Goal: Information Seeking & Learning: Learn about a topic

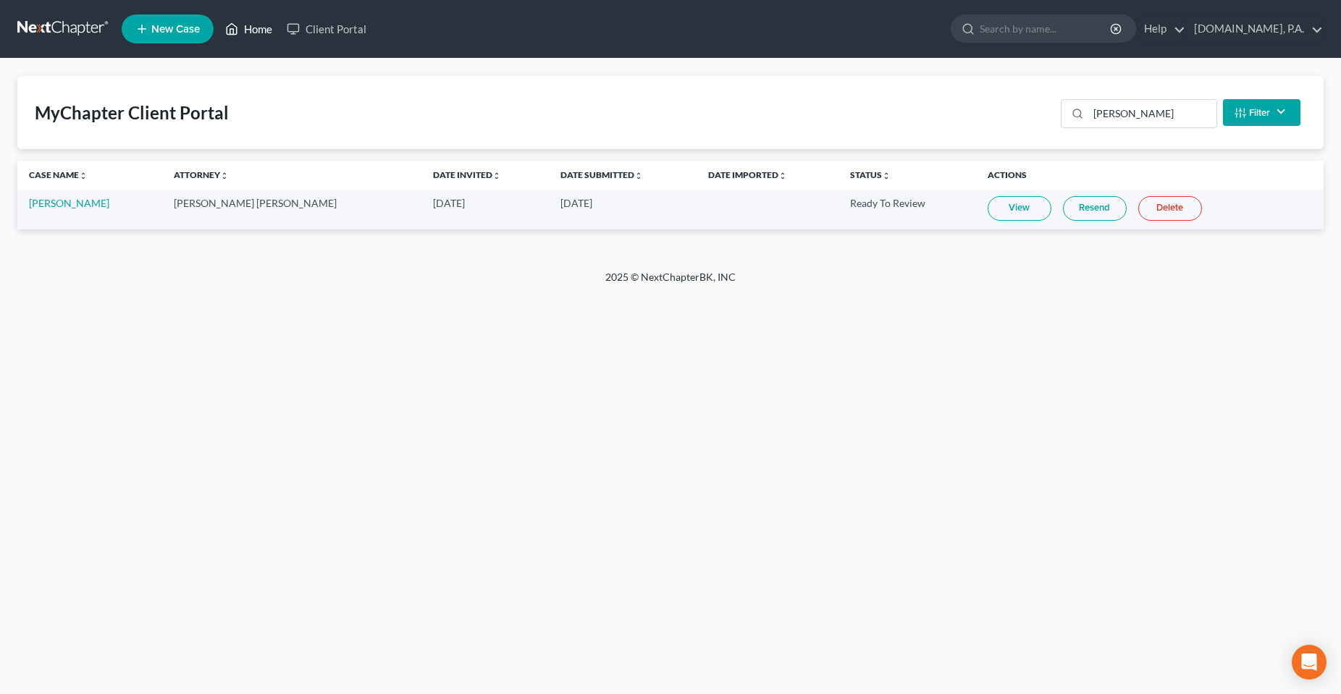
click at [256, 33] on link "Home" at bounding box center [249, 29] width 62 height 26
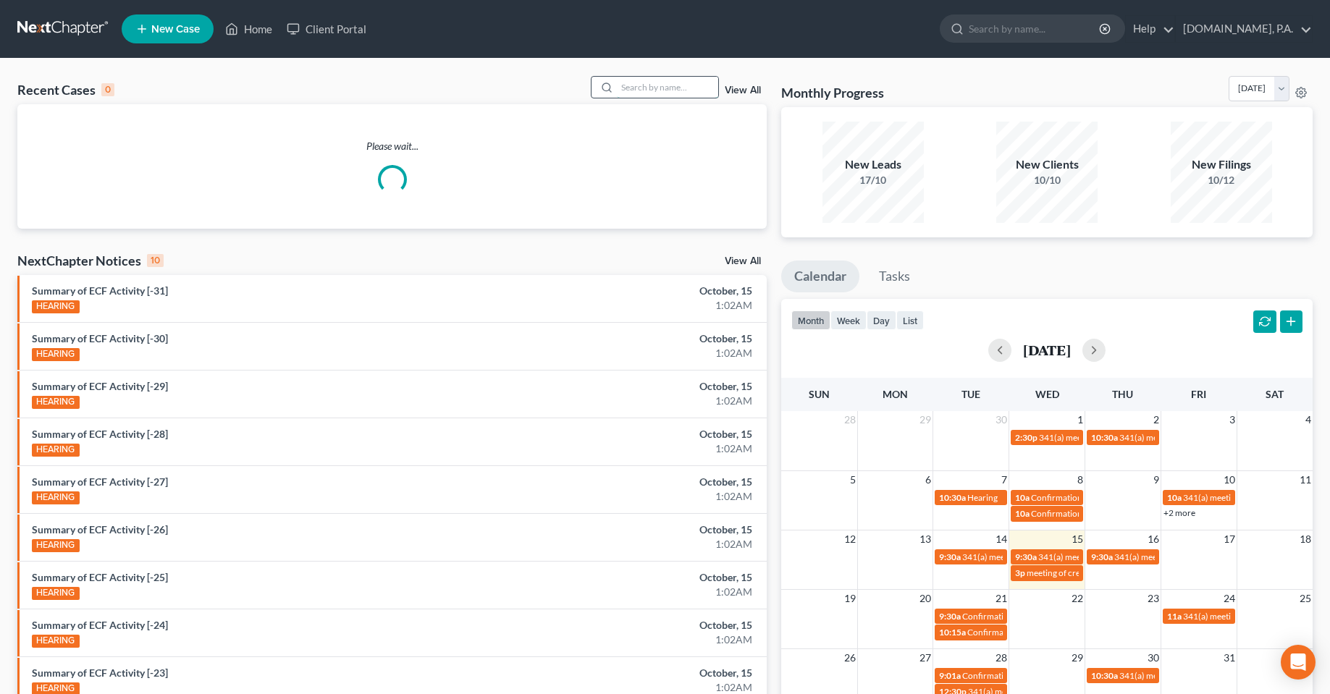
click at [641, 94] on input "search" at bounding box center [667, 87] width 101 height 21
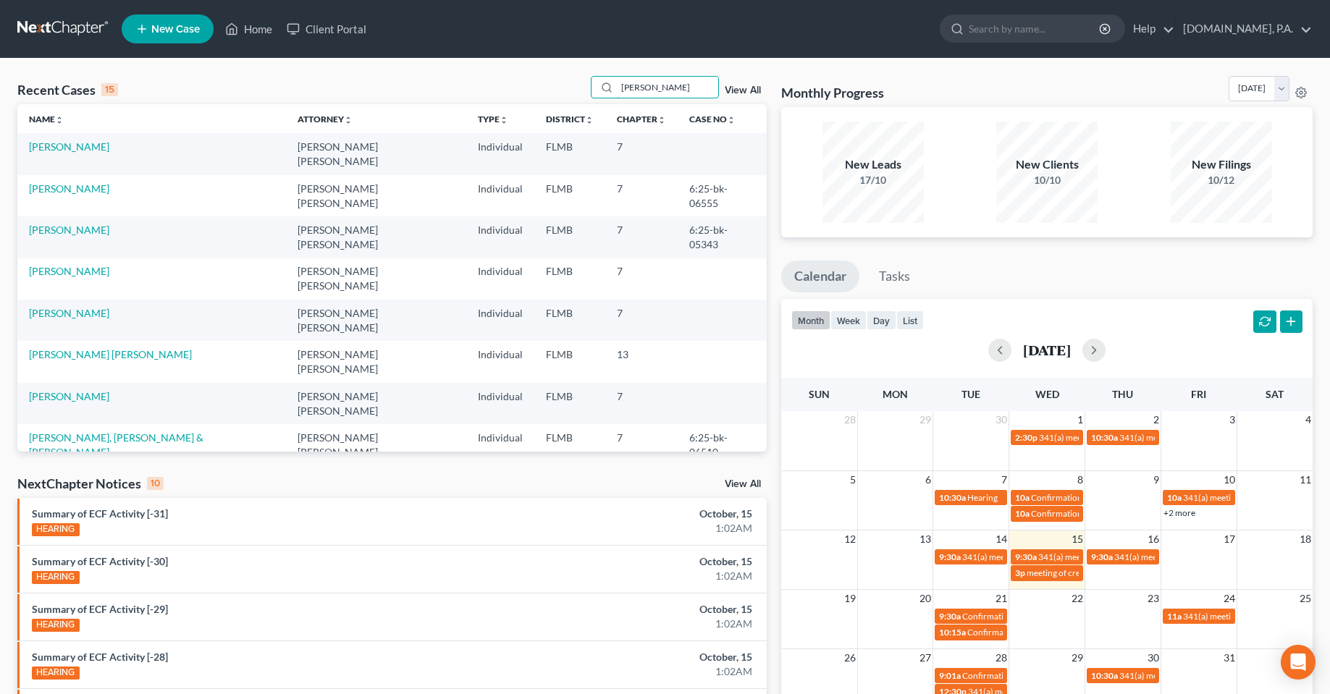
type input "walker"
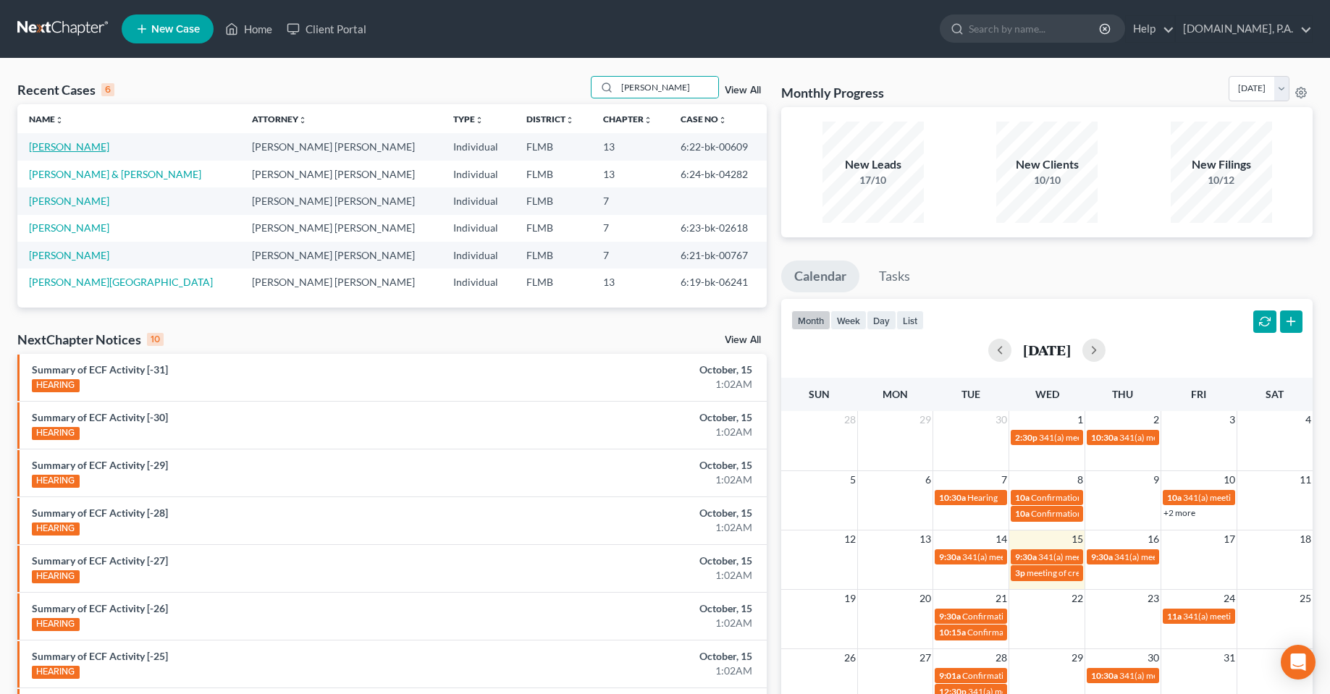
click at [77, 149] on link "Walker, Steve" at bounding box center [69, 146] width 80 height 12
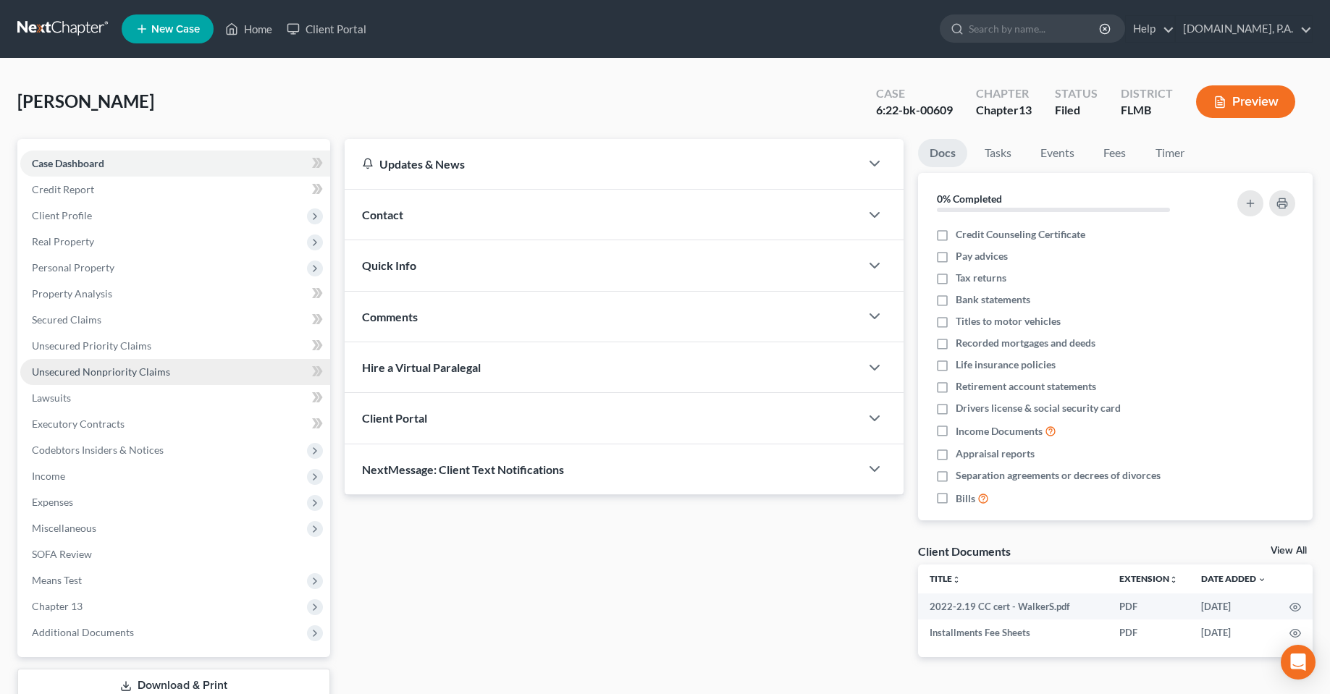
click at [59, 383] on link "Unsecured Nonpriority Claims" at bounding box center [175, 372] width 310 height 26
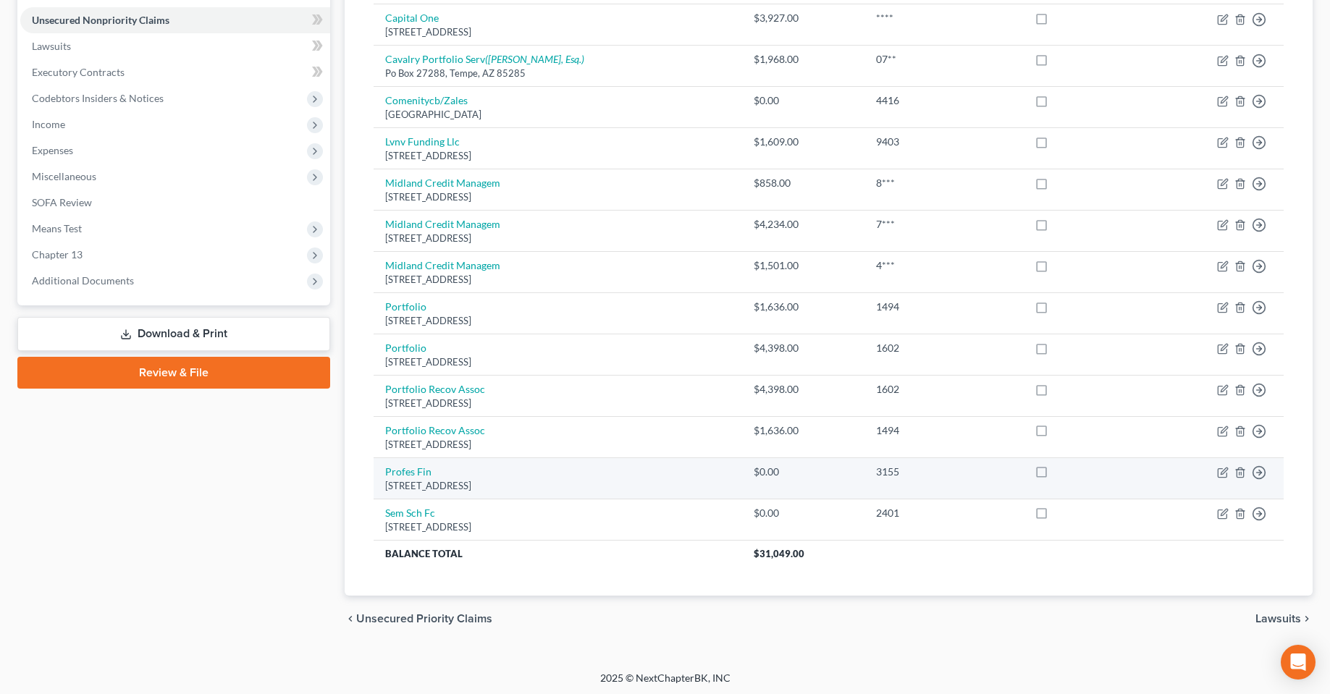
scroll to position [355, 0]
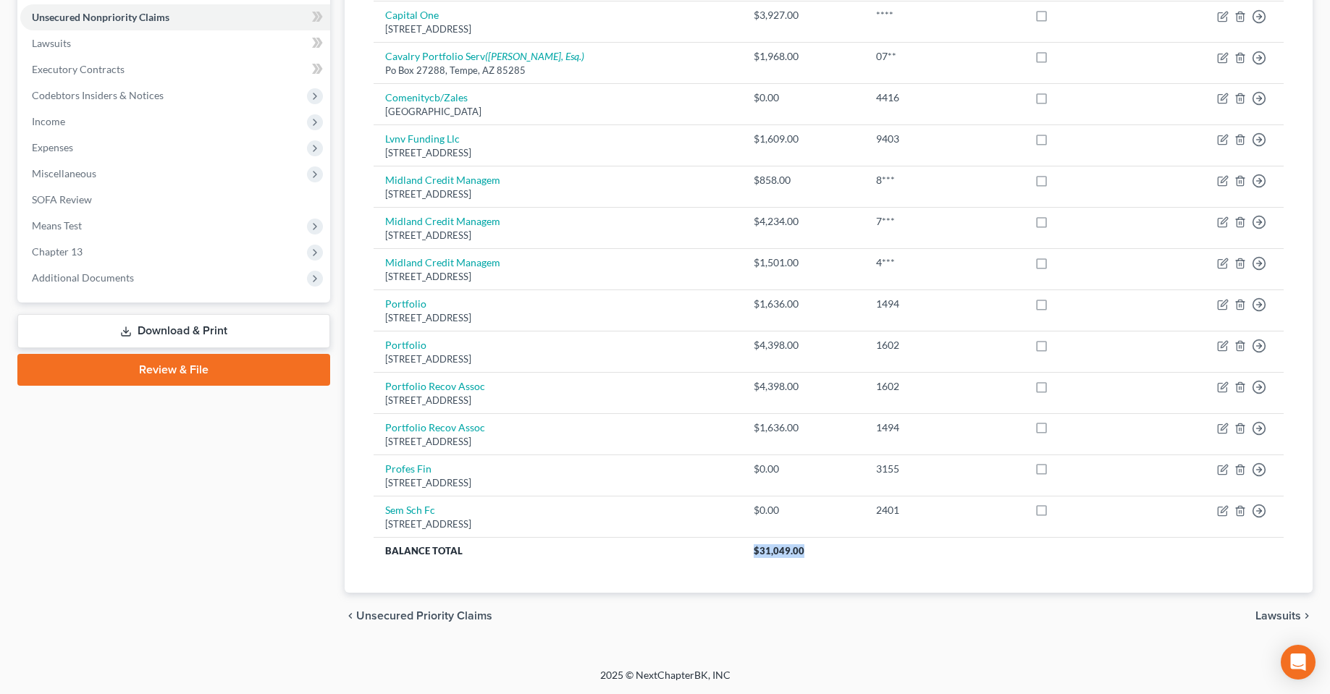
drag, startPoint x: 812, startPoint y: 552, endPoint x: 705, endPoint y: 565, distance: 108.0
click at [705, 564] on div "Creditor expand_more expand_less unfold_more Balance expand_more expand_less un…" at bounding box center [828, 213] width 933 height 760
click at [686, 601] on div "chevron_left Unsecured Priority Claims Lawsuits chevron_right" at bounding box center [829, 616] width 968 height 46
drag, startPoint x: 761, startPoint y: 678, endPoint x: 535, endPoint y: 694, distance: 226.4
click at [535, 694] on div "2025 © NextChapterBK, INC" at bounding box center [665, 681] width 825 height 26
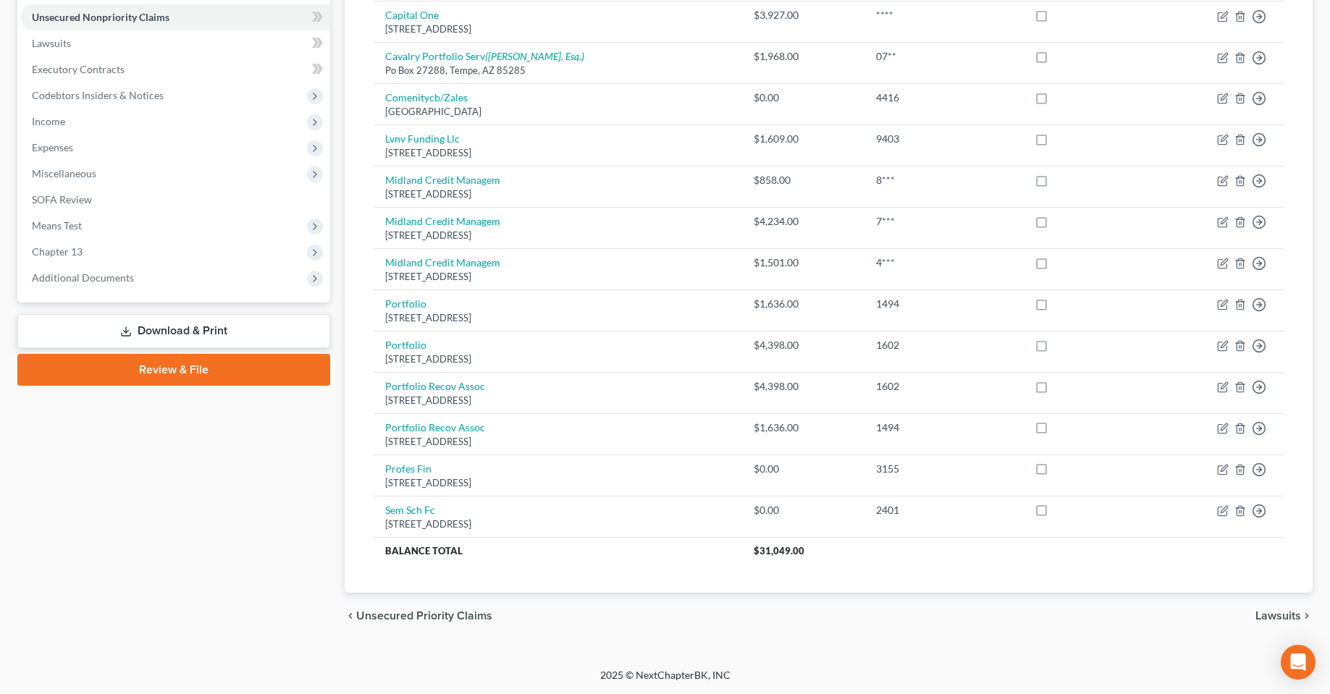
click at [544, 662] on div "Walker, Steve Upgraded Case 6:22-bk-00609 Chapter Chapter 13 Status Filed Distr…" at bounding box center [665, 186] width 1330 height 964
drag, startPoint x: 561, startPoint y: 674, endPoint x: 809, endPoint y: 668, distance: 247.7
click at [804, 671] on div "2025 © NextChapterBK, INC" at bounding box center [665, 681] width 825 height 26
click at [771, 669] on div "2025 © NextChapterBK, INC" at bounding box center [665, 681] width 825 height 26
drag, startPoint x: 757, startPoint y: 673, endPoint x: 483, endPoint y: 678, distance: 273.7
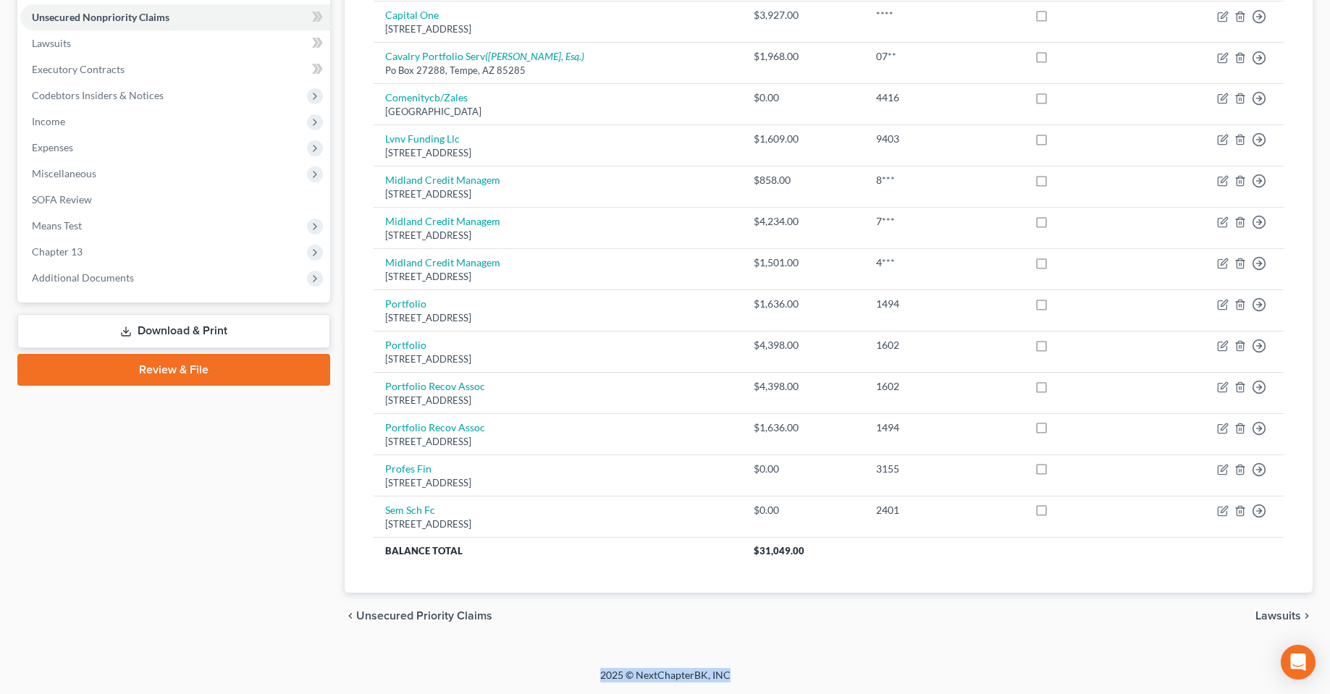
click at [483, 678] on div "2025 © NextChapterBK, INC" at bounding box center [665, 681] width 825 height 26
click at [480, 660] on div "Walker, Steve Upgraded Case 6:22-bk-00609 Chapter Chapter 13 Status Filed Distr…" at bounding box center [665, 186] width 1330 height 964
drag, startPoint x: 497, startPoint y: 672, endPoint x: 850, endPoint y: 669, distance: 353.4
click at [826, 674] on div "2025 © NextChapterBK, INC" at bounding box center [665, 681] width 825 height 26
click at [851, 669] on div "2025 © NextChapterBK, INC" at bounding box center [665, 681] width 825 height 26
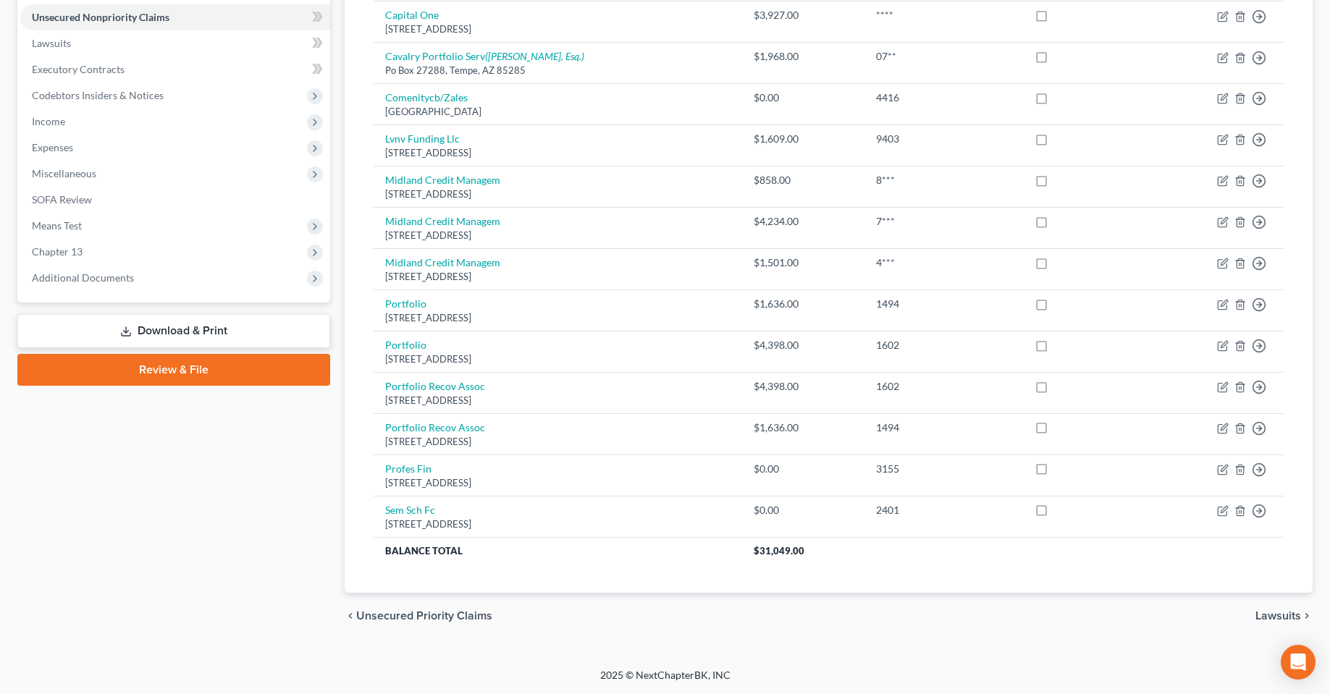
drag, startPoint x: 858, startPoint y: 656, endPoint x: 826, endPoint y: 665, distance: 33.0
click at [856, 656] on div "Walker, Steve Upgraded Case 6:22-bk-00609 Chapter Chapter 13 Status Filed Distr…" at bounding box center [665, 186] width 1330 height 964
drag, startPoint x: 796, startPoint y: 675, endPoint x: 500, endPoint y: 693, distance: 297.4
click at [502, 694] on div "2025 © NextChapterBK, INC" at bounding box center [665, 681] width 825 height 26
click at [495, 667] on div "Walker, Steve Upgraded Case 6:22-bk-00609 Chapter Chapter 13 Status Filed Distr…" at bounding box center [665, 186] width 1330 height 964
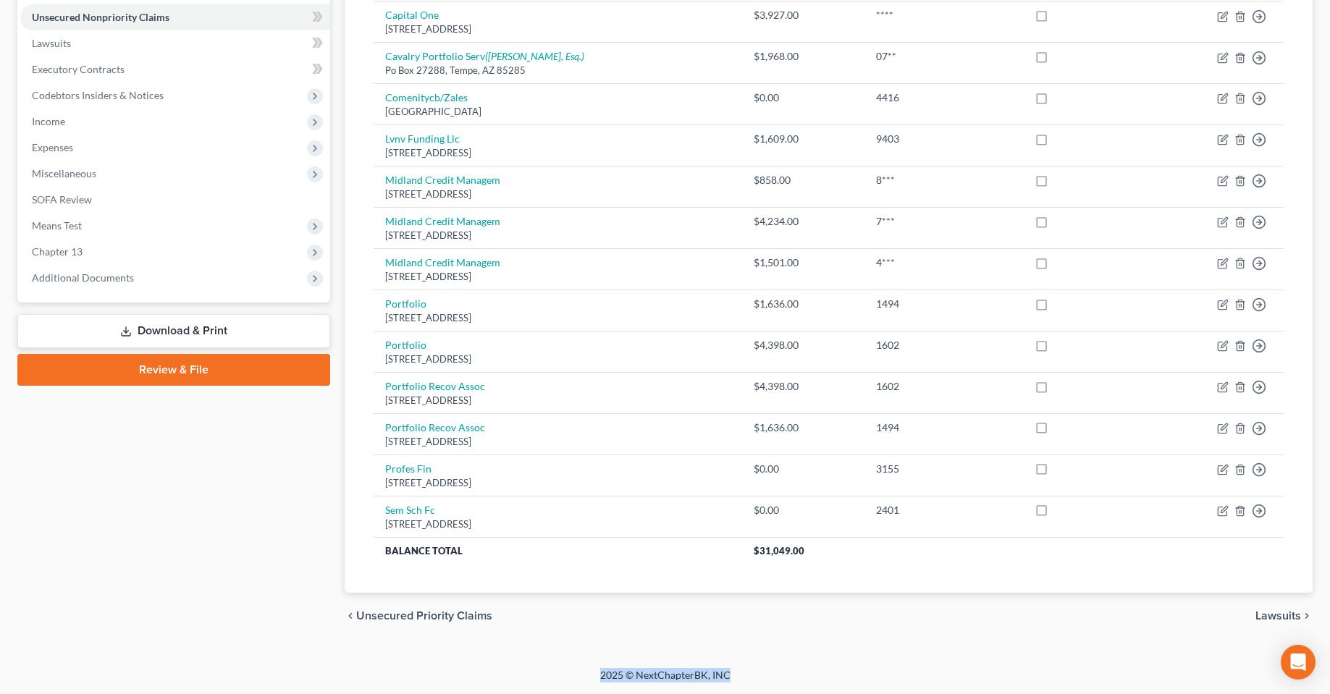
drag, startPoint x: 534, startPoint y: 681, endPoint x: 861, endPoint y: 676, distance: 326.6
click at [861, 676] on div "2025 © NextChapterBK, INC" at bounding box center [665, 681] width 825 height 26
drag, startPoint x: 872, startPoint y: 673, endPoint x: 858, endPoint y: 671, distance: 13.9
click at [872, 673] on div "2025 © NextChapterBK, INC" at bounding box center [665, 681] width 825 height 26
click at [802, 674] on div "2025 © NextChapterBK, INC" at bounding box center [665, 681] width 825 height 26
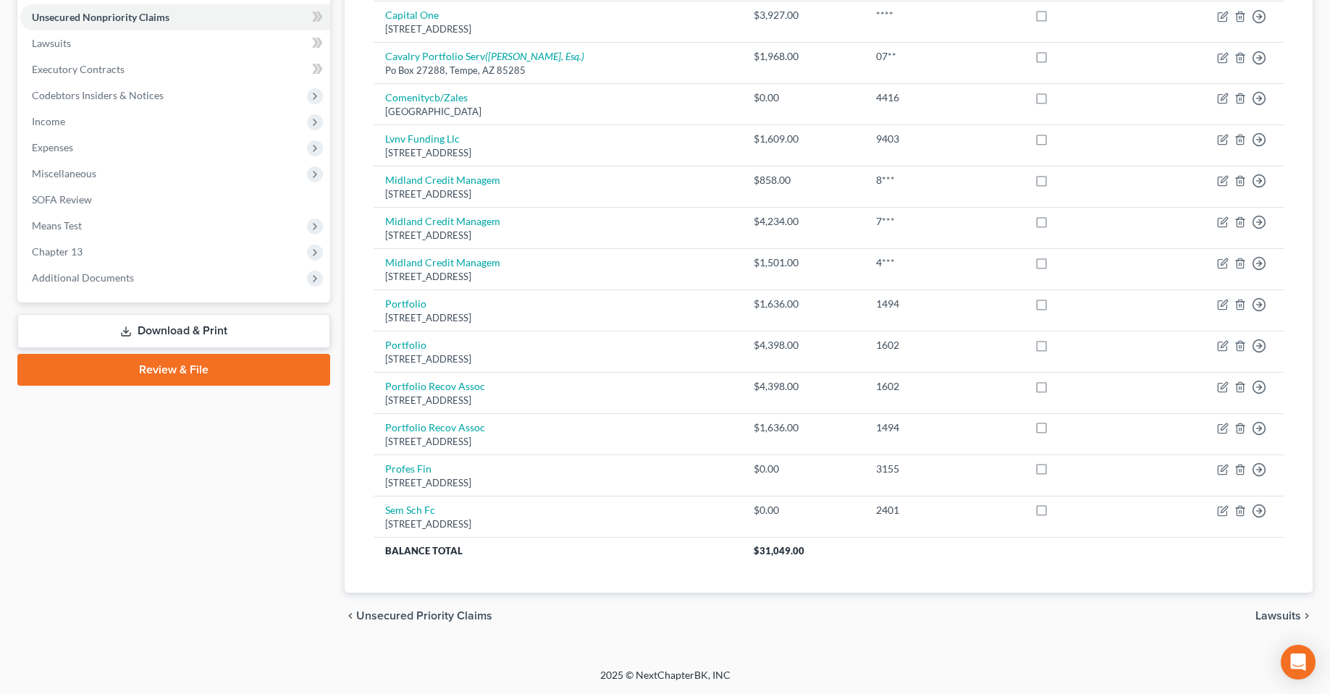
click at [816, 664] on div "Walker, Steve Upgraded Case 6:22-bk-00609 Chapter Chapter 13 Status Filed Distr…" at bounding box center [665, 186] width 1330 height 964
drag, startPoint x: 811, startPoint y: 671, endPoint x: 537, endPoint y: 676, distance: 273.7
click at [538, 676] on div "2025 © NextChapterBK, INC" at bounding box center [665, 681] width 825 height 26
click at [526, 669] on div "2025 © NextChapterBK, INC" at bounding box center [665, 681] width 825 height 26
click at [547, 669] on div "2025 © NextChapterBK, INC" at bounding box center [665, 681] width 825 height 26
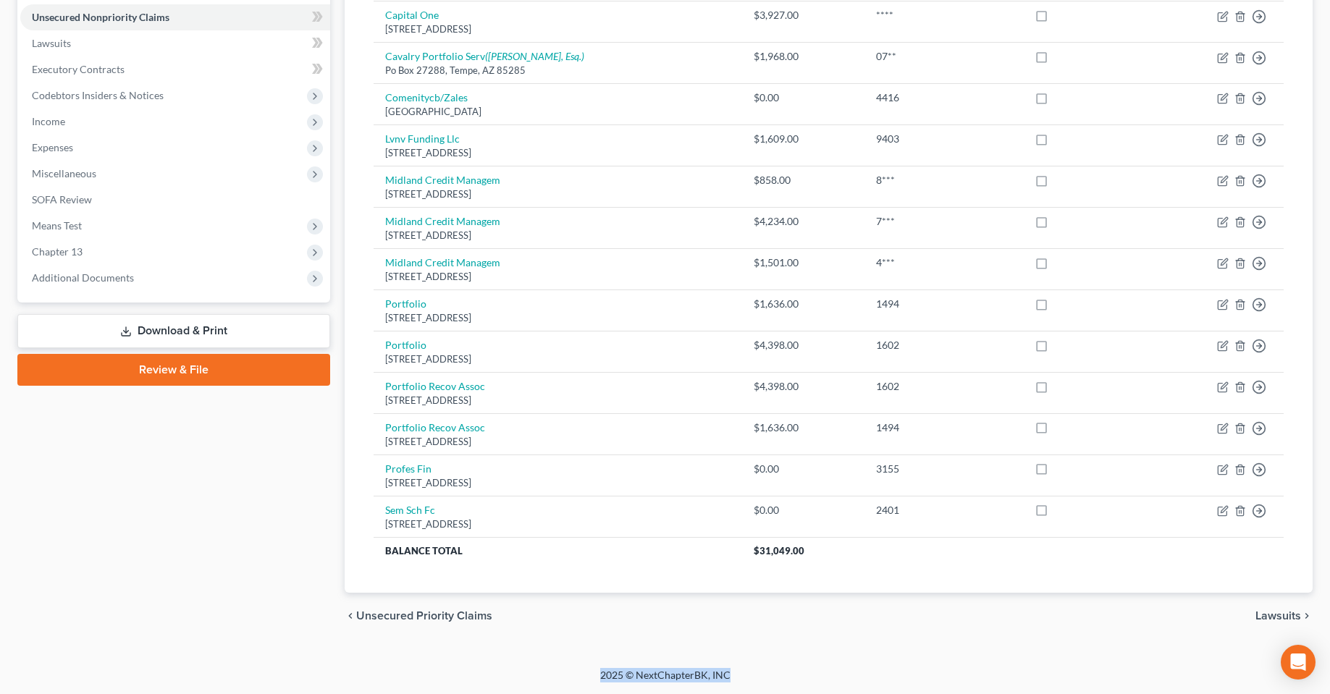
drag, startPoint x: 560, startPoint y: 675, endPoint x: 829, endPoint y: 652, distance: 269.6
click at [804, 665] on div "Home New Case Client Portal Fresh-Start.Law, P.A. chas@fresh-start.law My Accou…" at bounding box center [665, 169] width 1330 height 1049
drag, startPoint x: 831, startPoint y: 642, endPoint x: 756, endPoint y: 634, distance: 75.1
click at [831, 641] on div "Petition Navigation Case Dashboard Payments Invoices Payments Payments Credit R…" at bounding box center [664, 217] width 1295 height 867
drag, startPoint x: 744, startPoint y: 669, endPoint x: 560, endPoint y: 686, distance: 184.7
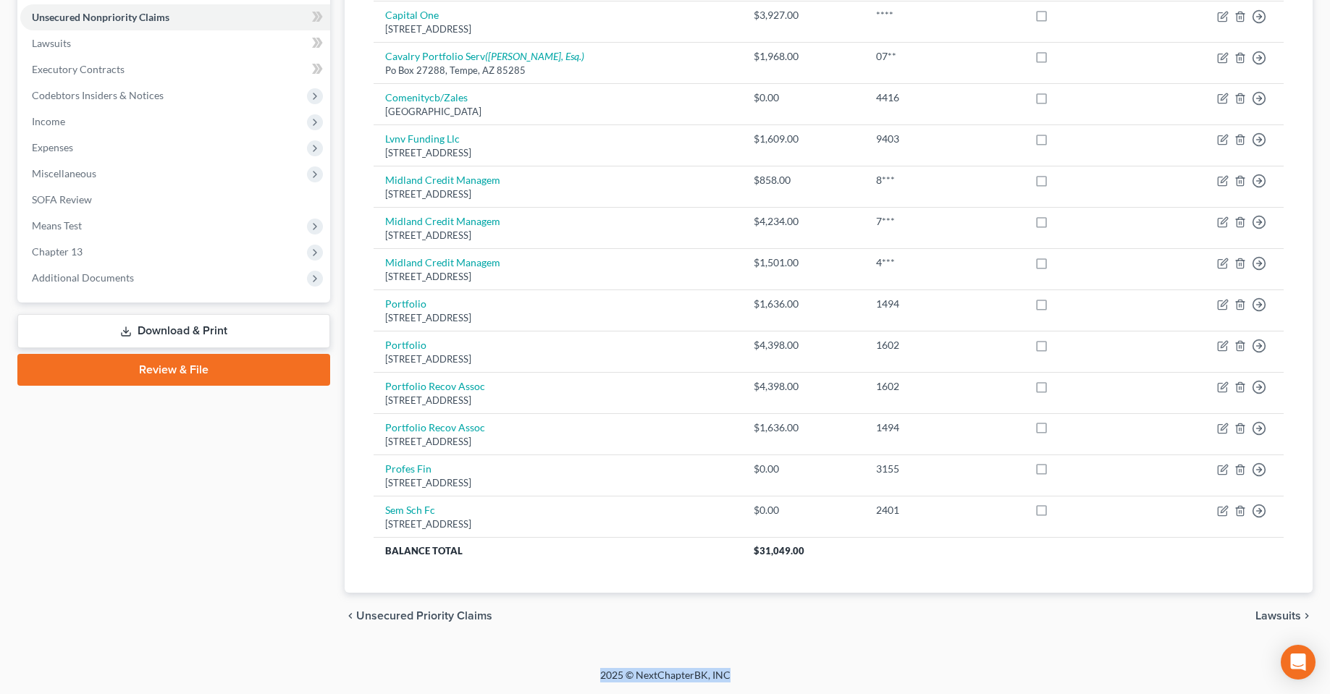
click at [560, 686] on div "2025 © NextChapterBK, INC" at bounding box center [665, 681] width 825 height 26
click at [558, 668] on div "2025 © NextChapterBK, INC" at bounding box center [665, 681] width 825 height 26
drag, startPoint x: 563, startPoint y: 684, endPoint x: 775, endPoint y: 684, distance: 212.2
click at [775, 684] on div "2025 © NextChapterBK, INC" at bounding box center [665, 681] width 825 height 26
click at [791, 681] on div "2025 © NextChapterBK, INC" at bounding box center [665, 681] width 825 height 26
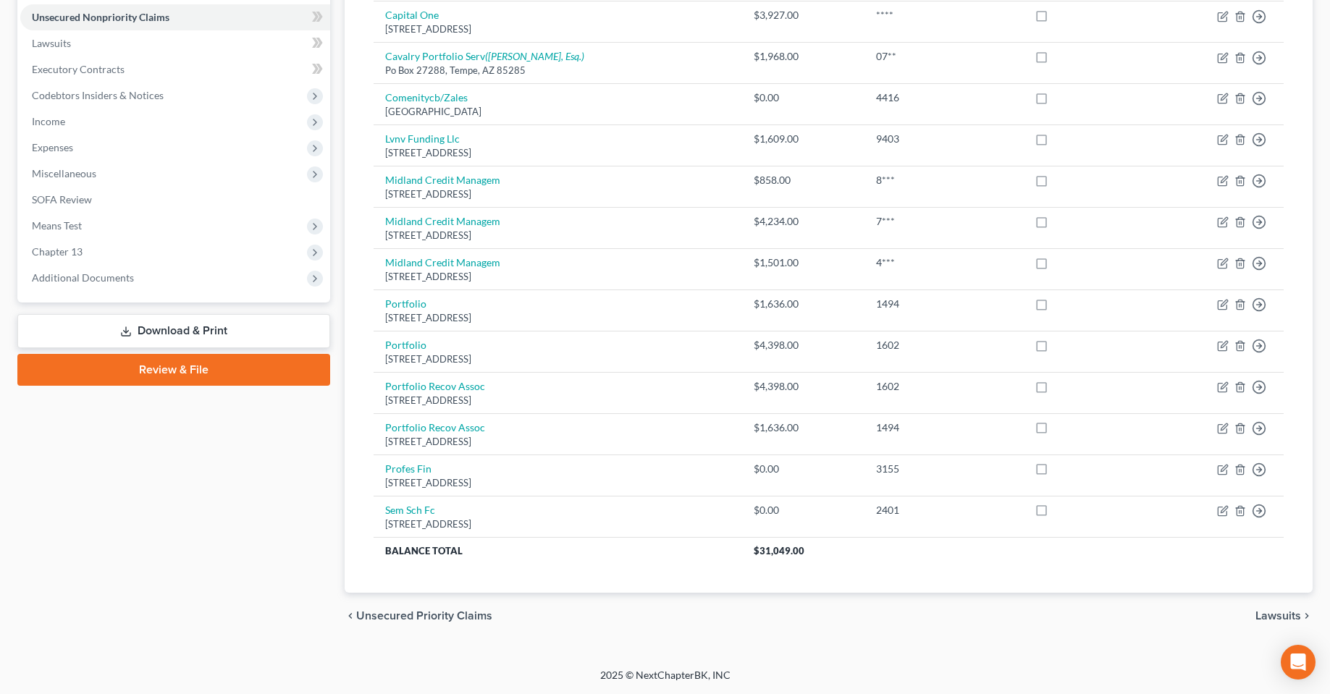
click at [774, 678] on div "2025 © NextChapterBK, INC" at bounding box center [665, 681] width 825 height 26
click at [766, 656] on div "Walker, Steve Upgraded Case 6:22-bk-00609 Chapter Chapter 13 Status Filed Distr…" at bounding box center [665, 186] width 1330 height 964
drag, startPoint x: 762, startPoint y: 676, endPoint x: 547, endPoint y: 686, distance: 215.3
click at [547, 686] on div "2025 © NextChapterBK, INC" at bounding box center [665, 681] width 825 height 26
click at [547, 670] on div "2025 © NextChapterBK, INC" at bounding box center [665, 681] width 825 height 26
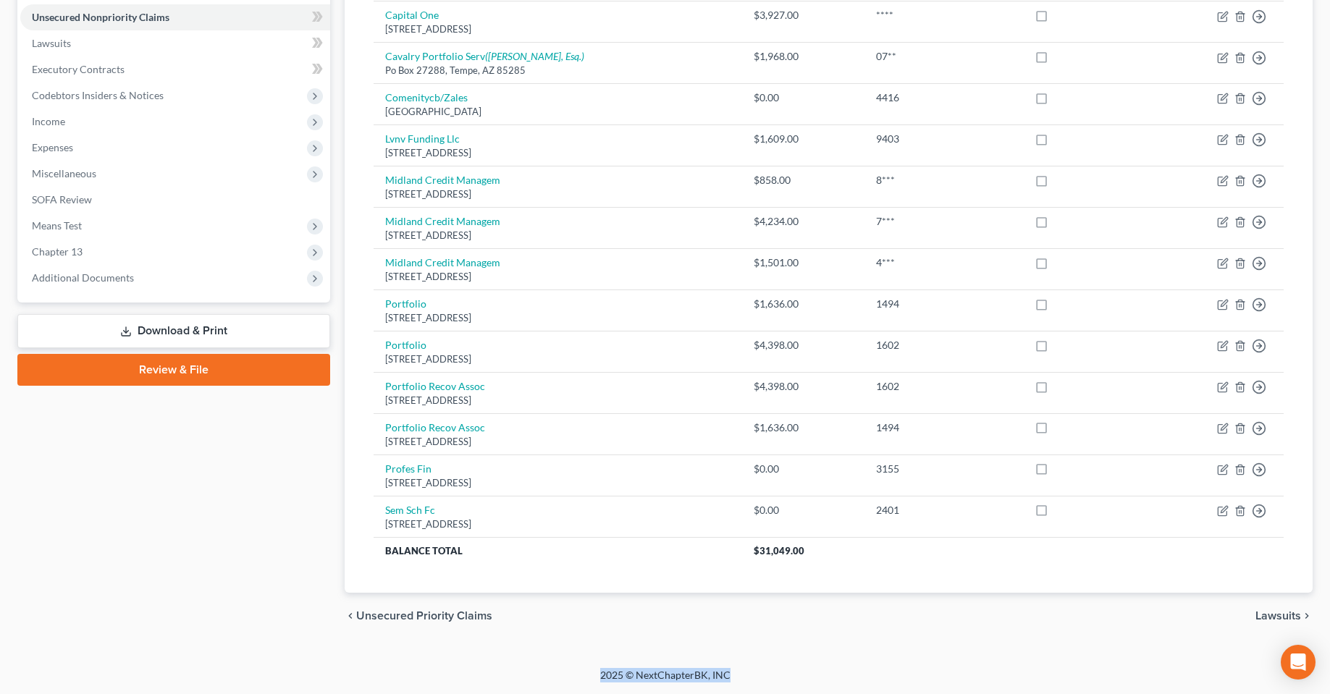
drag, startPoint x: 555, startPoint y: 674, endPoint x: 837, endPoint y: 670, distance: 281.7
click at [802, 679] on div "2025 © NextChapterBK, INC" at bounding box center [665, 681] width 825 height 26
drag, startPoint x: 837, startPoint y: 670, endPoint x: 788, endPoint y: 670, distance: 49.2
click at [836, 670] on div "2025 © NextChapterBK, INC" at bounding box center [665, 681] width 825 height 26
click at [776, 670] on div "2025 © NextChapterBK, INC" at bounding box center [665, 681] width 825 height 26
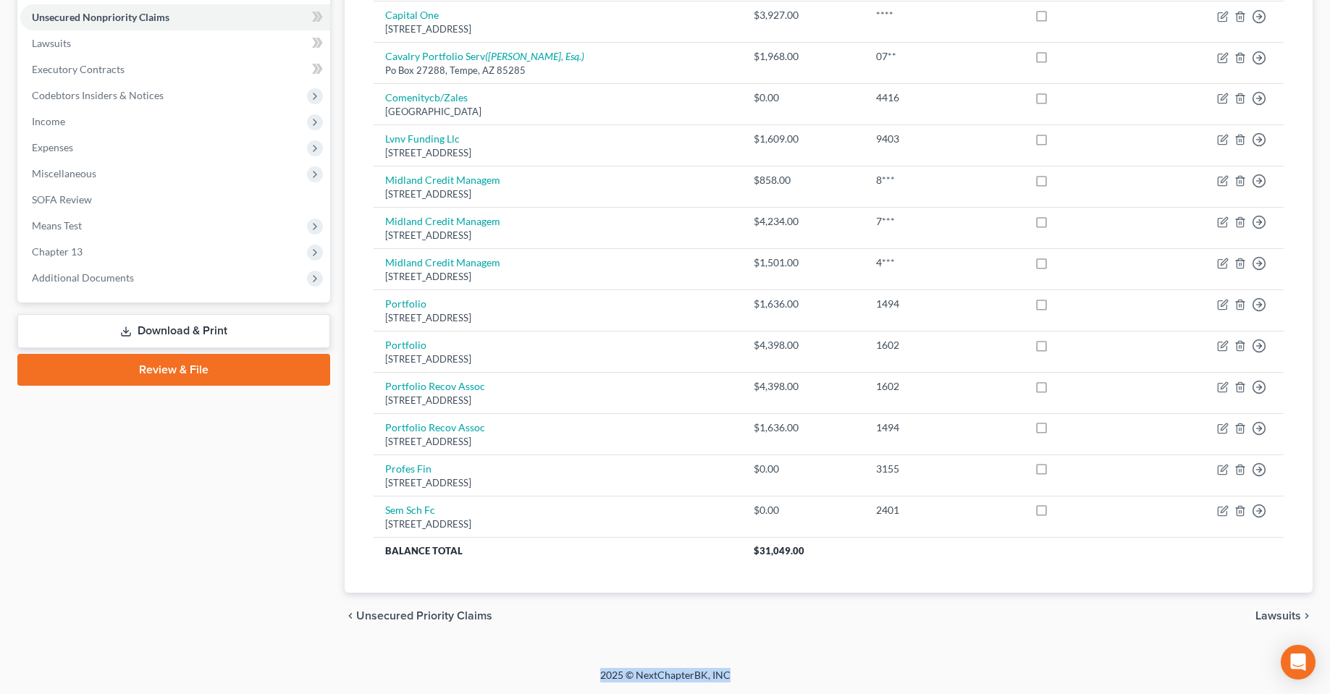
drag, startPoint x: 769, startPoint y: 678, endPoint x: 579, endPoint y: 678, distance: 190.4
click at [579, 678] on div "2025 © NextChapterBK, INC" at bounding box center [665, 681] width 825 height 26
click at [547, 662] on div "Walker, Steve Upgraded Case 6:22-bk-00609 Chapter Chapter 13 Status Filed Distr…" at bounding box center [665, 186] width 1330 height 964
drag, startPoint x: 581, startPoint y: 680, endPoint x: 862, endPoint y: 669, distance: 281.1
click at [841, 675] on div "2025 © NextChapterBK, INC" at bounding box center [665, 681] width 825 height 26
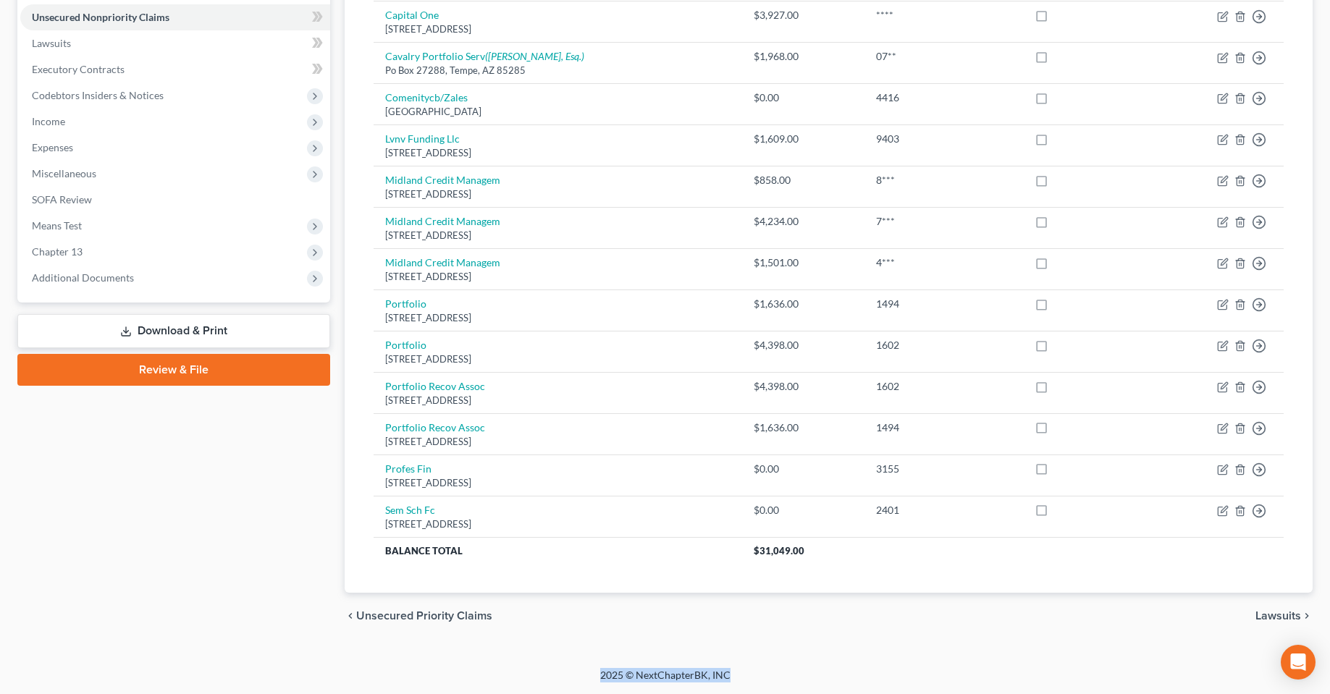
click at [866, 669] on div "2025 © NextChapterBK, INC" at bounding box center [665, 681] width 825 height 26
drag, startPoint x: 791, startPoint y: 673, endPoint x: 578, endPoint y: 679, distance: 213.7
click at [579, 679] on div "2025 © NextChapterBK, INC" at bounding box center [665, 681] width 825 height 26
click at [566, 678] on div "2025 © NextChapterBK, INC" at bounding box center [665, 681] width 825 height 26
drag, startPoint x: 571, startPoint y: 678, endPoint x: 813, endPoint y: 679, distance: 241.8
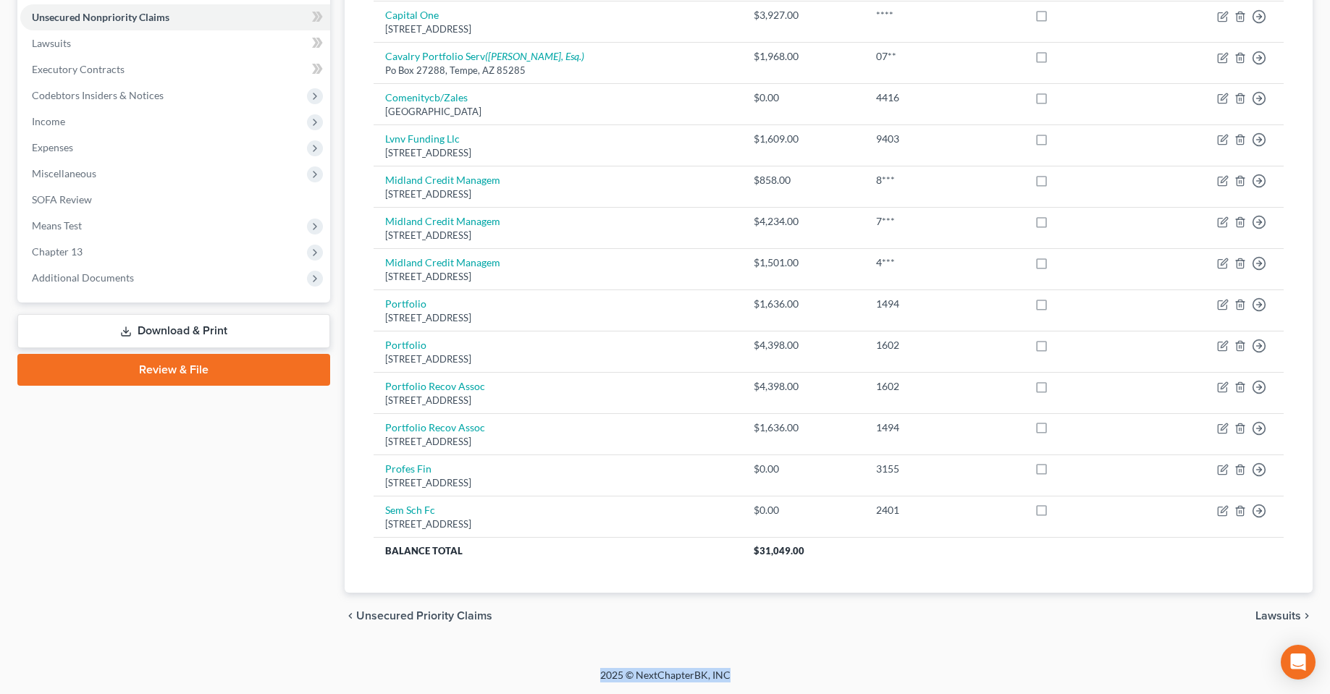
click at [794, 681] on div "2025 © NextChapterBK, INC" at bounding box center [665, 681] width 825 height 26
drag, startPoint x: 815, startPoint y: 679, endPoint x: 765, endPoint y: 686, distance: 50.4
click at [814, 679] on div "2025 © NextChapterBK, INC" at bounding box center [665, 681] width 825 height 26
click at [764, 686] on div "2025 © NextChapterBK, INC" at bounding box center [665, 681] width 825 height 26
click at [760, 676] on div "2025 © NextChapterBK, INC" at bounding box center [665, 681] width 825 height 26
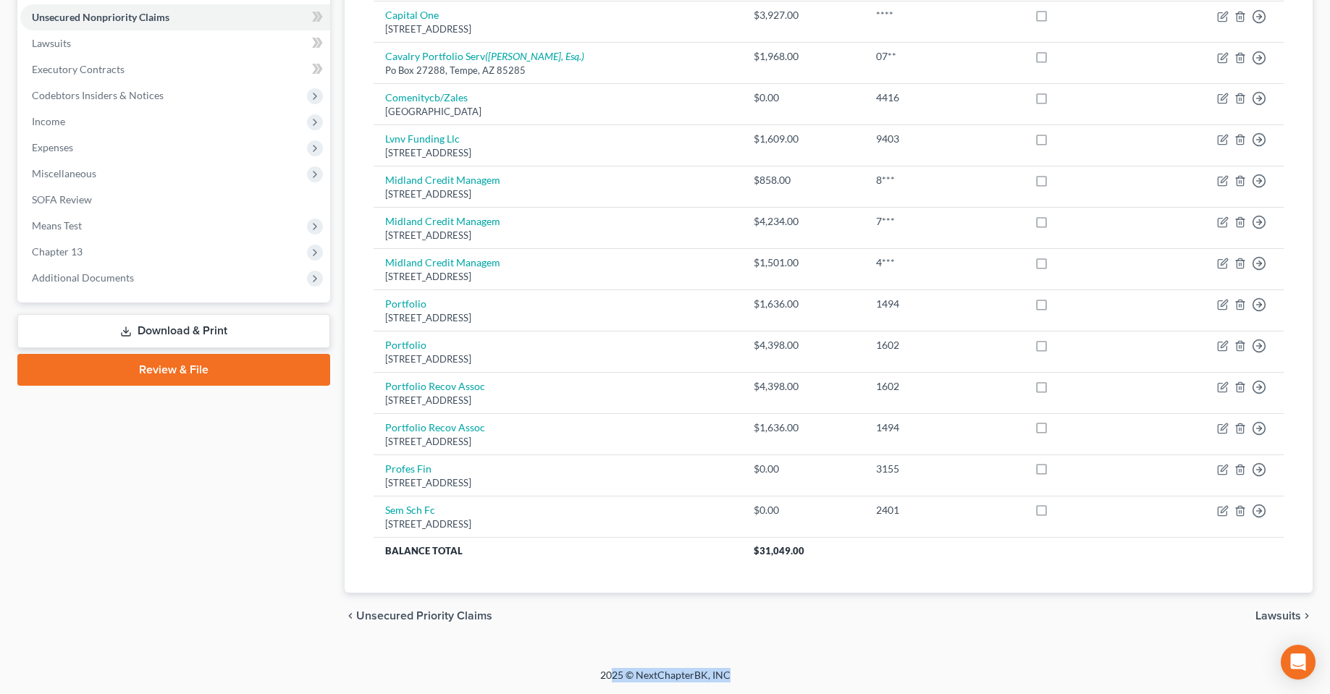
drag, startPoint x: 737, startPoint y: 679, endPoint x: 588, endPoint y: 679, distance: 149.2
click at [590, 679] on div "2025 © NextChapterBK, INC" at bounding box center [665, 681] width 825 height 26
click at [579, 678] on div "2025 © NextChapterBK, INC" at bounding box center [665, 681] width 825 height 26
click at [577, 676] on div "2025 © NextChapterBK, INC" at bounding box center [665, 681] width 825 height 26
drag, startPoint x: 578, startPoint y: 676, endPoint x: 848, endPoint y: 676, distance: 270.1
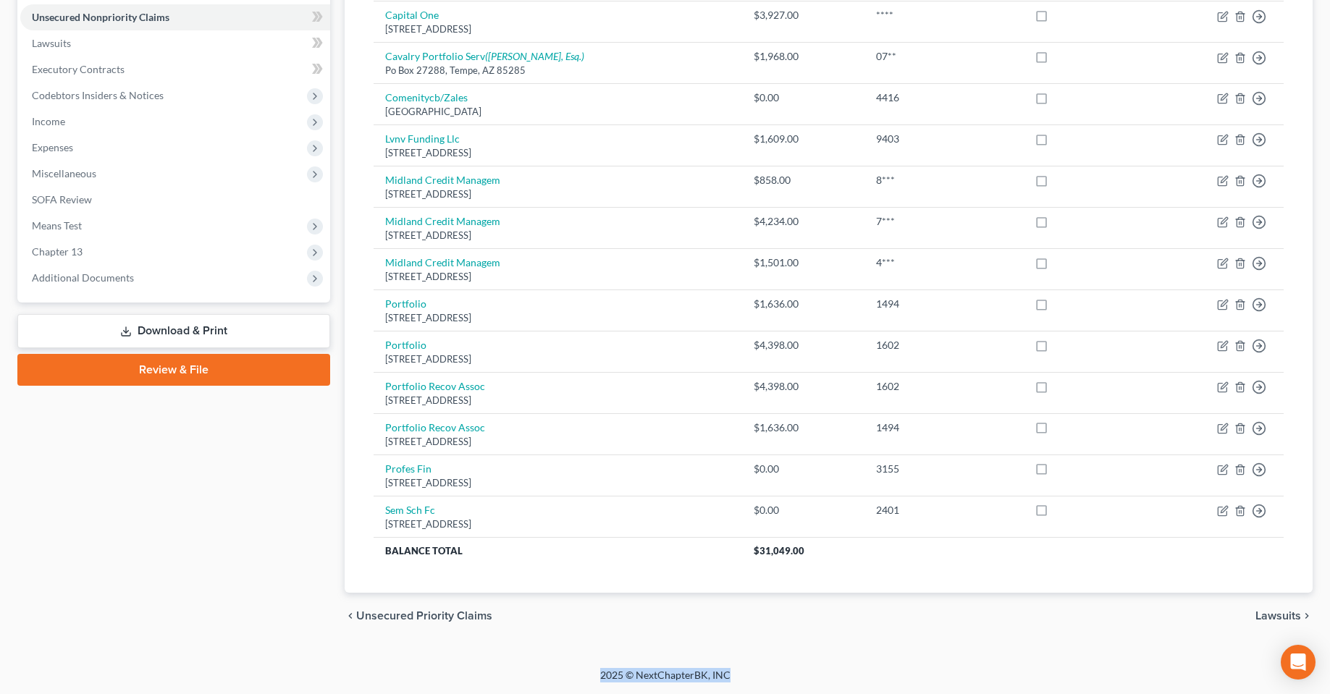
click at [841, 676] on div "2025 © NextChapterBK, INC" at bounding box center [665, 681] width 825 height 26
drag, startPoint x: 851, startPoint y: 676, endPoint x: 812, endPoint y: 676, distance: 39.1
click at [849, 676] on div "2025 © NextChapterBK, INC" at bounding box center [665, 681] width 825 height 26
click at [802, 673] on div "2025 © NextChapterBK, INC" at bounding box center [665, 681] width 825 height 26
drag, startPoint x: 802, startPoint y: 673, endPoint x: 794, endPoint y: 671, distance: 8.1
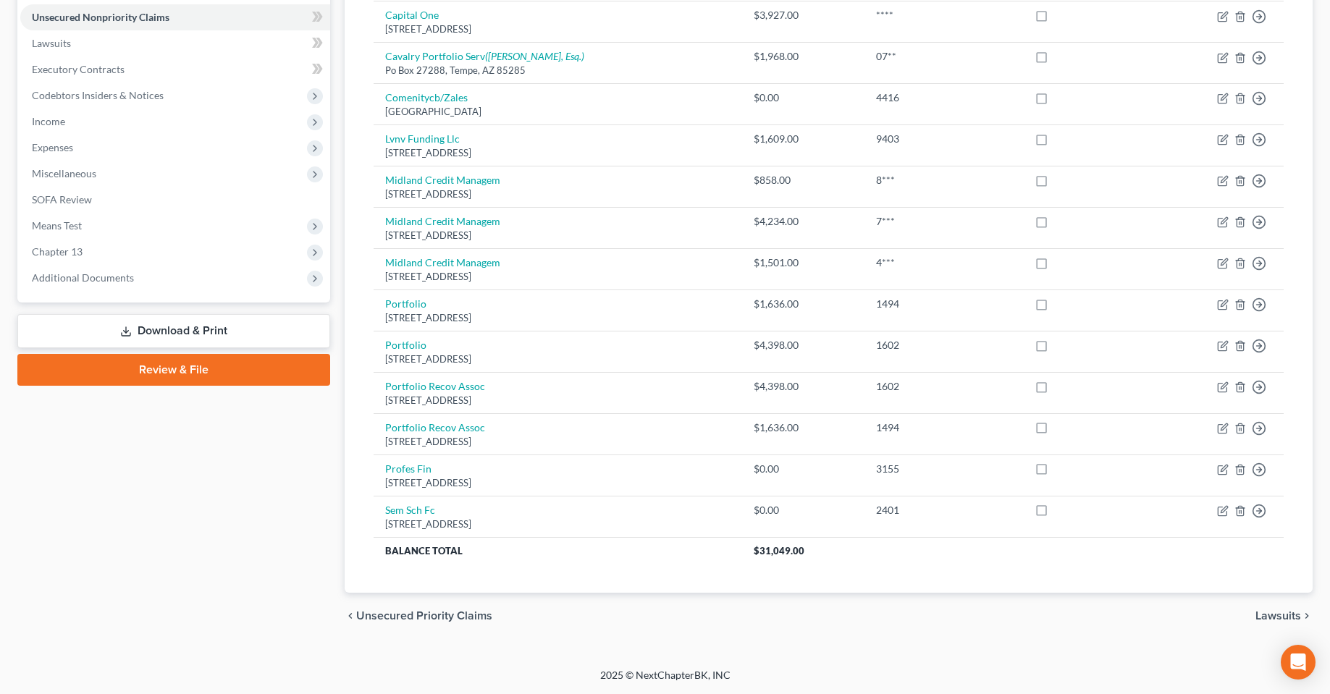
click at [800, 672] on div "2025 © NextChapterBK, INC" at bounding box center [665, 681] width 825 height 26
click at [606, 660] on div "Walker, Steve Upgraded Case 6:22-bk-00609 Chapter Chapter 13 Status Filed Distr…" at bounding box center [665, 186] width 1330 height 964
drag, startPoint x: 594, startPoint y: 673, endPoint x: 801, endPoint y: 675, distance: 206.4
click at [796, 676] on div "2025 © NextChapterBK, INC" at bounding box center [665, 681] width 825 height 26
click at [776, 669] on div "2025 © NextChapterBK, INC" at bounding box center [665, 681] width 825 height 26
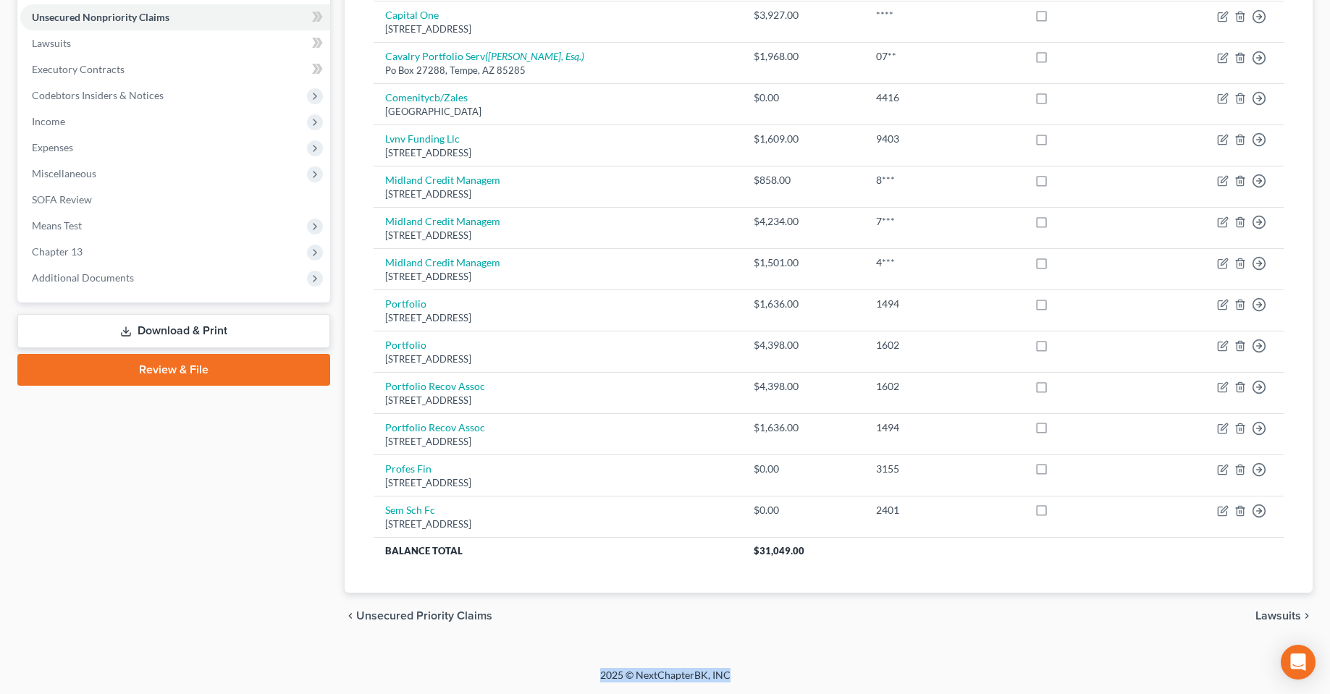
drag, startPoint x: 738, startPoint y: 677, endPoint x: 580, endPoint y: 678, distance: 157.9
click at [582, 678] on div "2025 © NextChapterBK, INC" at bounding box center [665, 681] width 825 height 26
click at [569, 674] on div "2025 © NextChapterBK, INC" at bounding box center [665, 681] width 825 height 26
click at [577, 683] on div "2025 © NextChapterBK, INC" at bounding box center [665, 681] width 825 height 26
drag, startPoint x: 592, startPoint y: 682, endPoint x: 806, endPoint y: 672, distance: 214.6
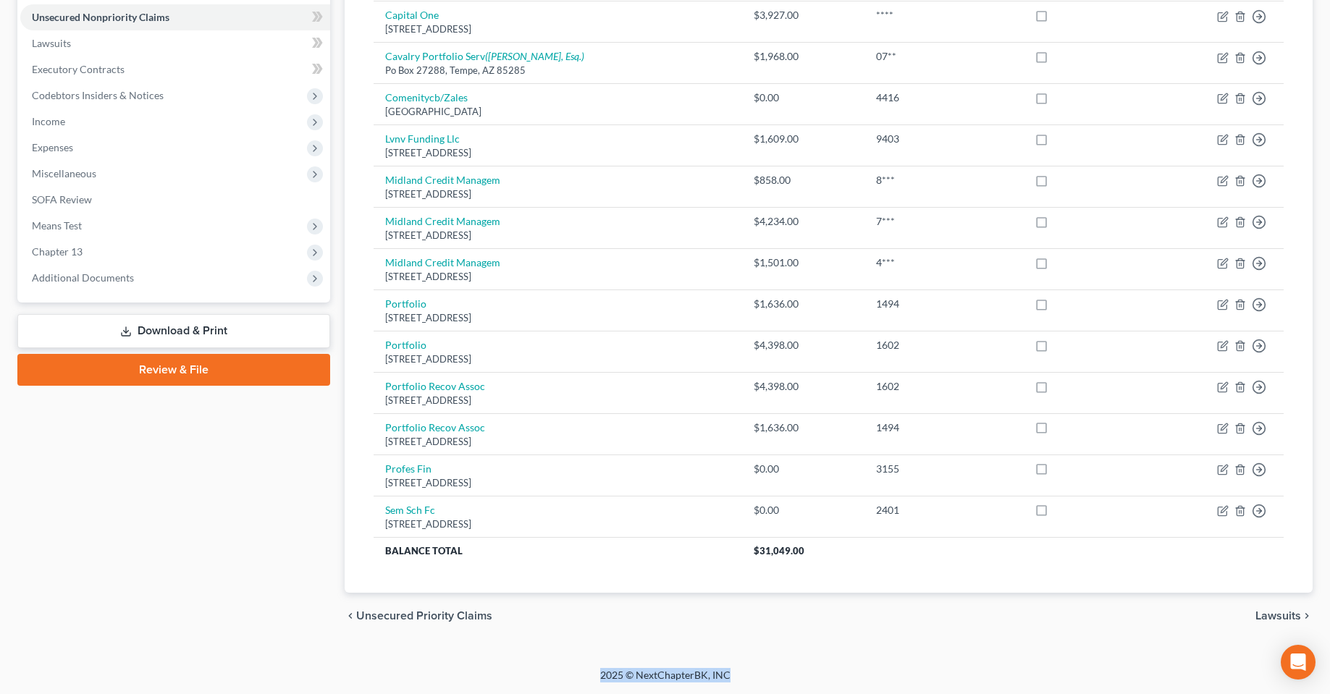
click at [794, 673] on div "2025 © NextChapterBK, INC" at bounding box center [665, 681] width 825 height 26
click at [806, 672] on div "2025 © NextChapterBK, INC" at bounding box center [665, 681] width 825 height 26
click at [752, 676] on div "2025 © NextChapterBK, INC" at bounding box center [665, 681] width 825 height 26
drag, startPoint x: 740, startPoint y: 676, endPoint x: 587, endPoint y: 676, distance: 152.8
click at [587, 676] on div "2025 © NextChapterBK, INC" at bounding box center [665, 681] width 825 height 26
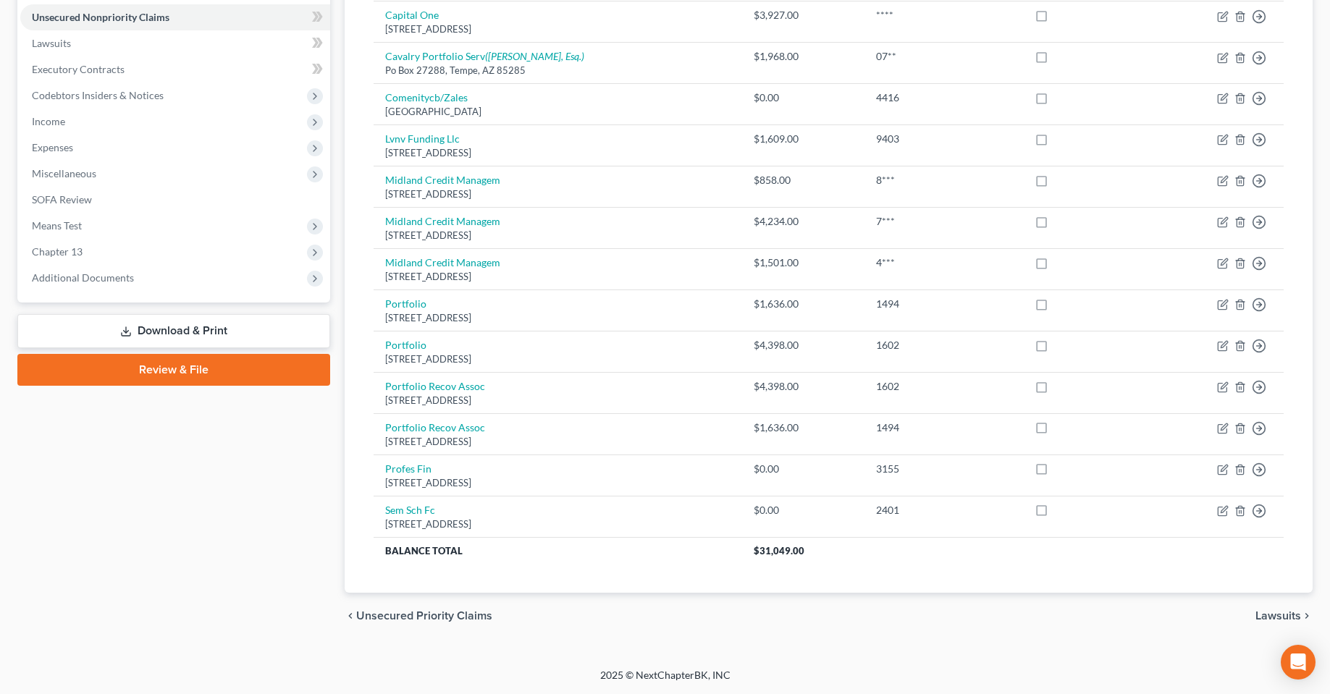
click at [574, 657] on div "Walker, Steve Upgraded Case 6:22-bk-00609 Chapter Chapter 13 Status Filed Distr…" at bounding box center [665, 186] width 1330 height 964
drag
click at [377, 544] on th "Balance Total" at bounding box center [558, 550] width 369 height 26
click at [487, 684] on div "2025 © NextChapterBK, INC" at bounding box center [665, 681] width 825 height 26
click at [388, 547] on th "Balance Total" at bounding box center [558, 550] width 369 height 26
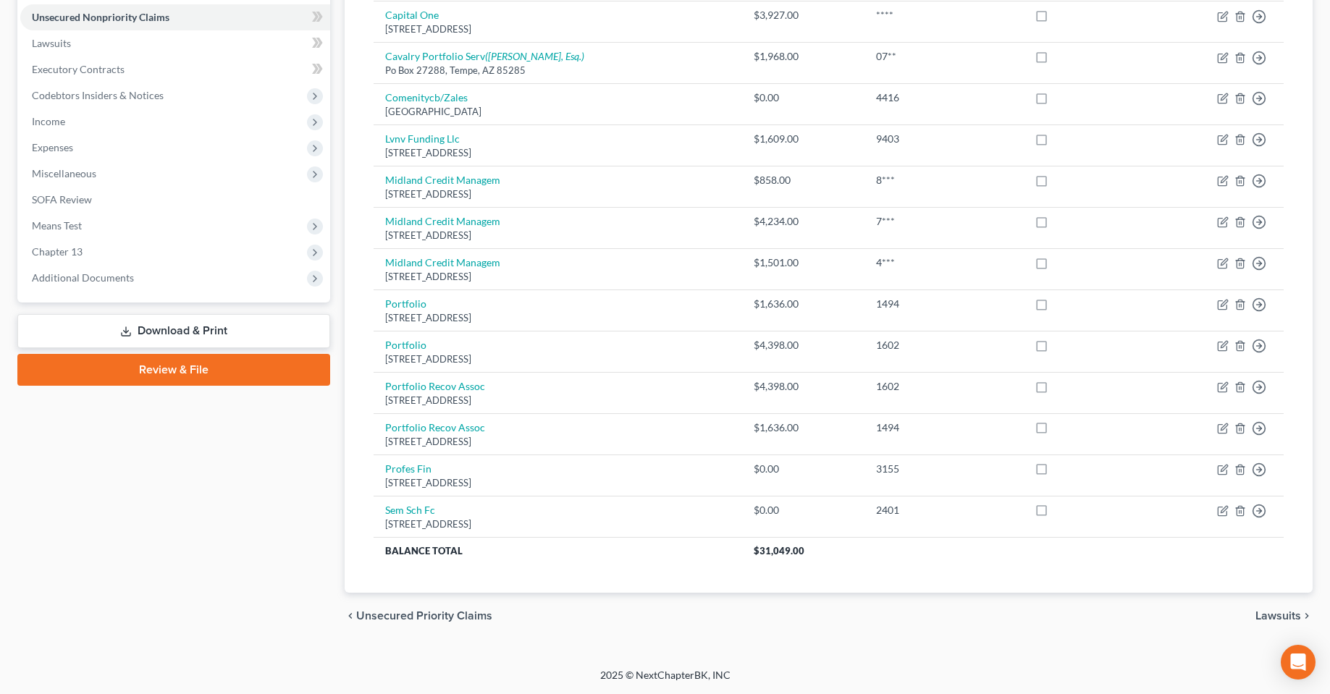
click at [571, 663] on div "Walker, Steve Upgraded Case 6:22-bk-00609 Chapter Chapter 13 Status Filed Distr…" at bounding box center [665, 186] width 1330 height 964
click at [790, 683] on div "2025 © NextChapterBK, INC" at bounding box center [665, 681] width 825 height 26
click at [797, 684] on div "2025 © NextChapterBK, INC" at bounding box center [665, 681] width 825 height 26
click at [787, 671] on div "2025 © NextChapterBK, INC" at bounding box center [665, 681] width 825 height 26
click at [558, 680] on div "2025 © NextChapterBK, INC" at bounding box center [665, 681] width 825 height 26
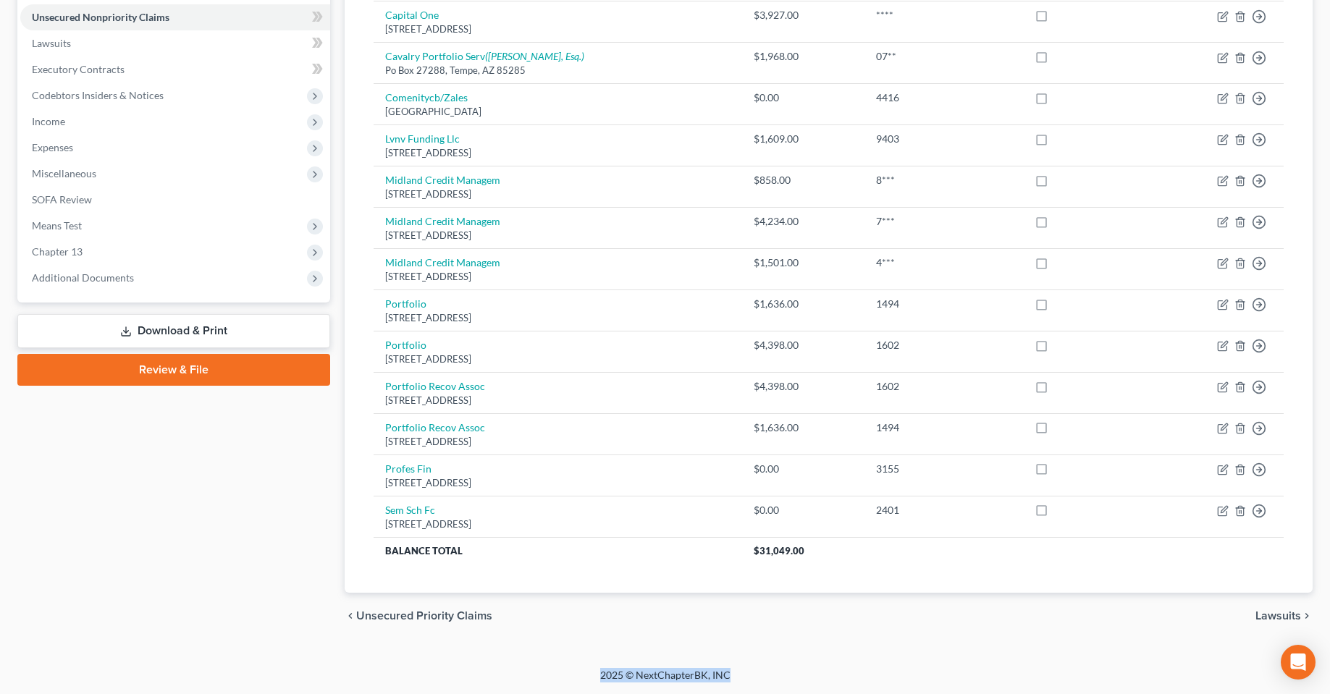
click at [534, 680] on div "2025 © NextChapterBK, INC" at bounding box center [665, 681] width 825 height 26
click at [606, 678] on div "2025 © NextChapterBK, INC" at bounding box center [665, 681] width 825 height 26
click at [512, 634] on div "chevron_left Unsecured Priority Claims Lawsuits chevron_right" at bounding box center [829, 616] width 968 height 46
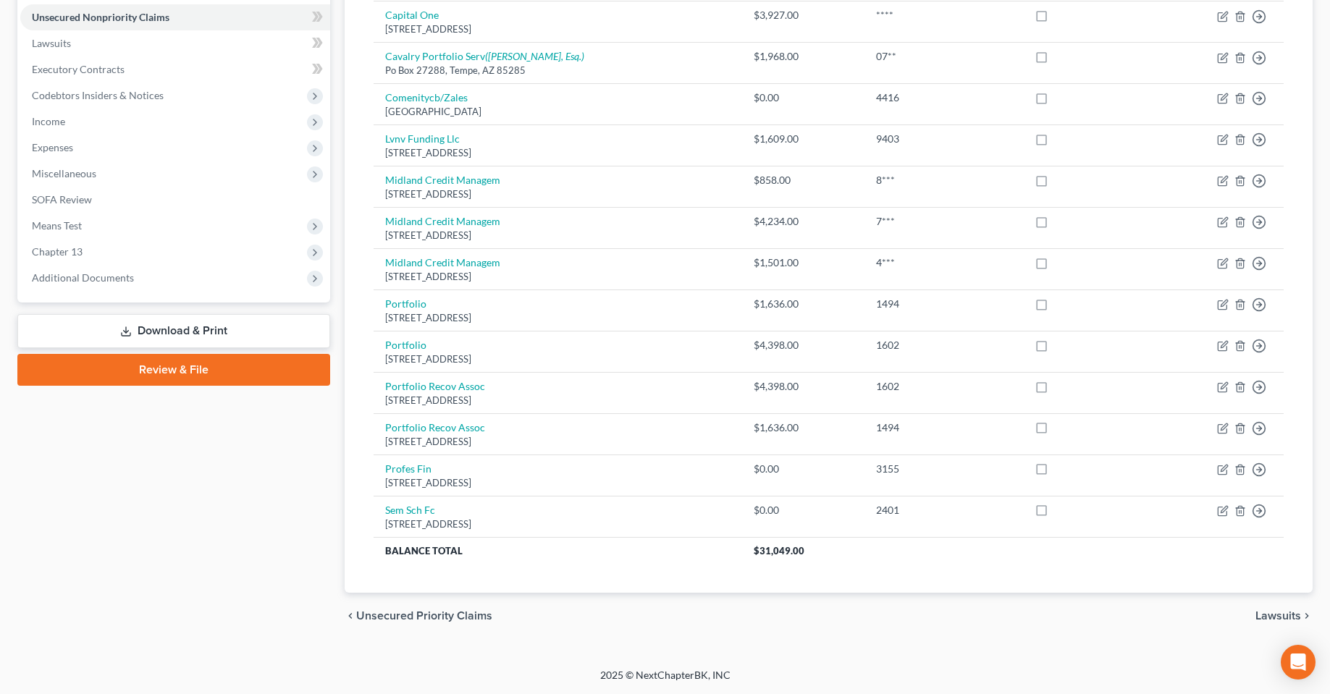
click at [628, 653] on div "Walker, Steve Upgraded Case 6:22-bk-00609 Chapter Chapter 13 Status Filed Distr…" at bounding box center [665, 186] width 1330 height 964
click at [510, 678] on div "2025 © NextChapterBK, INC" at bounding box center [665, 681] width 825 height 26
click at [522, 675] on div "2025 © NextChapterBK, INC" at bounding box center [665, 681] width 825 height 26
click at [661, 681] on div "2025 © NextChapterBK, INC" at bounding box center [665, 681] width 825 height 26
click at [676, 678] on div "2025 © NextChapterBK, INC" at bounding box center [665, 681] width 825 height 26
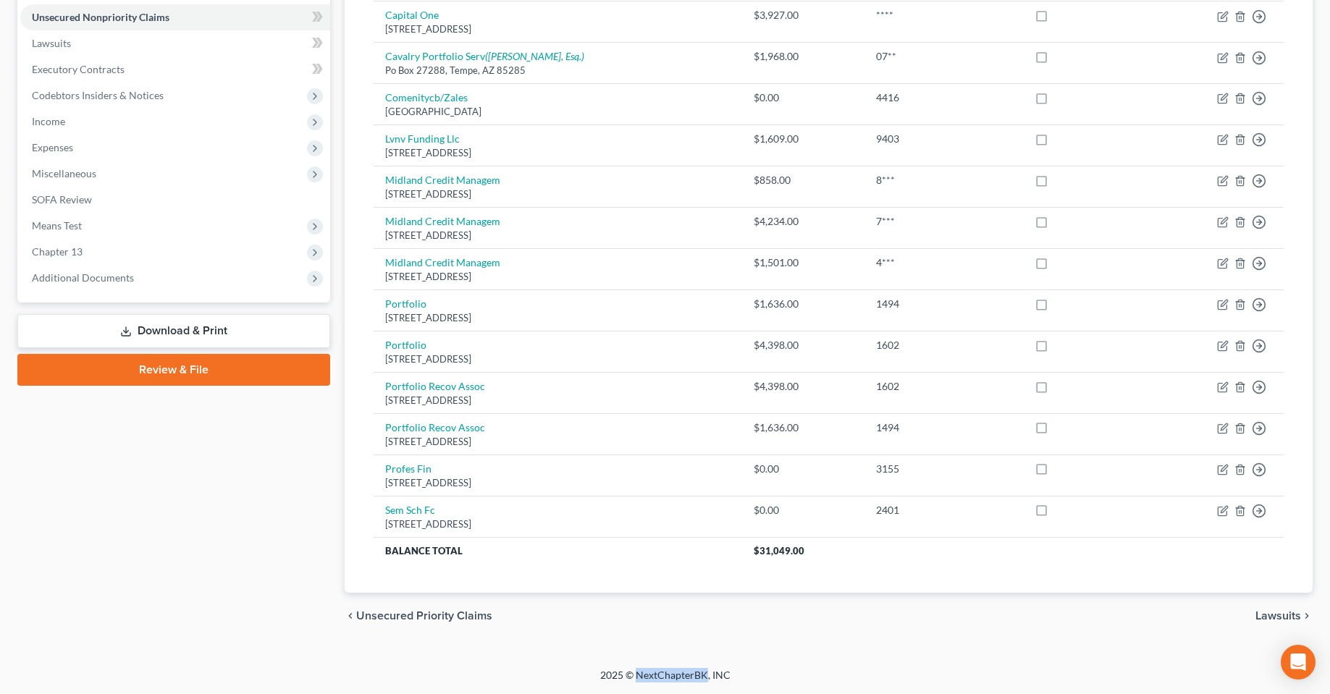
click at [676, 678] on div "2025 © NextChapterBK, INC" at bounding box center [665, 681] width 825 height 26
click at [741, 678] on div "2025 © NextChapterBK, INC" at bounding box center [665, 681] width 825 height 26
click at [653, 681] on div "2025 © NextChapterBK, INC" at bounding box center [665, 681] width 825 height 26
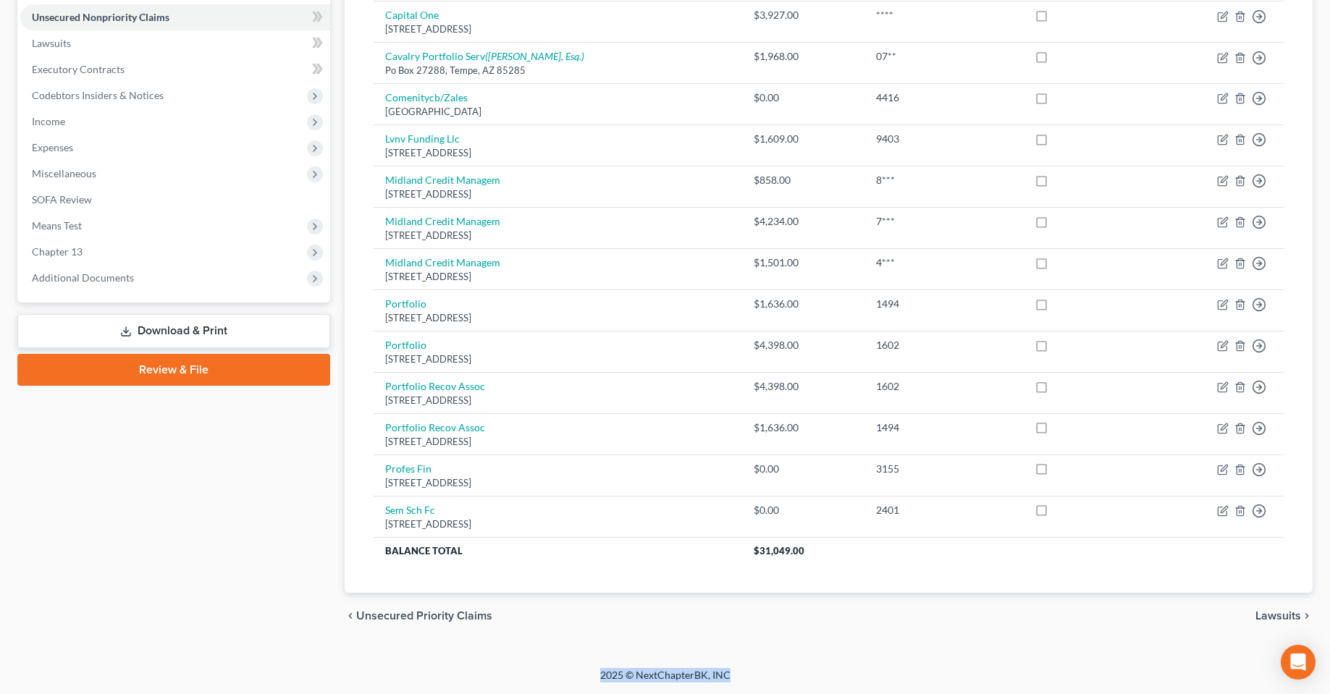
click at [653, 681] on div "2025 © NextChapterBK, INC" at bounding box center [665, 681] width 825 height 26
click at [746, 678] on div "2025 © NextChapterBK, INC" at bounding box center [665, 681] width 825 height 26
click at [665, 681] on div "2025 © NextChapterBK, INC" at bounding box center [665, 681] width 825 height 26
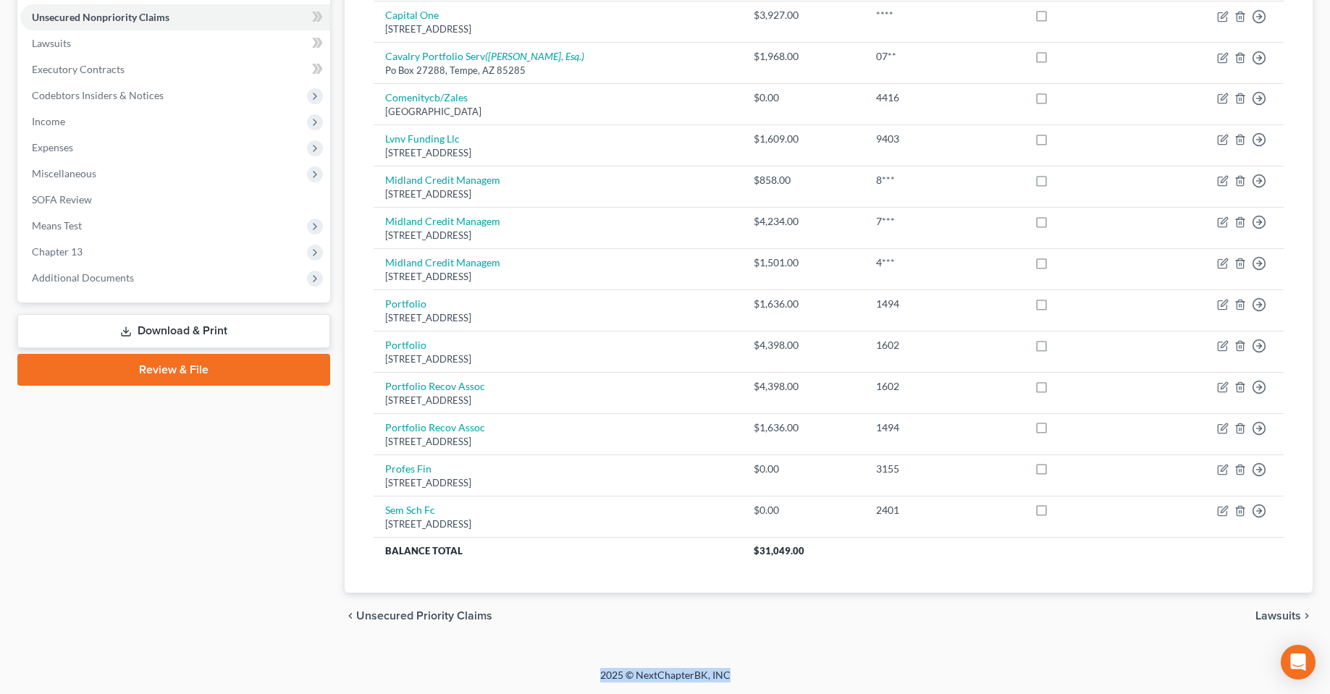
click at [575, 681] on div "2025 © NextChapterBK, INC" at bounding box center [665, 681] width 825 height 26
click at [594, 675] on div "2025 © NextChapterBK, INC" at bounding box center [665, 681] width 825 height 26
click at [478, 675] on div "2025 © NextChapterBK, INC" at bounding box center [665, 681] width 825 height 26
click at [639, 662] on div "Walker, Steve Upgraded Case 6:22-bk-00609 Chapter Chapter 13 Status Filed Distr…" at bounding box center [665, 186] width 1330 height 964
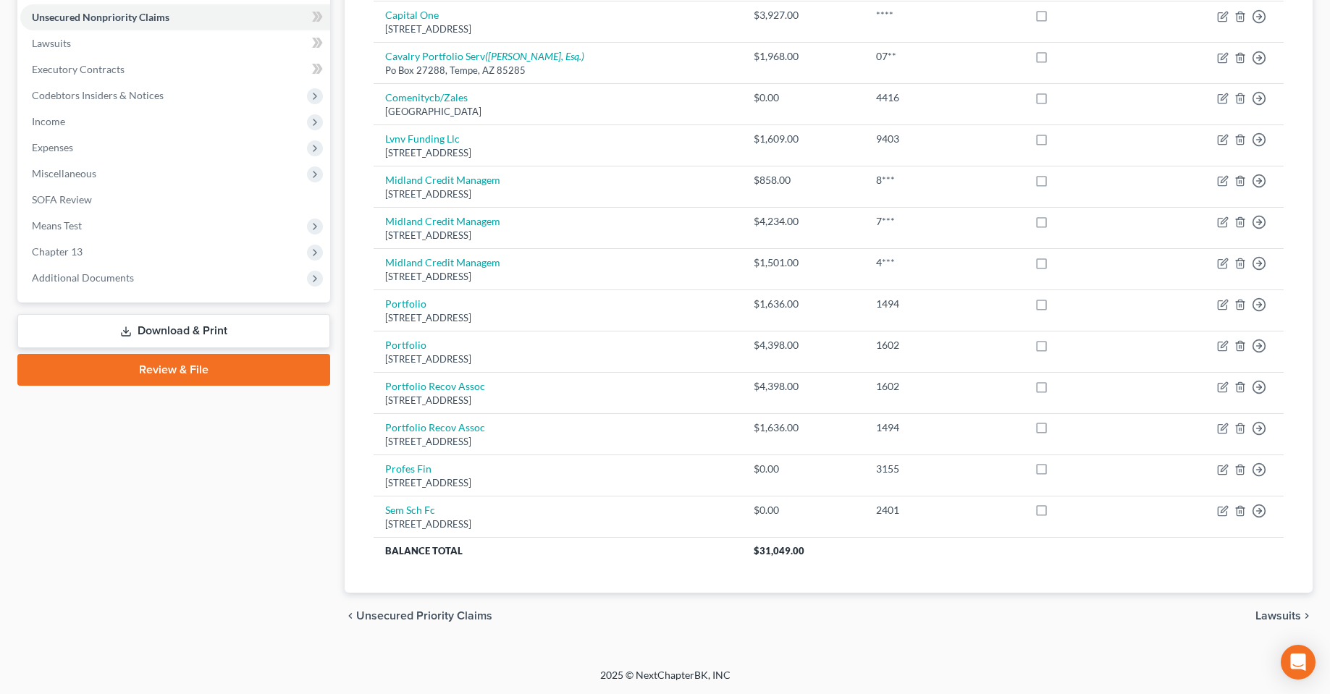
click at [639, 679] on div "2025 © NextChapterBK, INC" at bounding box center [665, 681] width 825 height 26
click at [610, 676] on div "2025 © NextChapterBK, INC" at bounding box center [665, 681] width 825 height 26
click at [658, 678] on div "2025 © NextChapterBK, INC" at bounding box center [665, 681] width 825 height 26
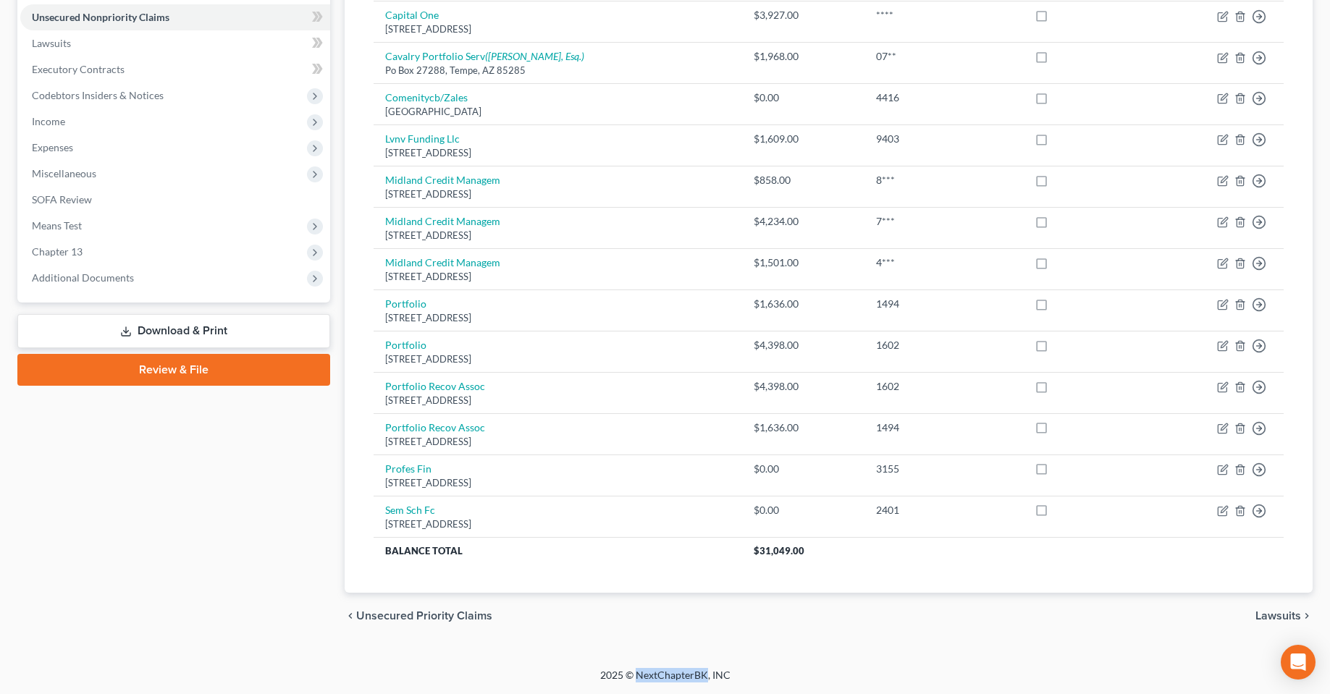
click at [692, 677] on div "2025 © NextChapterBK, INC" at bounding box center [665, 681] width 825 height 26
click at [581, 678] on div "2025 © NextChapterBK, INC" at bounding box center [665, 681] width 825 height 26
click at [530, 659] on div "Walker, Steve Upgraded Case 6:22-bk-00609 Chapter Chapter 13 Status Filed Distr…" at bounding box center [665, 186] width 1330 height 964
click at [776, 678] on div "2025 © NextChapterBK, INC" at bounding box center [665, 681] width 825 height 26
click at [787, 679] on div "2025 © NextChapterBK, INC" at bounding box center [665, 681] width 825 height 26
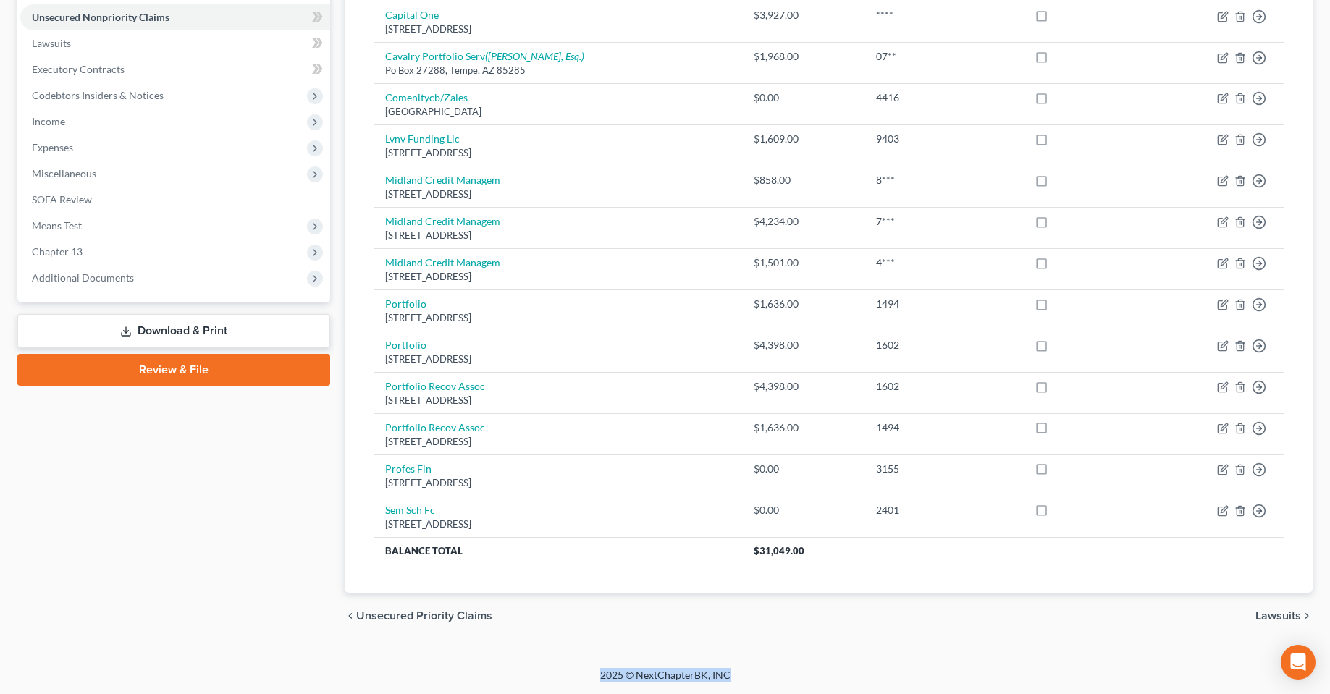
click at [752, 682] on div "2025 © NextChapterBK, INC" at bounding box center [665, 681] width 825 height 26
click at [745, 678] on div "2025 © NextChapterBK, INC" at bounding box center [665, 681] width 825 height 26
click at [520, 689] on div "2025 © NextChapterBK, INC" at bounding box center [665, 681] width 825 height 26
click at [522, 678] on div "2025 © NextChapterBK, INC" at bounding box center [665, 681] width 825 height 26
click at [678, 672] on div "2025 © NextChapterBK, INC" at bounding box center [665, 681] width 825 height 26
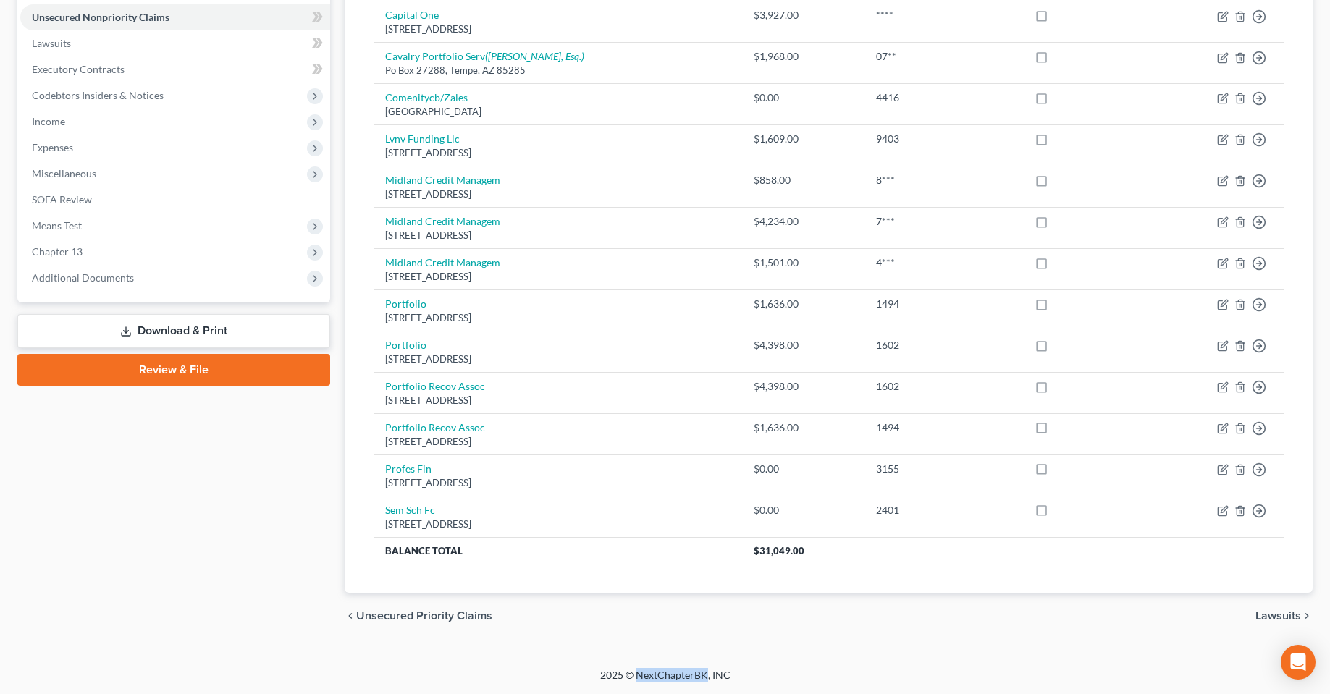
click at [678, 672] on div "2025 © NextChapterBK, INC" at bounding box center [665, 681] width 825 height 26
click at [860, 665] on div "Walker, Steve Upgraded Case 6:22-bk-00609 Chapter Chapter 13 Status Filed Distr…" at bounding box center [665, 186] width 1330 height 964
drag, startPoint x: 529, startPoint y: 667, endPoint x: 850, endPoint y: 681, distance: 321.1
click at [816, 689] on div "Home New Case Client Portal Fresh-Start.Law, P.A. chas@fresh-start.law My Accou…" at bounding box center [665, 169] width 1330 height 1049
click at [689, 660] on div "Walker, Steve Upgraded Case 6:22-bk-00609 Chapter Chapter 13 Status Filed Distr…" at bounding box center [665, 186] width 1330 height 964
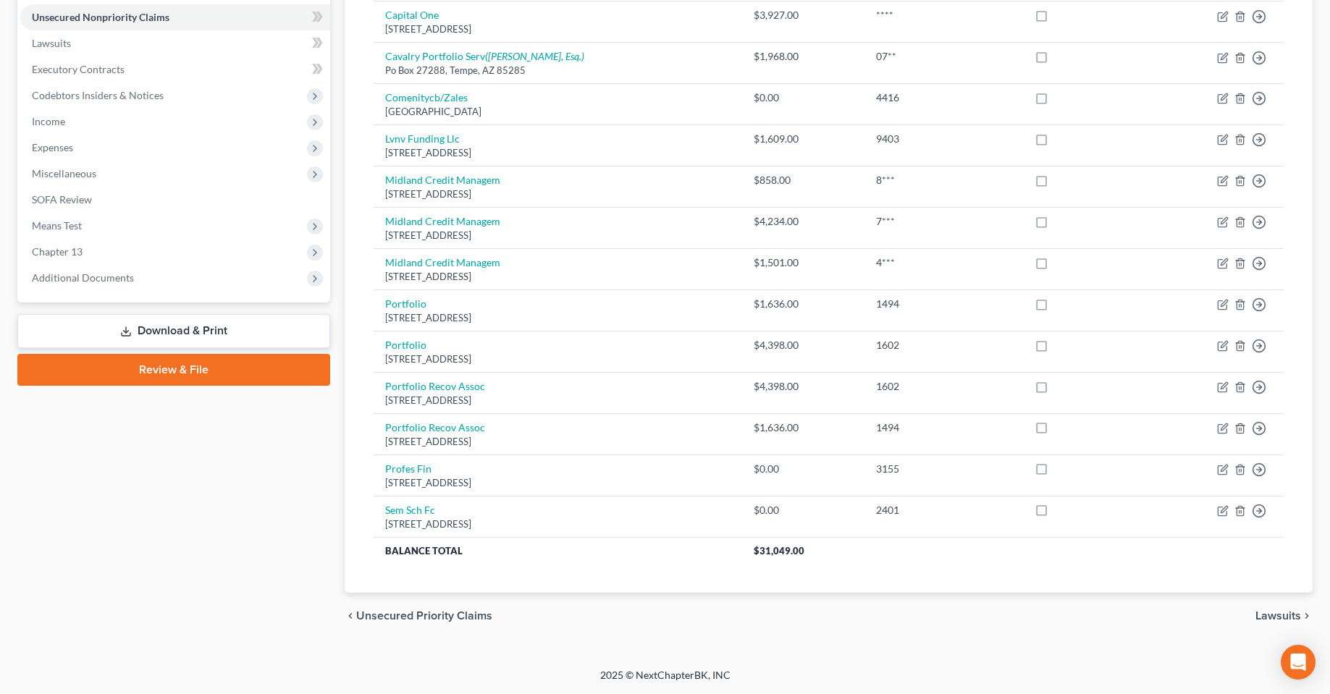
click at [752, 661] on div "Walker, Steve Upgraded Case 6:22-bk-00609 Chapter Chapter 13 Status Filed Distr…" at bounding box center [665, 186] width 1330 height 964
drag, startPoint x: 678, startPoint y: 676, endPoint x: 505, endPoint y: 675, distance: 172.3
click at [500, 670] on div "2025 © NextChapterBK, INC" at bounding box center [665, 681] width 825 height 26
click at [773, 633] on div "chevron_left Unsecured Priority Claims Lawsuits chevron_right" at bounding box center [829, 616] width 968 height 46
drag, startPoint x: 784, startPoint y: 668, endPoint x: 537, endPoint y: 686, distance: 248.2
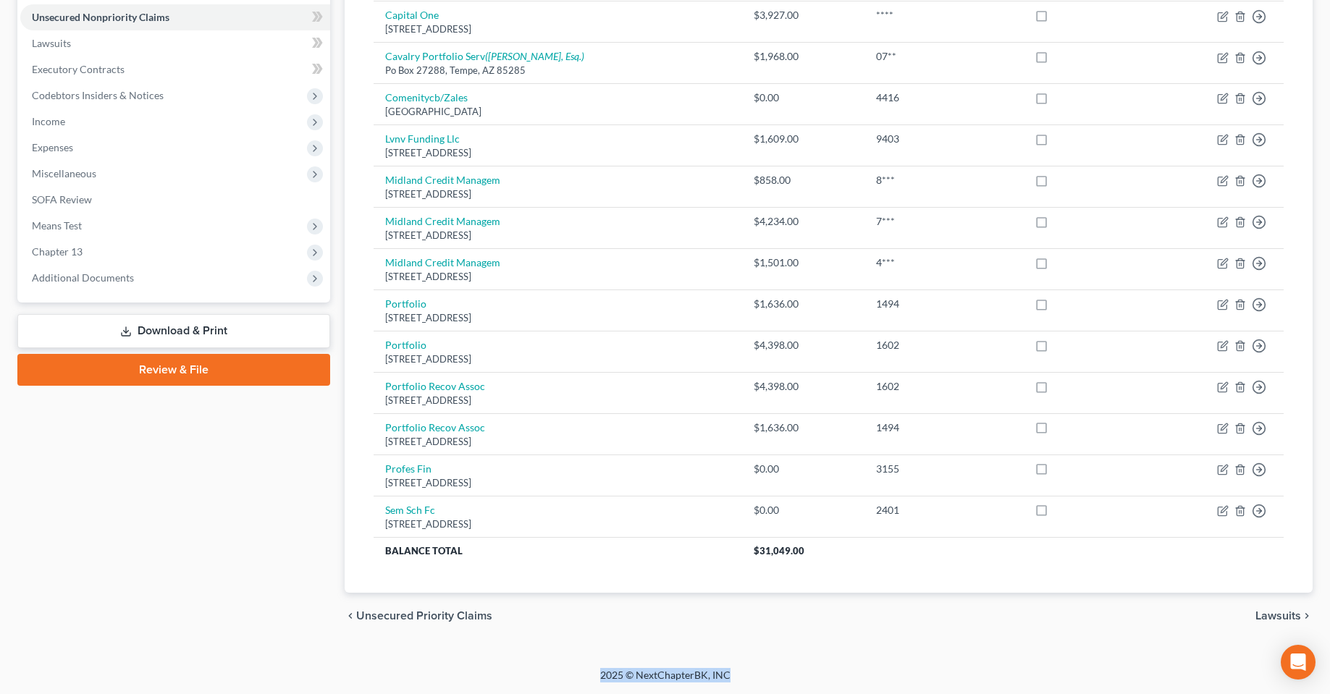
click at [544, 682] on div "2025 © NextChapterBK, INC" at bounding box center [665, 681] width 825 height 26
click at [537, 686] on div "2025 © NextChapterBK, INC" at bounding box center [665, 681] width 825 height 26
click at [537, 683] on div "2025 © NextChapterBK, INC" at bounding box center [665, 681] width 825 height 26
drag, startPoint x: 560, startPoint y: 683, endPoint x: 950, endPoint y: 665, distance: 390.7
click at [901, 674] on div "2025 © NextChapterBK, INC" at bounding box center [665, 681] width 825 height 26
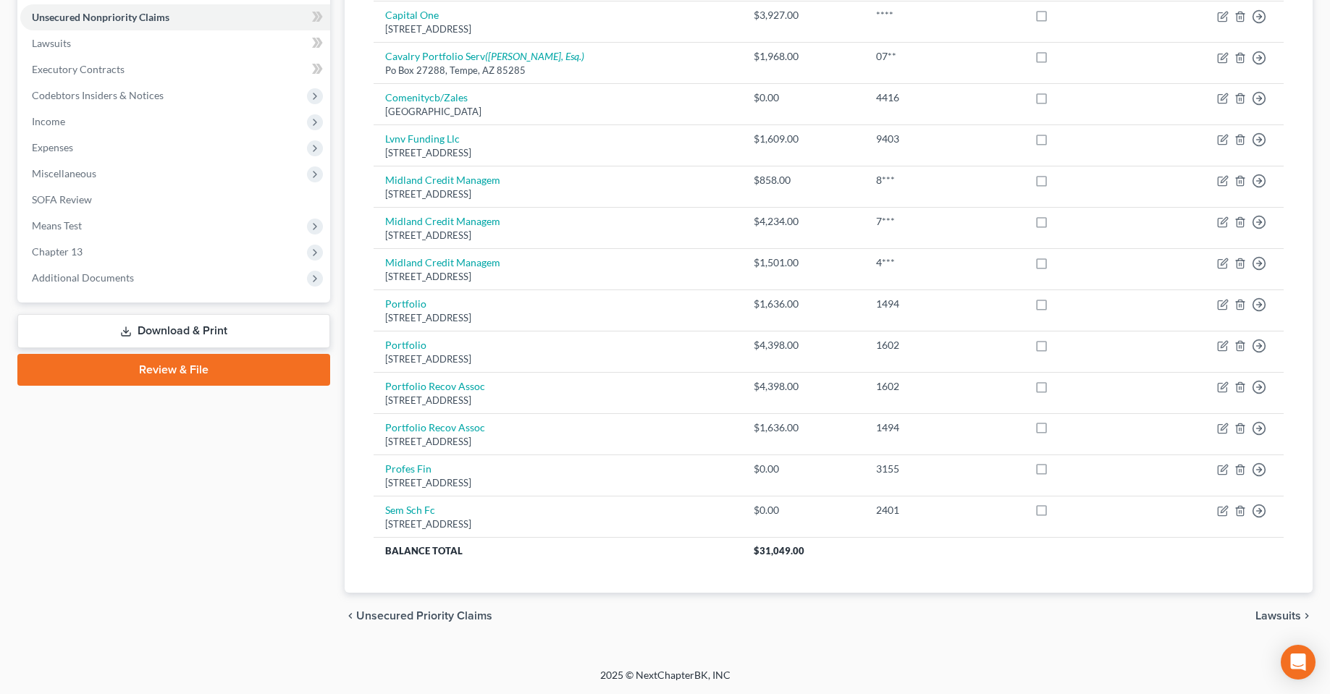
drag, startPoint x: 943, startPoint y: 665, endPoint x: 860, endPoint y: 666, distance: 82.5
click at [937, 665] on div "Walker, Steve Upgraded Case 6:22-bk-00609 Chapter Chapter 13 Status Filed Distr…" at bounding box center [665, 186] width 1330 height 964
drag, startPoint x: 838, startPoint y: 665, endPoint x: 548, endPoint y: 667, distance: 290.4
click at [572, 667] on div "Walker, Steve Upgraded Case 6:22-bk-00609 Chapter Chapter 13 Status Filed Distr…" at bounding box center [665, 186] width 1330 height 964
click at [533, 663] on div "Walker, Steve Upgraded Case 6:22-bk-00609 Chapter Chapter 13 Status Filed Distr…" at bounding box center [665, 186] width 1330 height 964
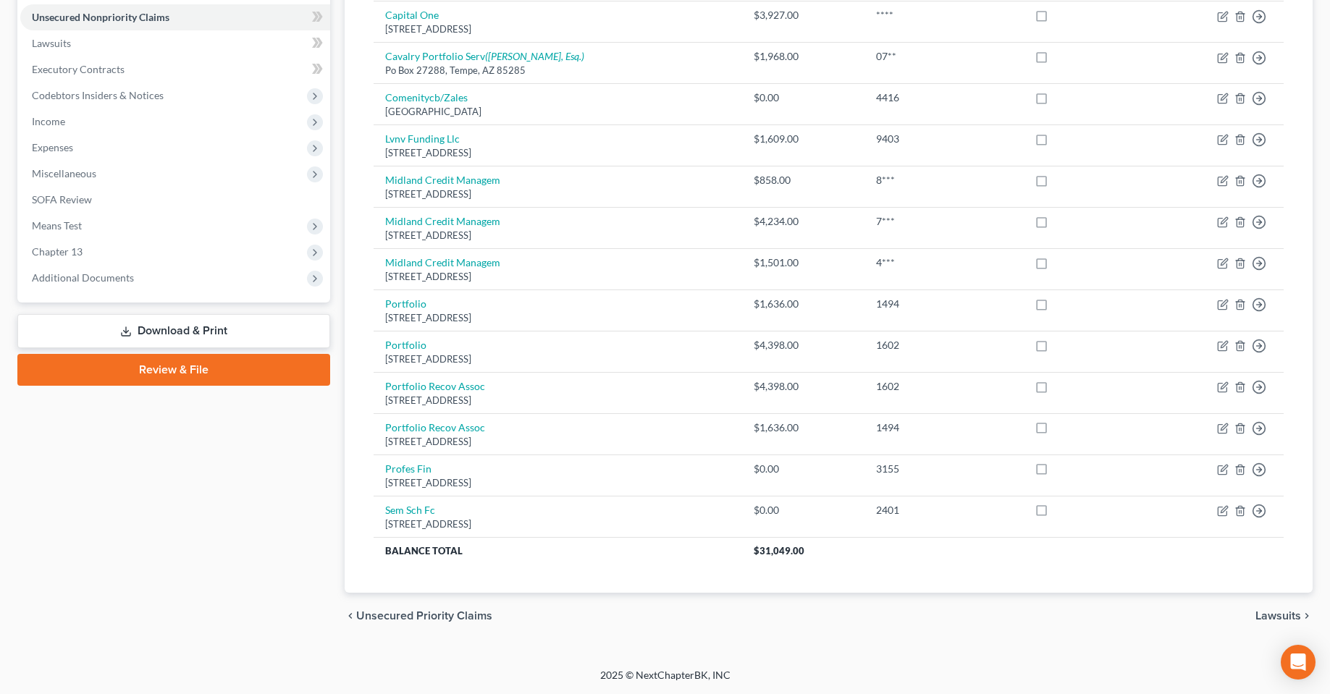
click at [902, 658] on div "Walker, Steve Upgraded Case 6:22-bk-00609 Chapter Chapter 13 Status Filed Distr…" at bounding box center [665, 186] width 1330 height 964
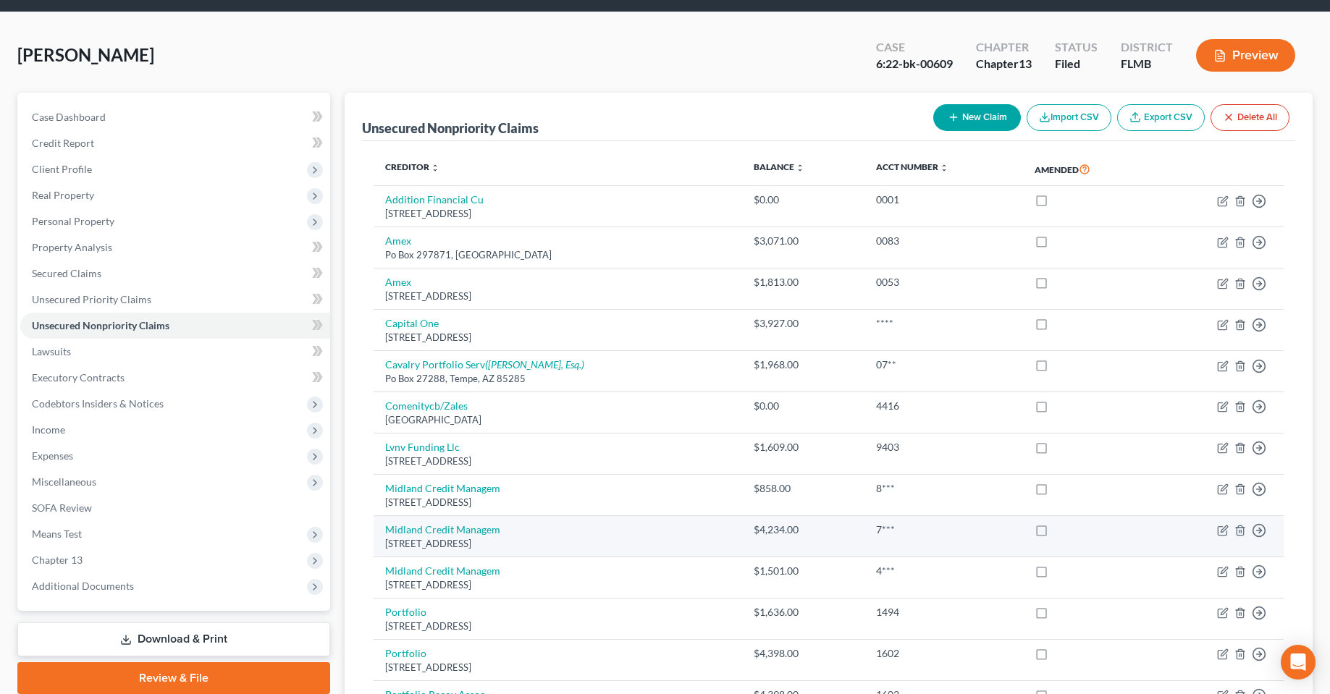
scroll to position [0, 0]
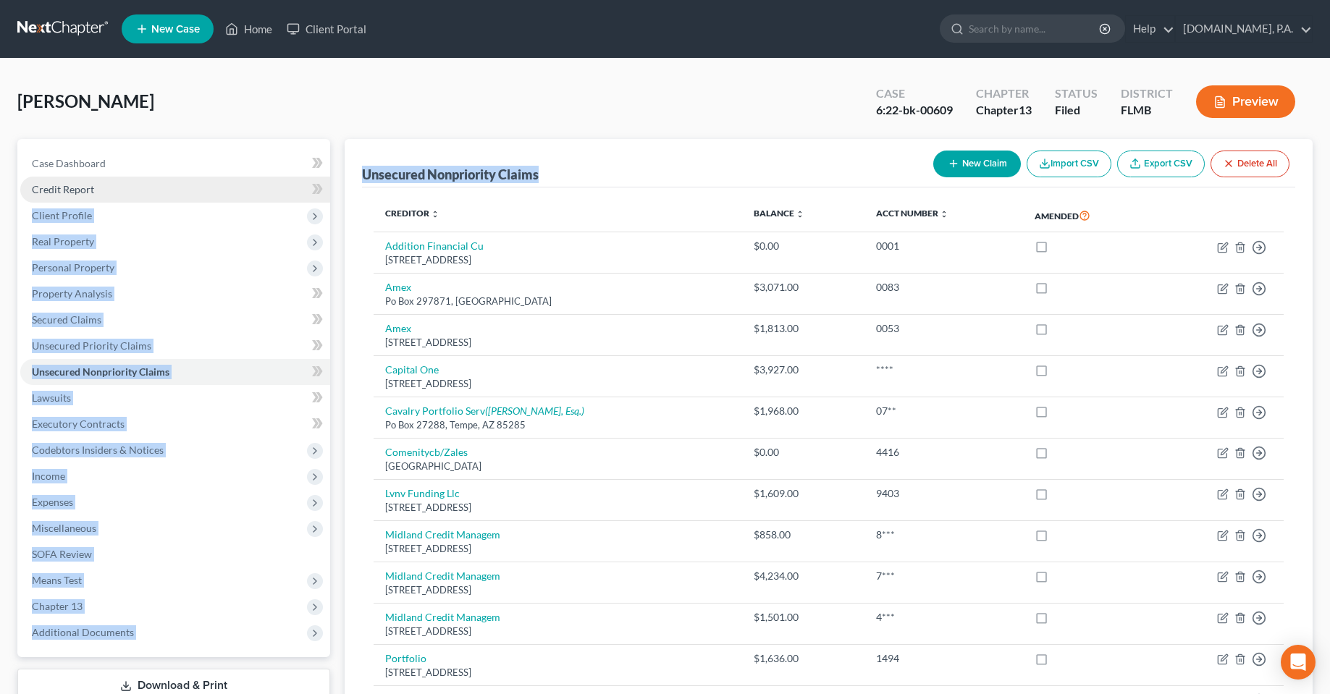
drag, startPoint x: 562, startPoint y: 184, endPoint x: 328, endPoint y: 179, distance: 233.9
click at [328, 179] on div "Petition Navigation Case Dashboard Payments Invoices Payments Payments Credit R…" at bounding box center [665, 566] width 1310 height 855
click at [374, 172] on div "Unsecured Nonpriority Claims" at bounding box center [450, 174] width 177 height 17
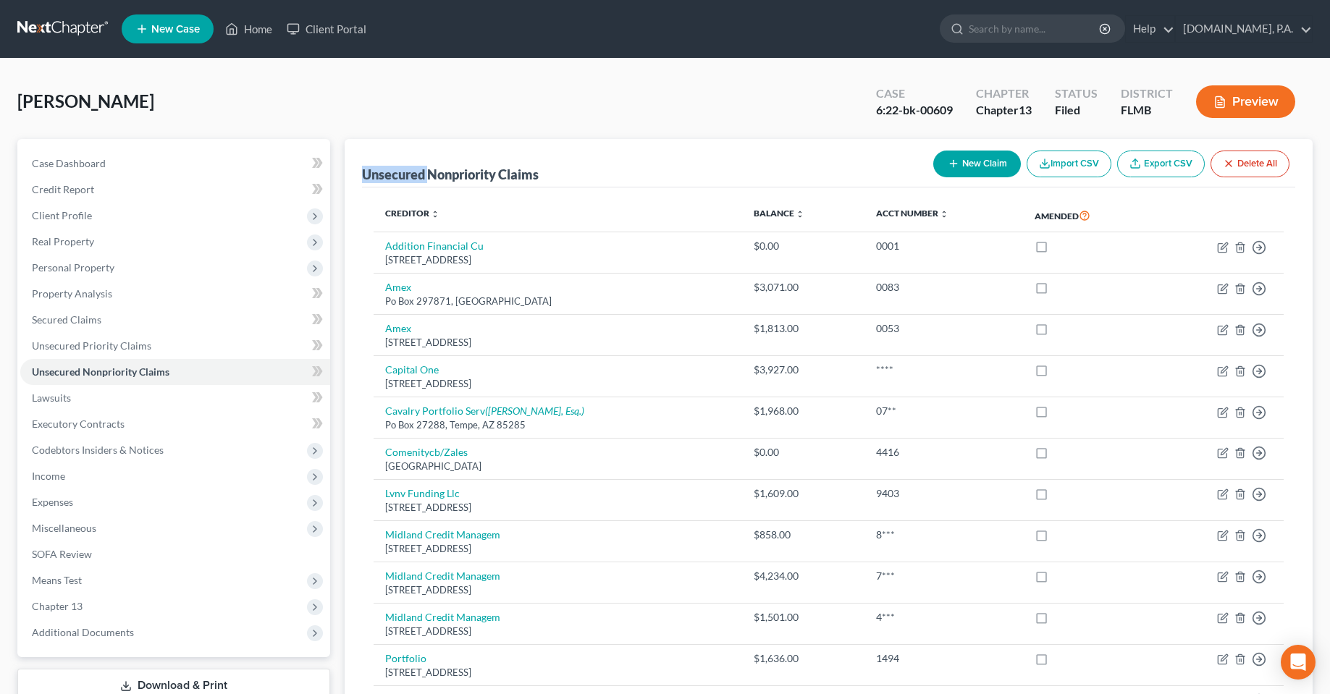
click at [374, 172] on div "Unsecured Nonpriority Claims" at bounding box center [450, 174] width 177 height 17
click at [458, 175] on div "Unsecured Nonpriority Claims" at bounding box center [450, 174] width 177 height 17
click at [500, 168] on div "Unsecured Nonpriority Claims" at bounding box center [450, 174] width 177 height 17
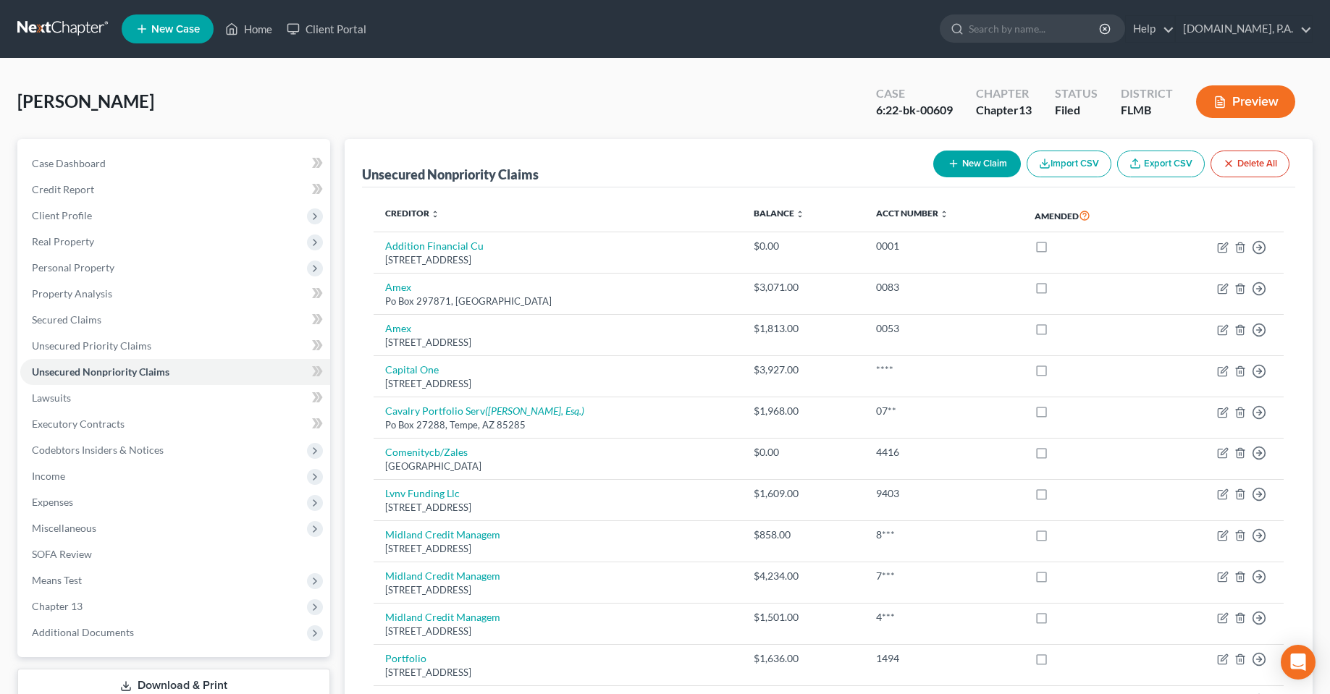
click at [510, 172] on div "Unsecured Nonpriority Claims" at bounding box center [450, 174] width 177 height 17
click at [712, 172] on div "Unsecured Nonpriority Claims New Claim Import CSV Export CSV Delete All" at bounding box center [828, 163] width 933 height 49
click at [495, 172] on div "Unsecured Nonpriority Claims" at bounding box center [450, 174] width 177 height 17
click at [509, 172] on div "Unsecured Nonpriority Claims" at bounding box center [450, 174] width 177 height 17
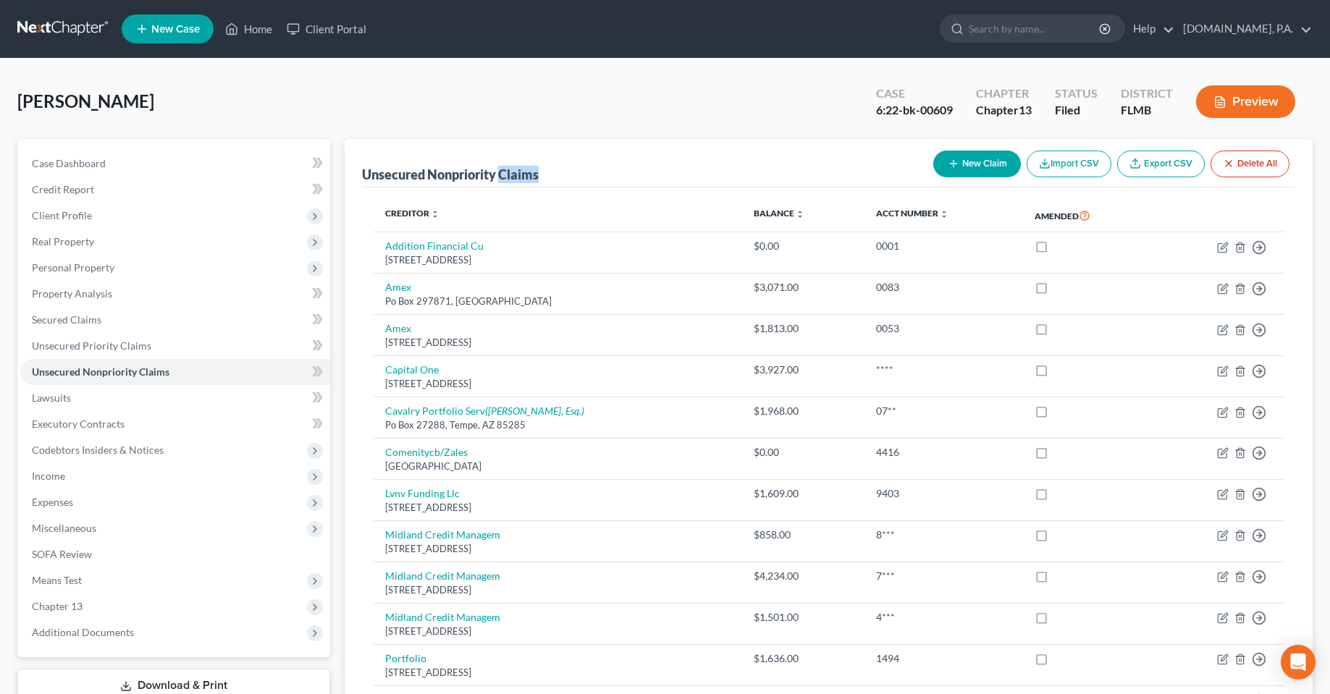
click at [509, 172] on div "Unsecured Nonpriority Claims" at bounding box center [450, 174] width 177 height 17
click at [584, 172] on div "Unsecured Nonpriority Claims New Claim Import CSV Export CSV Delete All" at bounding box center [828, 163] width 933 height 49
click at [539, 167] on div "Unsecured Nonpriority Claims" at bounding box center [450, 174] width 177 height 17
click at [660, 113] on div "Walker, Steve Upgraded Case 6:22-bk-00609 Chapter Chapter 13 Status Filed Distr…" at bounding box center [664, 107] width 1295 height 63
drag, startPoint x: 881, startPoint y: 90, endPoint x: 899, endPoint y: 93, distance: 18.5
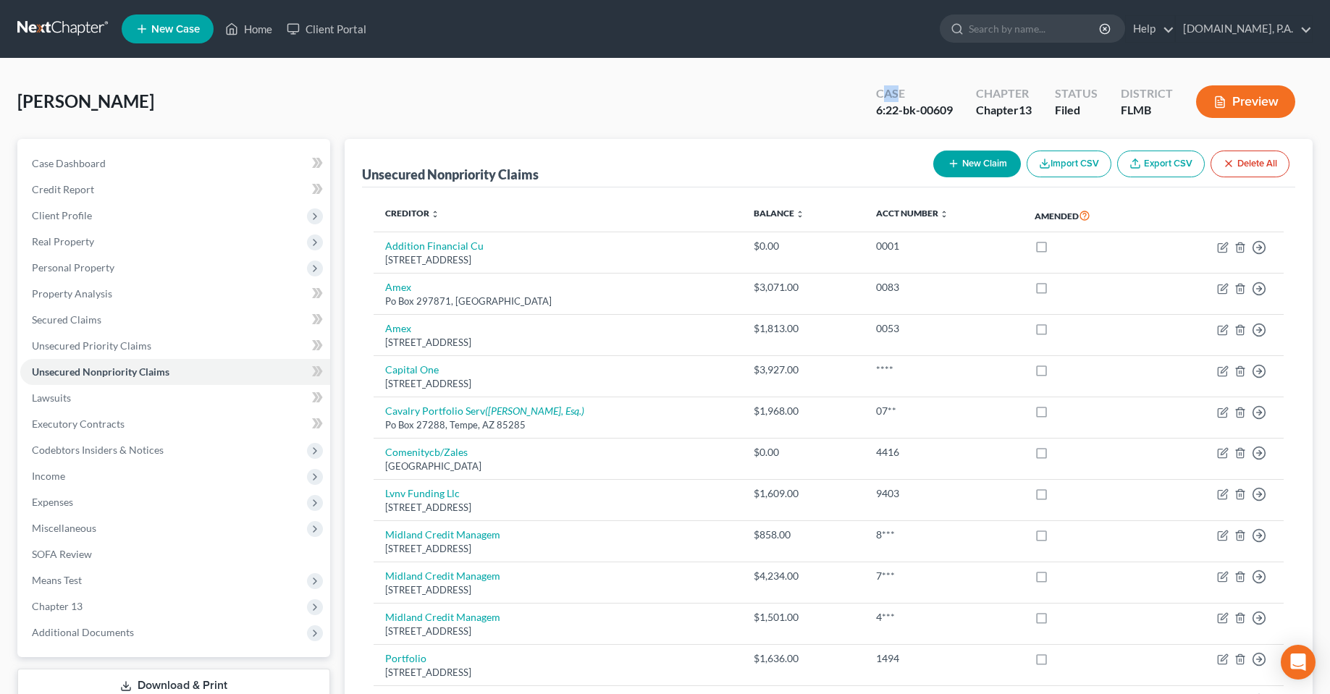
click at [899, 93] on div "Case" at bounding box center [914, 93] width 77 height 17
click at [808, 98] on div "Walker, Steve Upgraded Case 6:22-bk-00609 Chapter Chapter 13 Status Filed Distr…" at bounding box center [664, 107] width 1295 height 63
drag, startPoint x: 581, startPoint y: 177, endPoint x: 384, endPoint y: 176, distance: 196.2
click at [348, 177] on div "Unsecured Nonpriority Claims New Claim Import CSV Export CSV Delete All Credito…" at bounding box center [829, 543] width 968 height 809
click at [611, 130] on div "Walker, Steve Upgraded Case 6:22-bk-00609 Chapter Chapter 13 Status Filed Distr…" at bounding box center [664, 107] width 1295 height 63
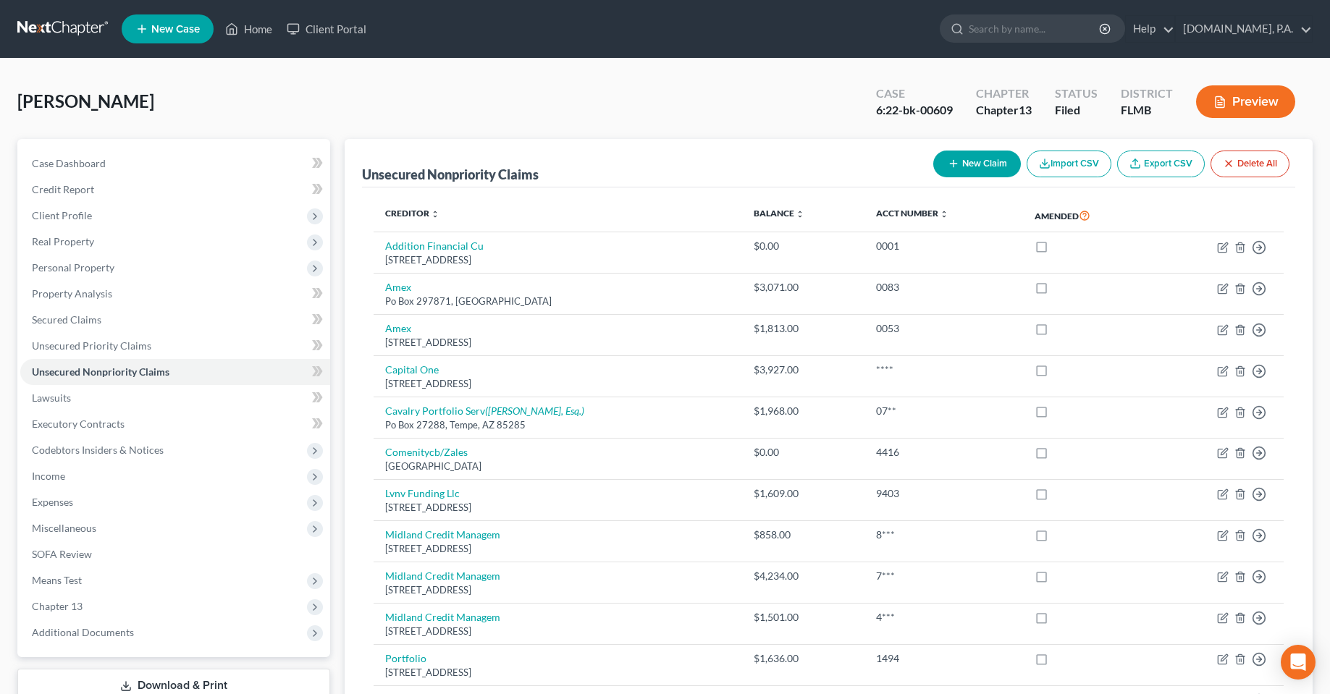
click at [516, 115] on div "Walker, Steve Upgraded Case 6:22-bk-00609 Chapter Chapter 13 Status Filed Distr…" at bounding box center [664, 107] width 1295 height 63
drag, startPoint x: 364, startPoint y: 176, endPoint x: 571, endPoint y: 172, distance: 206.4
click at [571, 172] on div "Unsecured Nonpriority Claims New Claim Import CSV Export CSV Delete All" at bounding box center [828, 163] width 933 height 49
click at [568, 172] on div "Unsecured Nonpriority Claims New Claim Import CSV Export CSV Delete All" at bounding box center [828, 163] width 933 height 49
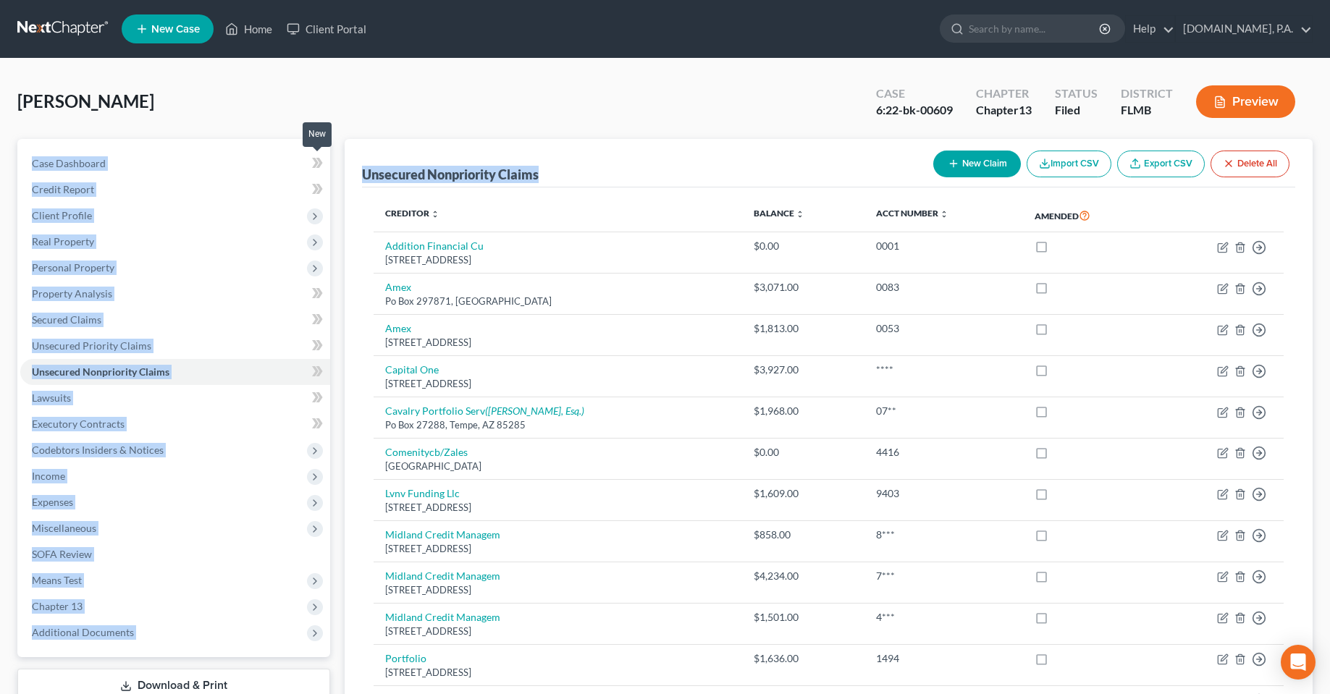
drag, startPoint x: 548, startPoint y: 172, endPoint x: 330, endPoint y: 173, distance: 217.9
click at [330, 173] on div "Petition Navigation Case Dashboard Payments Invoices Payments Payments Credit R…" at bounding box center [665, 566] width 1310 height 855
click at [482, 172] on div "Unsecured Nonpriority Claims" at bounding box center [450, 174] width 177 height 17
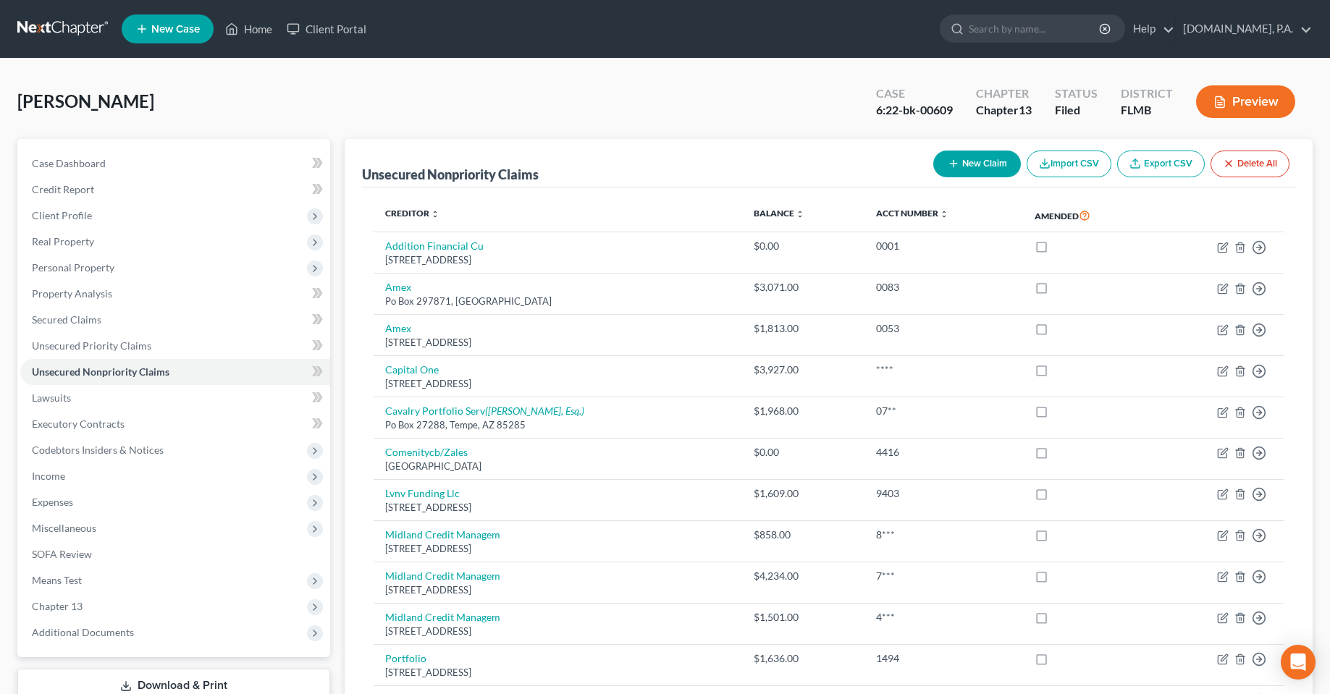
click at [559, 163] on div "Unsecured Nonpriority Claims New Claim Import CSV Export CSV Delete All" at bounding box center [828, 163] width 933 height 49
drag, startPoint x: 540, startPoint y: 182, endPoint x: 399, endPoint y: 177, distance: 141.3
click at [379, 176] on div "Unsecured Nonpriority Claims" at bounding box center [450, 174] width 177 height 17
click at [609, 180] on div "Unsecured Nonpriority Claims New Claim Import CSV Export CSV Delete All" at bounding box center [828, 163] width 933 height 49
click at [558, 173] on div "Unsecured Nonpriority Claims New Claim Import CSV Export CSV Delete All" at bounding box center [828, 163] width 933 height 49
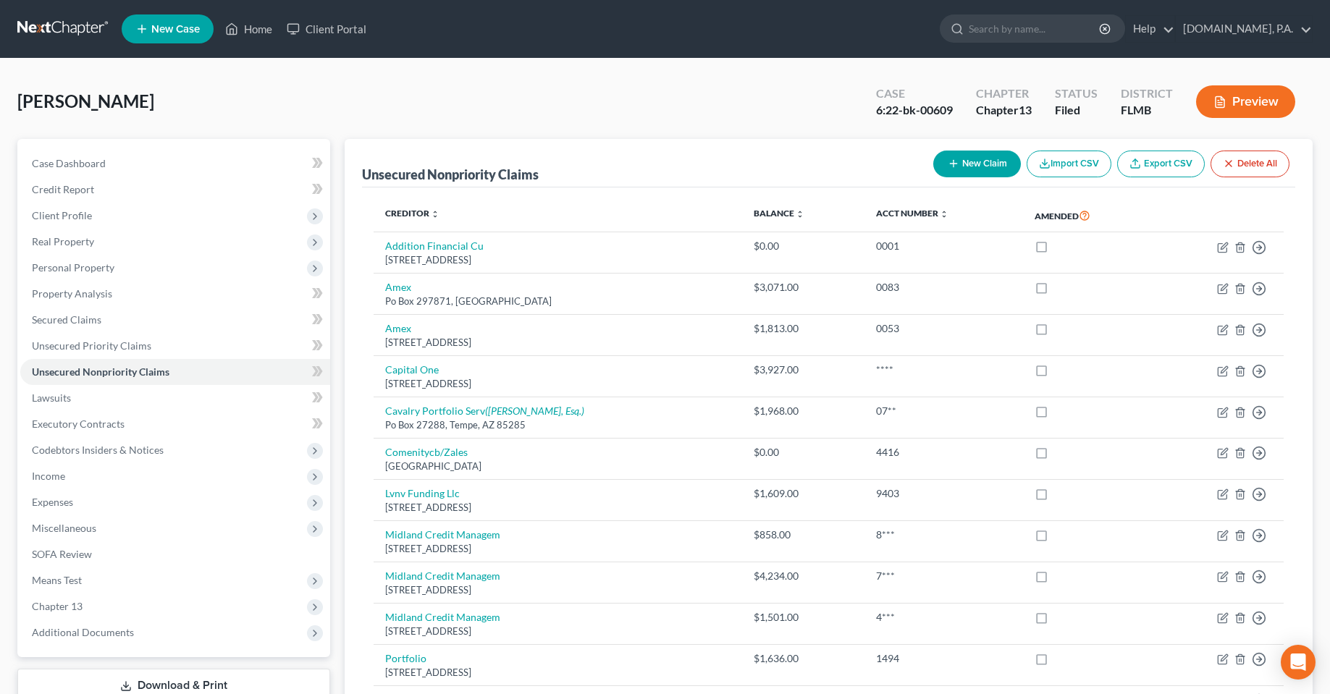
click at [197, 117] on div "Walker, Steve Upgraded Case 6:22-bk-00609 Chapter Chapter 13 Status Filed Distr…" at bounding box center [664, 107] width 1295 height 63
drag, startPoint x: 149, startPoint y: 95, endPoint x: -40, endPoint y: 92, distance: 189.0
click at [0, 92] on html "Home New Case Client Portal Fresh-Start.Law, P.A. chas@fresh-start.law My Accou…" at bounding box center [665, 524] width 1330 height 1049
click at [238, 113] on div "Walker, Steve Upgraded Case 6:22-bk-00609 Chapter Chapter 13 Status Filed Distr…" at bounding box center [664, 107] width 1295 height 63
drag, startPoint x: 549, startPoint y: 176, endPoint x: 358, endPoint y: 183, distance: 191.3
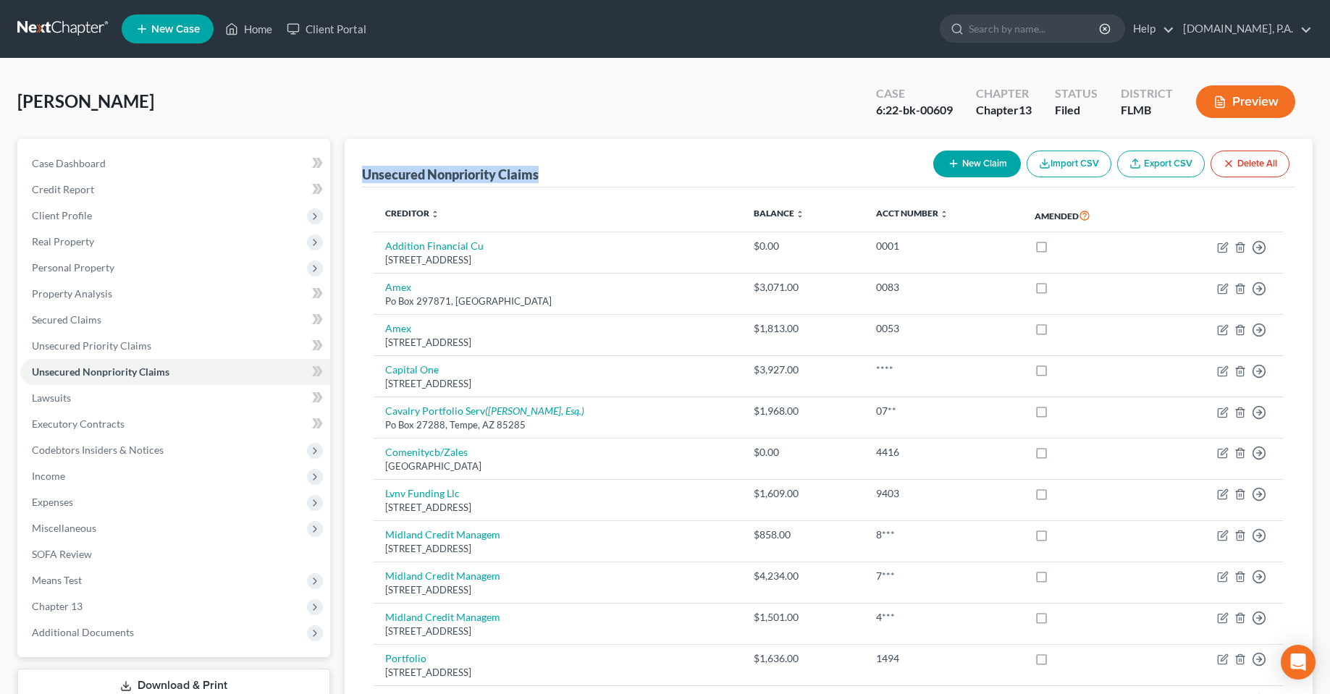
click at [332, 180] on div "Petition Navigation Case Dashboard Payments Invoices Payments Payments Credit R…" at bounding box center [665, 566] width 1310 height 855
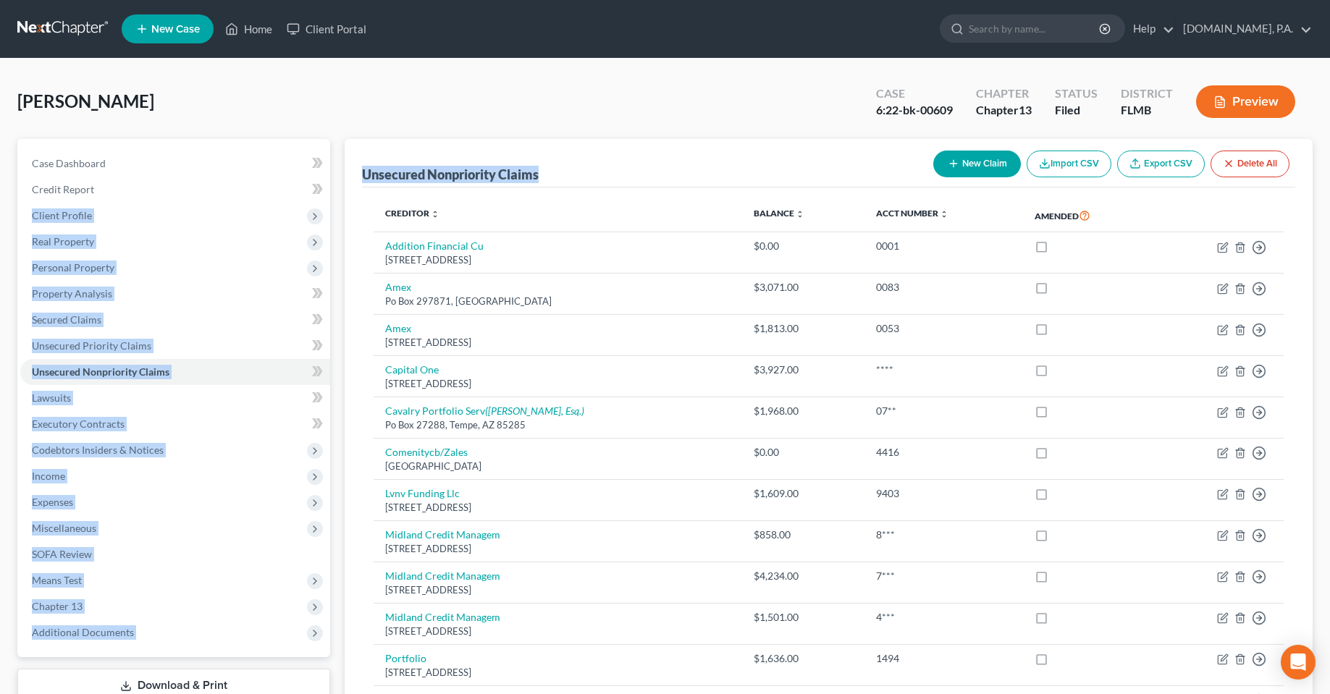
click at [499, 180] on div "Unsecured Nonpriority Claims" at bounding box center [450, 174] width 177 height 17
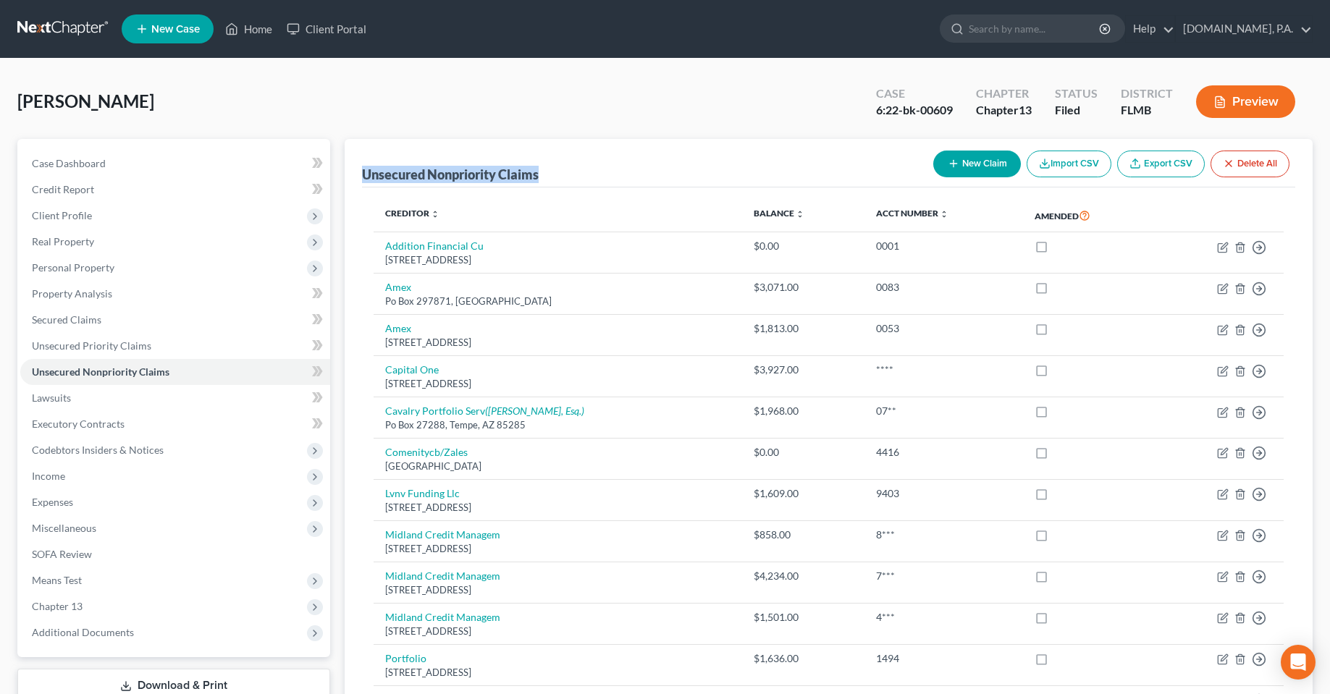
drag, startPoint x: 547, startPoint y: 170, endPoint x: 382, endPoint y: 176, distance: 164.5
click at [365, 172] on div "Unsecured Nonpriority Claims New Claim Import CSV Export CSV Delete All" at bounding box center [828, 163] width 933 height 49
click at [479, 185] on div "Unsecured Nonpriority Claims New Claim Import CSV Export CSV Delete All" at bounding box center [828, 163] width 933 height 49
click at [473, 174] on div "Unsecured Nonpriority Claims" at bounding box center [450, 174] width 177 height 17
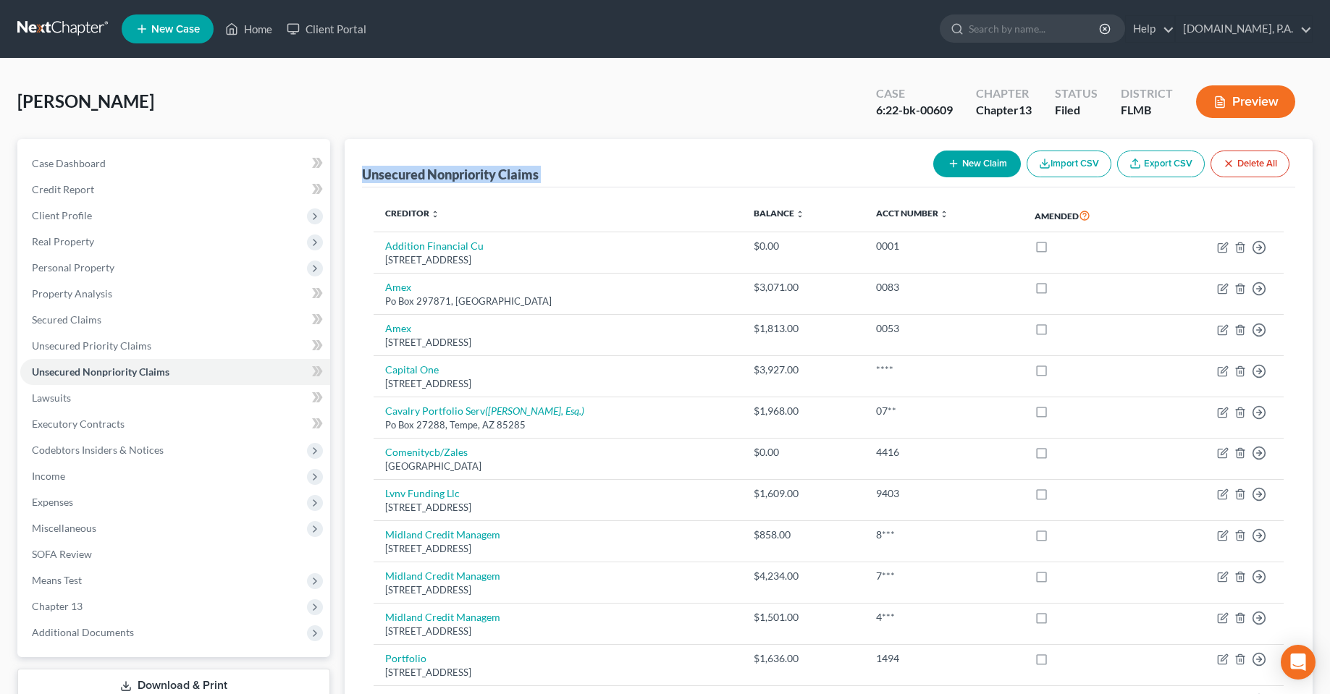
click at [473, 174] on div "Unsecured Nonpriority Claims" at bounding box center [450, 174] width 177 height 17
click at [574, 176] on div "Unsecured Nonpriority Claims New Claim Import CSV Export CSV Delete All" at bounding box center [828, 163] width 933 height 49
click at [569, 174] on div "Unsecured Nonpriority Claims New Claim Import CSV Export CSV Delete All" at bounding box center [828, 163] width 933 height 49
drag, startPoint x: 540, startPoint y: 174, endPoint x: 466, endPoint y: 186, distance: 75.6
click at [315, 196] on div "Petition Navigation Case Dashboard Payments Invoices Payments Payments Credit R…" at bounding box center [665, 566] width 1310 height 855
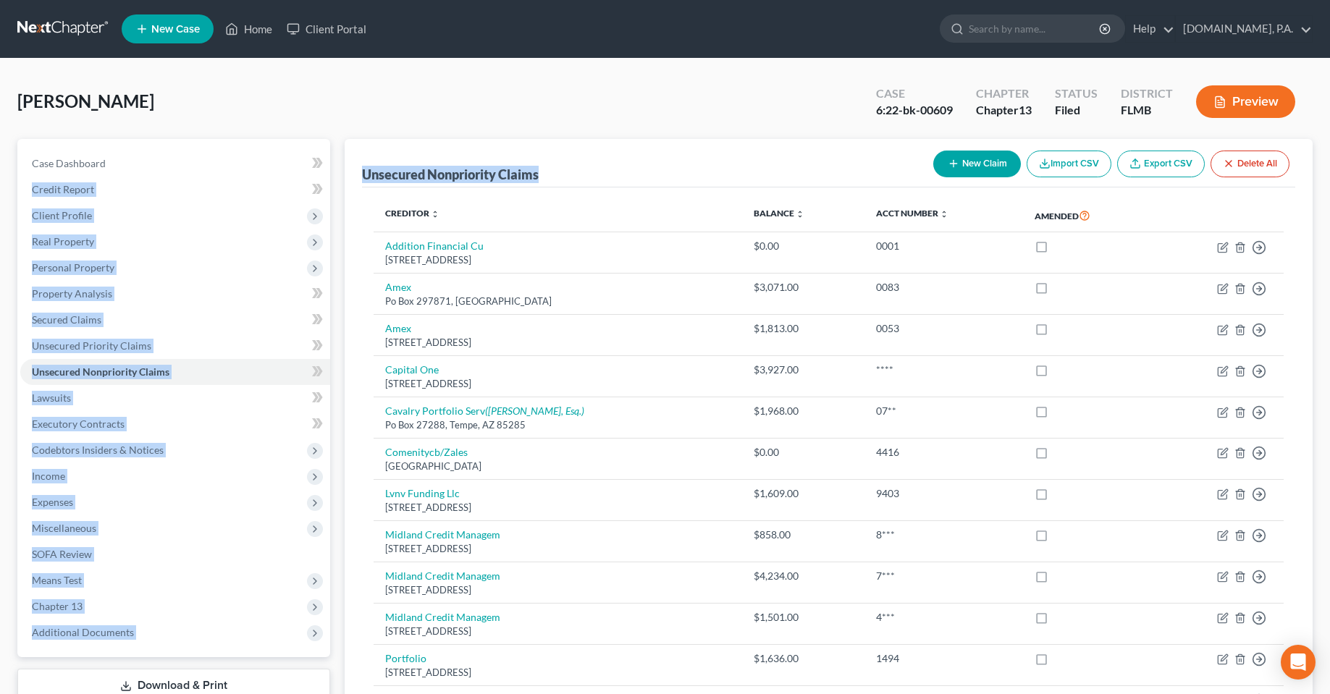
click at [485, 179] on div "Unsecured Nonpriority Claims" at bounding box center [450, 174] width 177 height 17
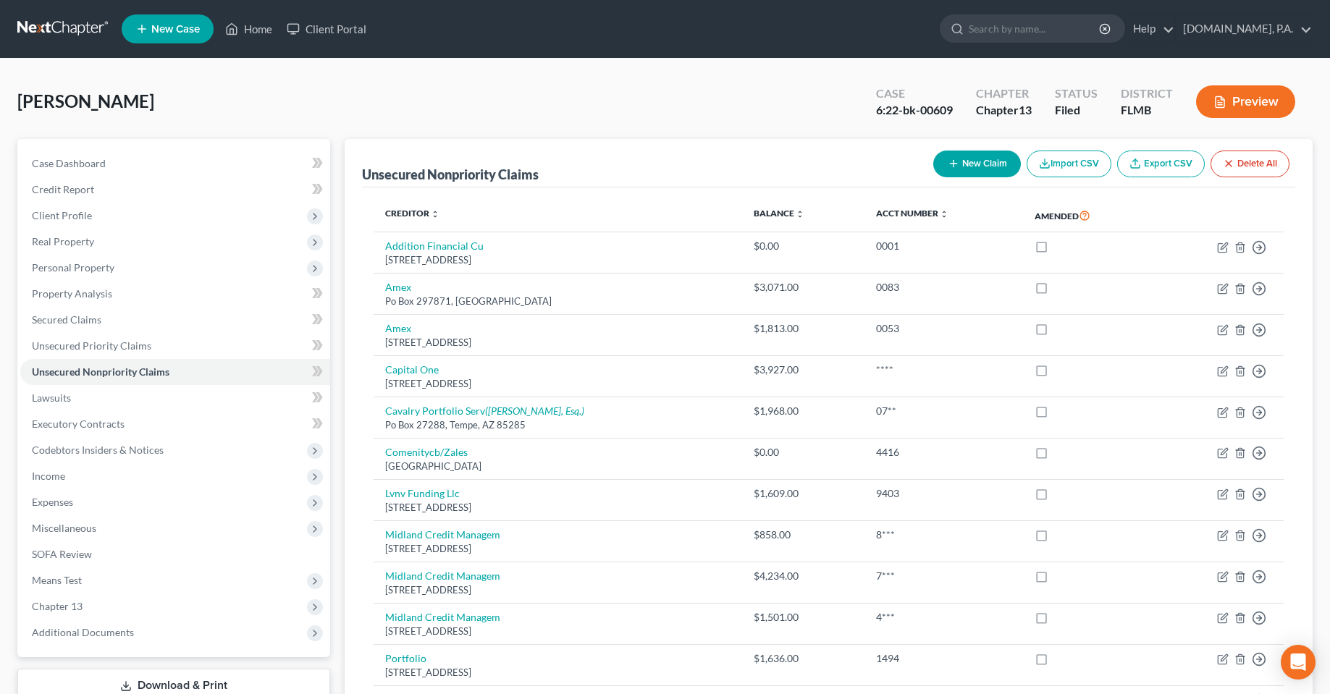
click at [556, 179] on div "Unsecured Nonpriority Claims New Claim Import CSV Export CSV Delete All" at bounding box center [828, 163] width 933 height 49
drag, startPoint x: 482, startPoint y: 188, endPoint x: 360, endPoint y: 172, distance: 123.4
click at [360, 172] on div "Unsecured Nonpriority Claims New Claim Import CSV Export CSV Delete All Credito…" at bounding box center [829, 543] width 968 height 809
click at [495, 148] on div "Unsecured Nonpriority Claims New Claim Import CSV Export CSV Delete All" at bounding box center [828, 163] width 933 height 49
click at [503, 167] on div "Unsecured Nonpriority Claims" at bounding box center [450, 174] width 177 height 17
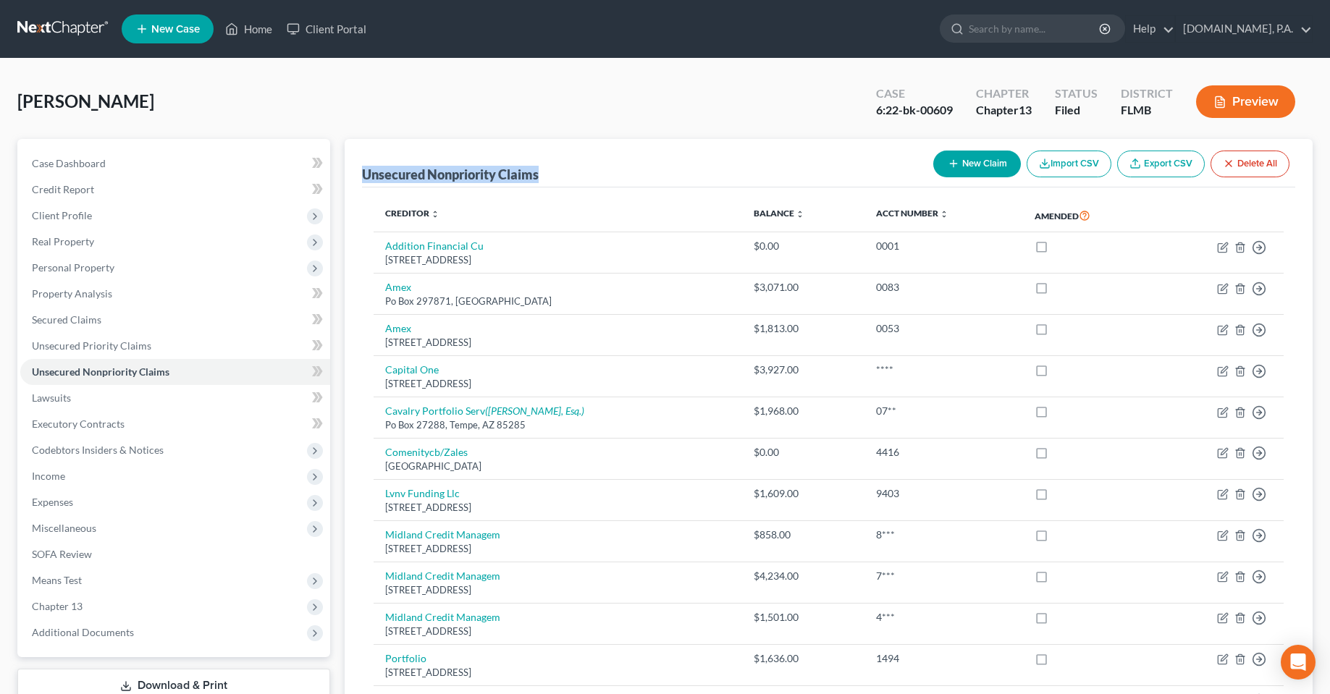
drag, startPoint x: 555, startPoint y: 177, endPoint x: 358, endPoint y: 176, distance: 197.0
click at [358, 176] on div "Unsecured Nonpriority Claims New Claim Import CSV Export CSV Delete All Credito…" at bounding box center [829, 543] width 968 height 809
click at [397, 175] on div "Unsecured Nonpriority Claims" at bounding box center [450, 174] width 177 height 17
click at [546, 175] on div "Unsecured Nonpriority Claims New Claim Import CSV Export CSV Delete All" at bounding box center [828, 163] width 933 height 49
drag, startPoint x: 546, startPoint y: 175, endPoint x: 391, endPoint y: 178, distance: 155.0
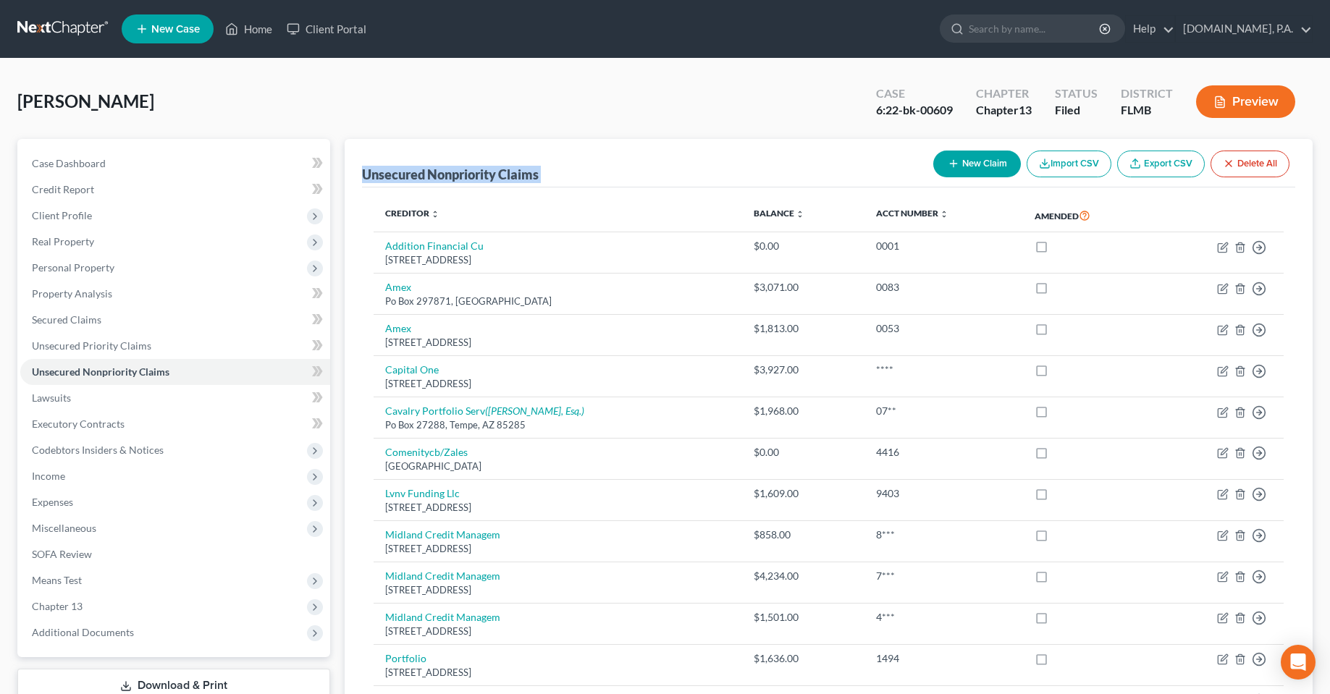
click at [391, 178] on div "Unsecured Nonpriority Claims New Claim Import CSV Export CSV Delete All" at bounding box center [828, 163] width 933 height 49
click at [463, 175] on div "Unsecured Nonpriority Claims" at bounding box center [450, 174] width 177 height 17
click at [539, 175] on div "Unsecured Nonpriority Claims" at bounding box center [450, 174] width 177 height 17
click at [558, 175] on div "Unsecured Nonpriority Claims New Claim Import CSV Export CSV Delete All" at bounding box center [828, 163] width 933 height 49
drag, startPoint x: 558, startPoint y: 175, endPoint x: 348, endPoint y: 177, distance: 210.7
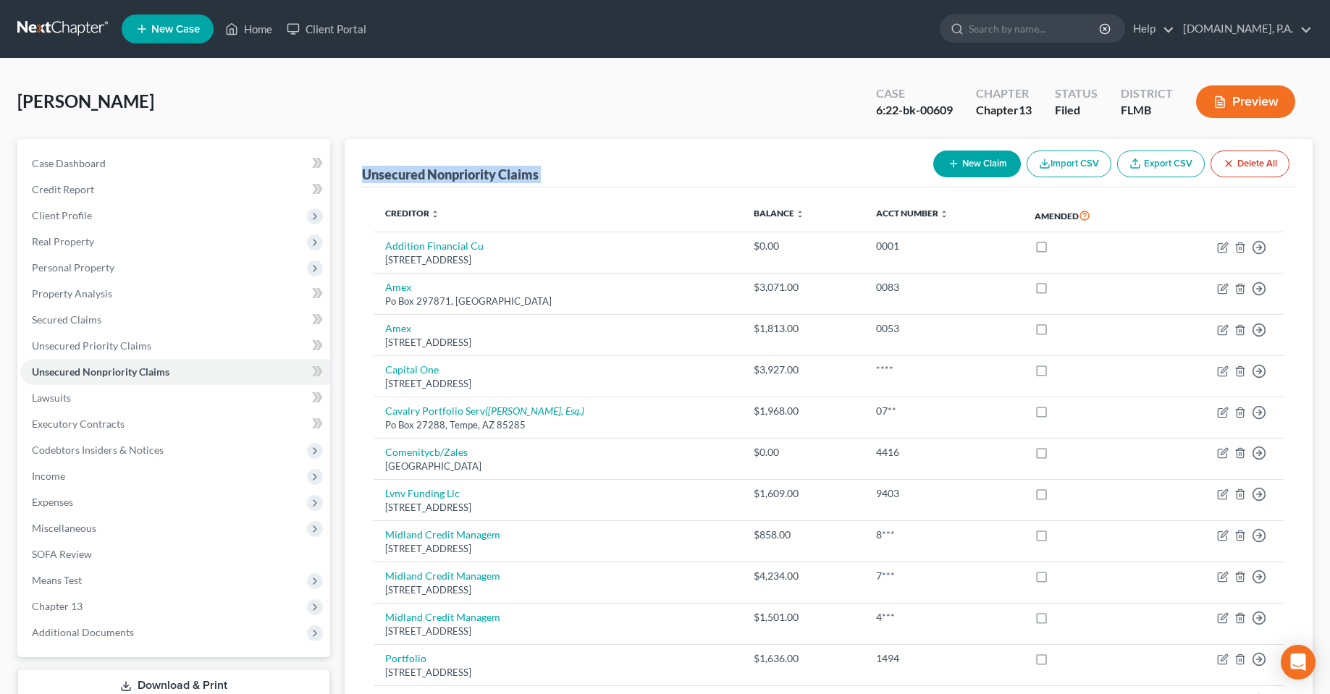
click at [348, 177] on div "Unsecured Nonpriority Claims New Claim Import CSV Export CSV Delete All Credito…" at bounding box center [829, 543] width 968 height 809
click at [437, 173] on div "Unsecured Nonpriority Claims" at bounding box center [450, 174] width 177 height 17
drag, startPoint x: 365, startPoint y: 172, endPoint x: 542, endPoint y: 175, distance: 177.4
click at [542, 175] on div "Unsecured Nonpriority Claims New Claim Import CSV Export CSV Delete All" at bounding box center [828, 163] width 933 height 49
click at [569, 175] on div "Unsecured Nonpriority Claims New Claim Import CSV Export CSV Delete All" at bounding box center [828, 163] width 933 height 49
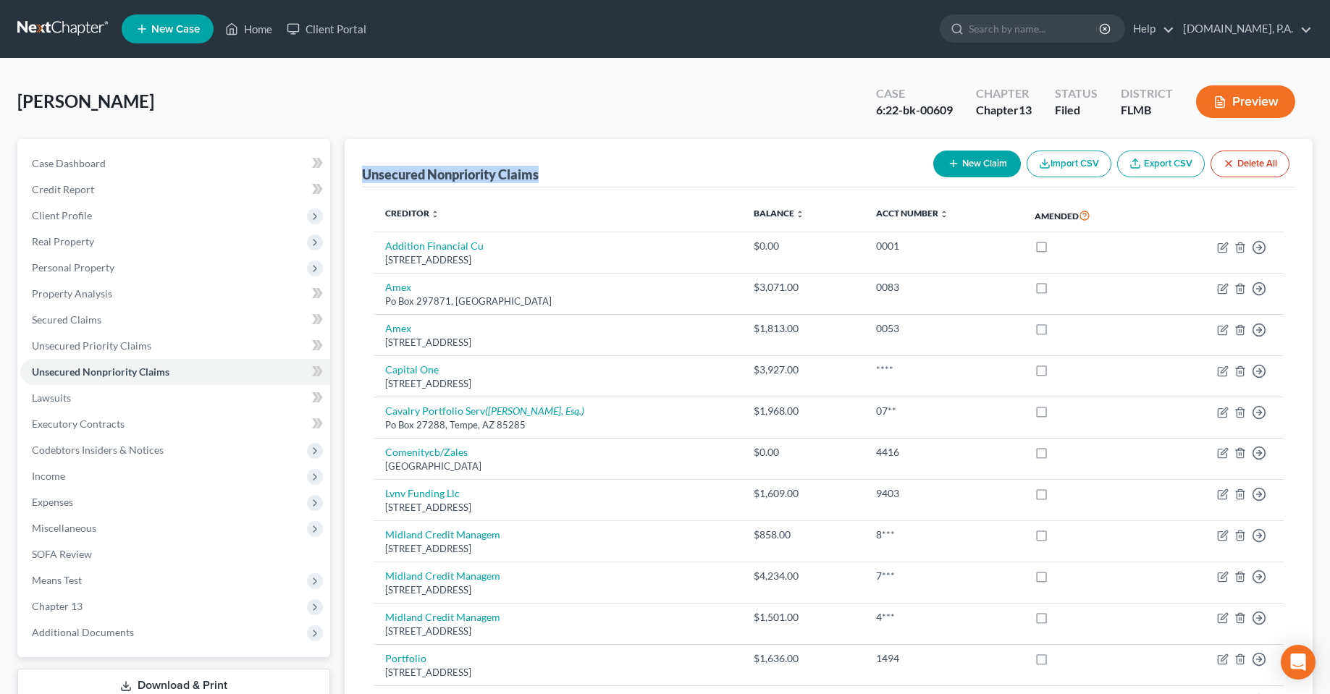
drag, startPoint x: 364, startPoint y: 174, endPoint x: 546, endPoint y: 174, distance: 181.7
click at [546, 174] on div "Unsecured Nonpriority Claims New Claim Import CSV Export CSV Delete All" at bounding box center [828, 163] width 933 height 49
click at [573, 174] on div "Unsecured Nonpriority Claims New Claim Import CSV Export CSV Delete All" at bounding box center [828, 163] width 933 height 49
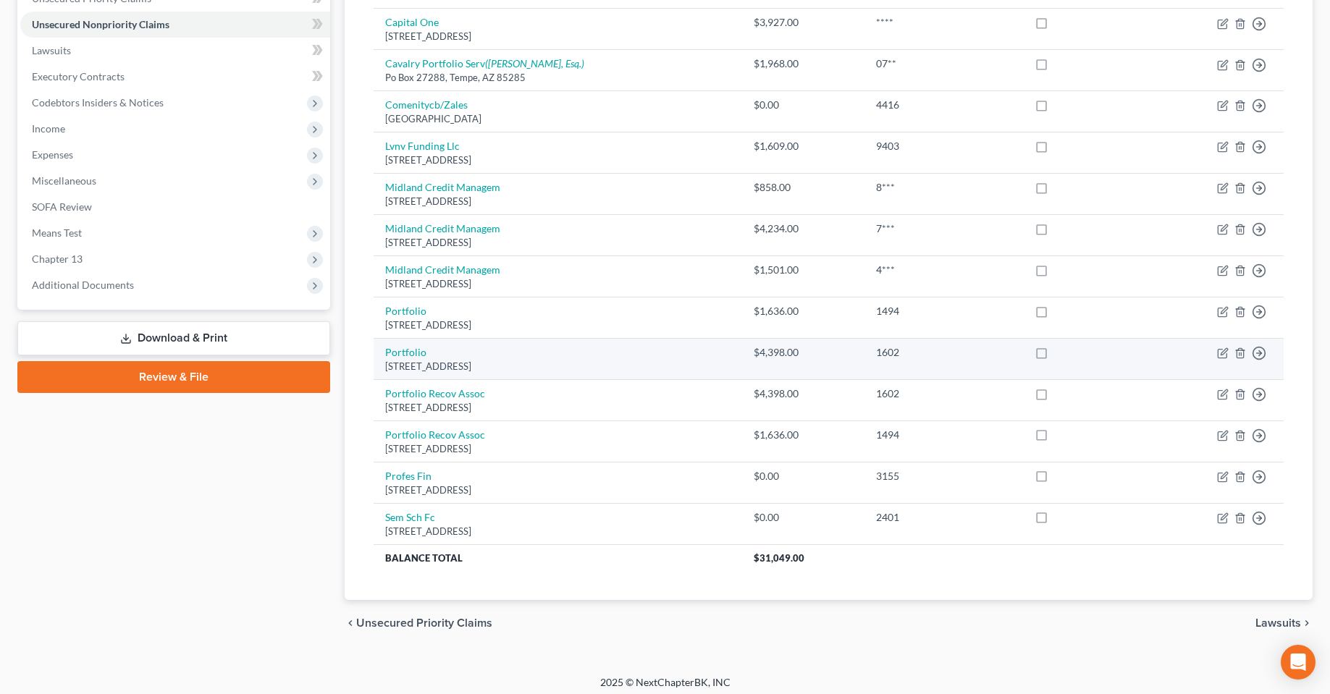
scroll to position [355, 0]
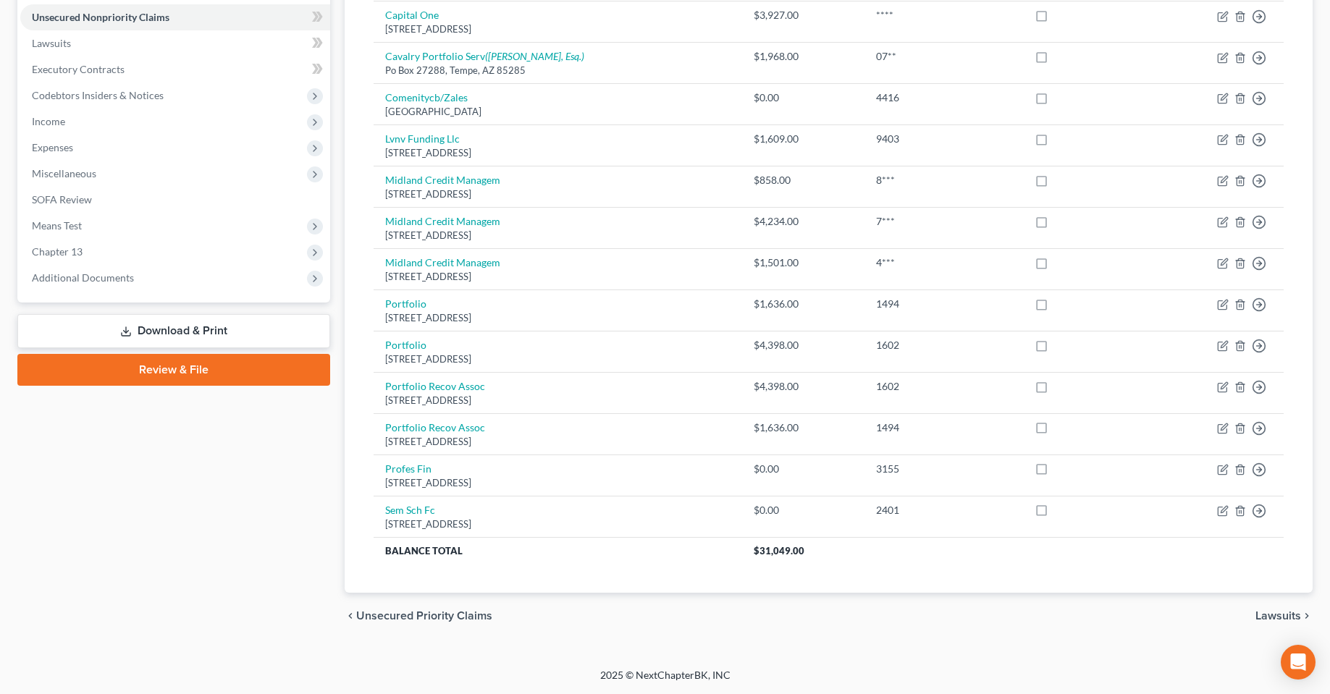
click at [182, 584] on div "Case Dashboard Payments Invoices Payments Payments Credit Report Client Profile" at bounding box center [173, 211] width 327 height 855
drag, startPoint x: 709, startPoint y: 668, endPoint x: 474, endPoint y: 694, distance: 236.0
click at [524, 681] on div "2025 © NextChapterBK, INC" at bounding box center [665, 681] width 825 height 26
click at [405, 694] on div "2025 © NextChapterBK, INC" at bounding box center [665, 681] width 825 height 26
click at [442, 673] on div "2025 © NextChapterBK, INC" at bounding box center [665, 681] width 825 height 26
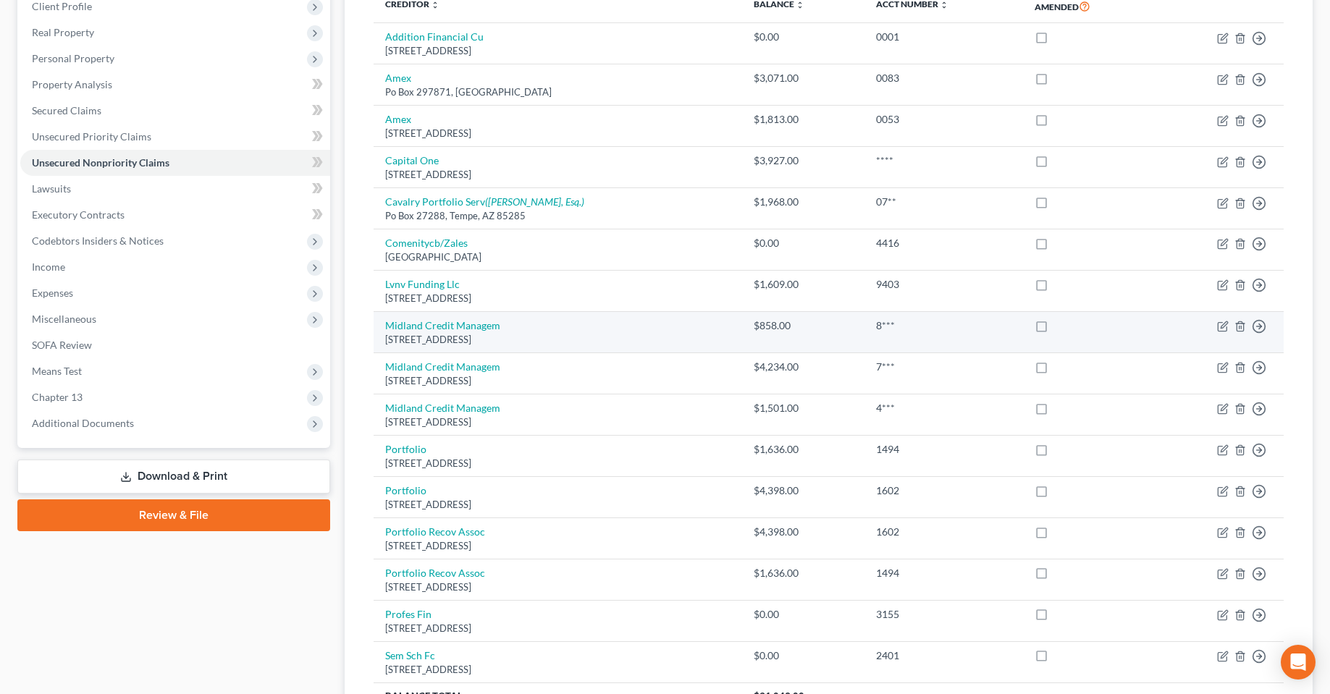
scroll to position [0, 0]
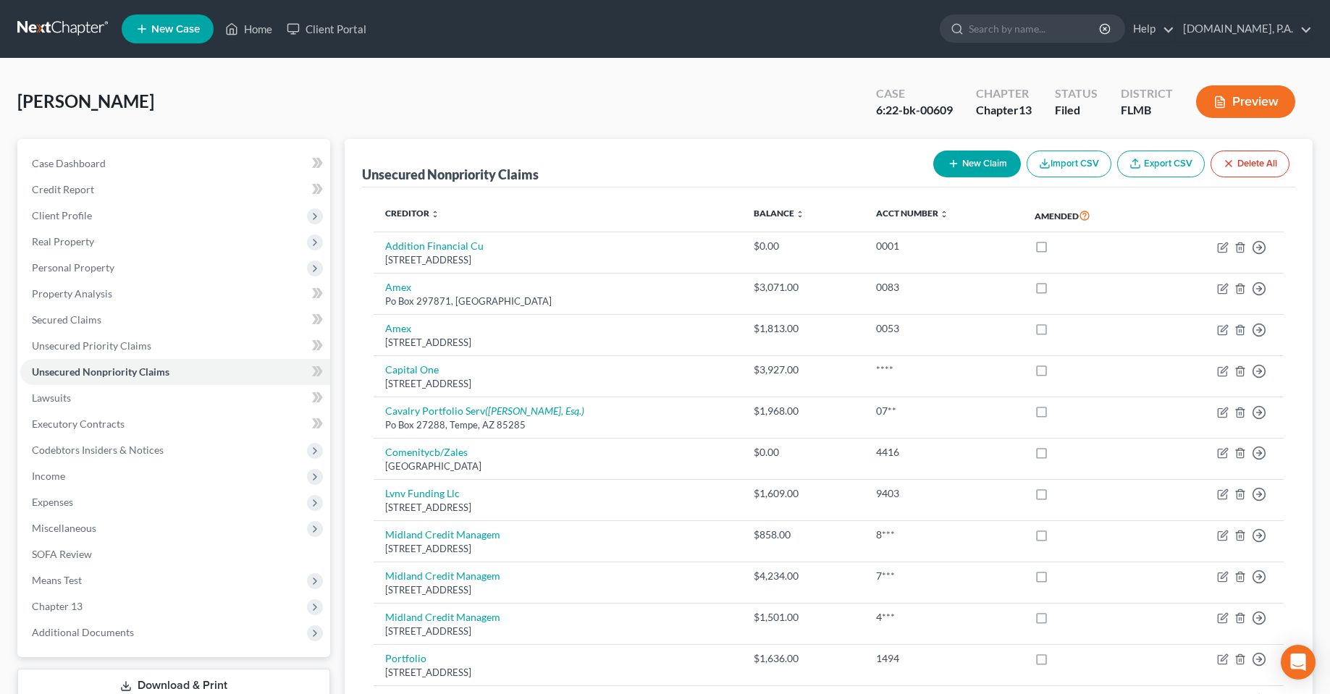
click at [620, 98] on div "Walker, Steve Upgraded Case 6:22-bk-00609 Chapter Chapter 13 Status Filed Distr…" at bounding box center [664, 107] width 1295 height 63
click at [63, 292] on span "Property Analysis" at bounding box center [72, 293] width 80 height 12
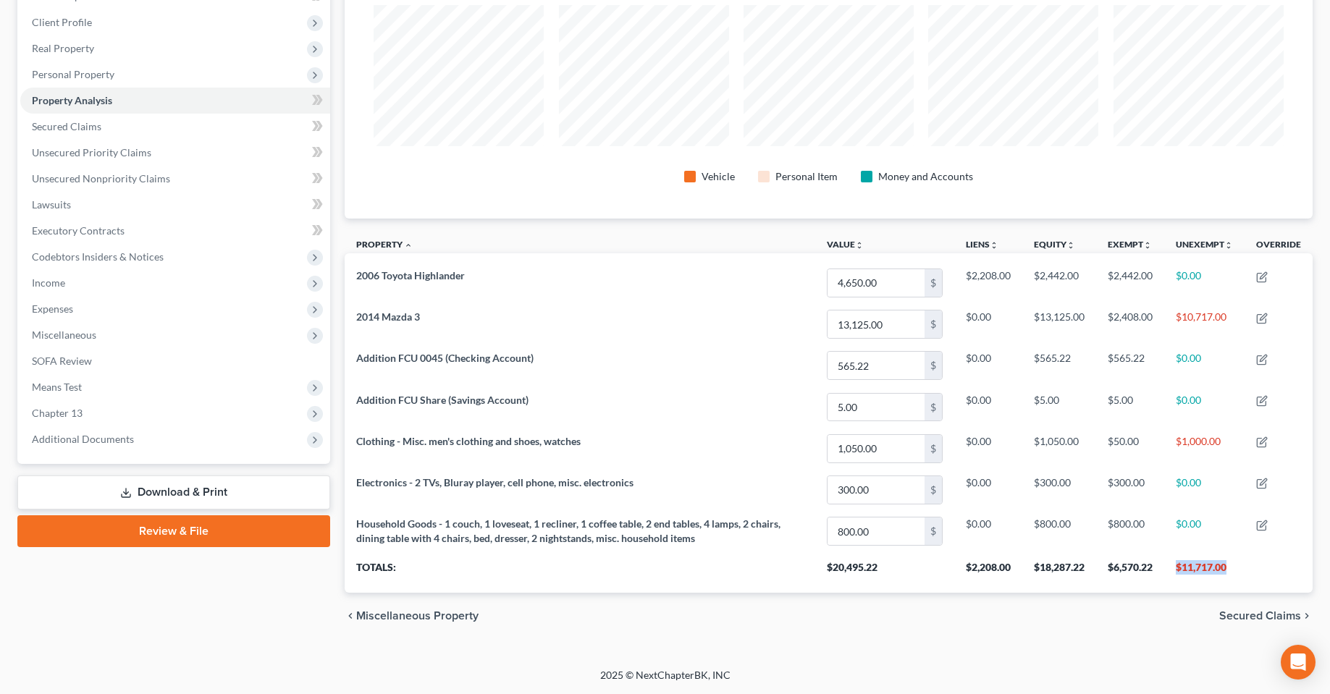
drag, startPoint x: 1256, startPoint y: 563, endPoint x: 1174, endPoint y: 563, distance: 82.5
click at [1174, 563] on tr "Totals: $20,495.22 $2,208.00 $18,287.22 $6,570.22 $11,717.00" at bounding box center [829, 572] width 968 height 41
click at [1017, 639] on div "chevron_left Miscellaneous Property Secured Claims chevron_right" at bounding box center [829, 616] width 968 height 46
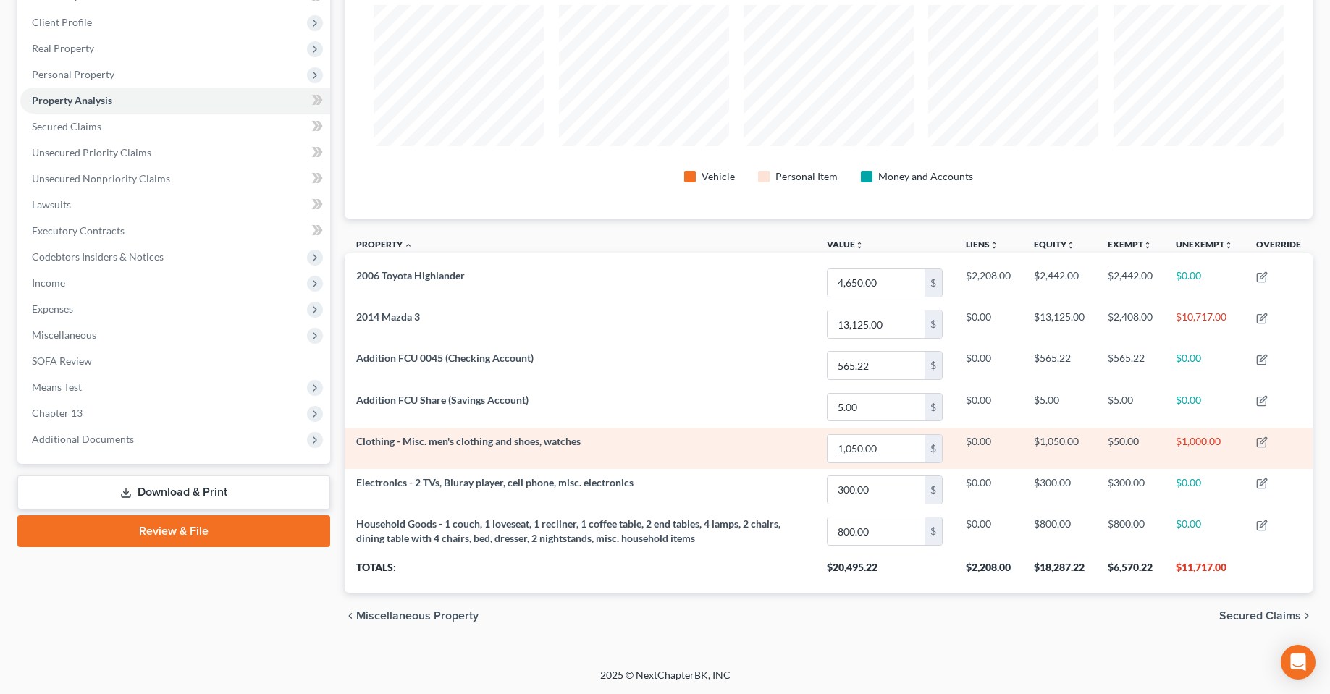
click at [569, 444] on span "Clothing - Misc. men's clothing and shoes, watches" at bounding box center [468, 441] width 224 height 12
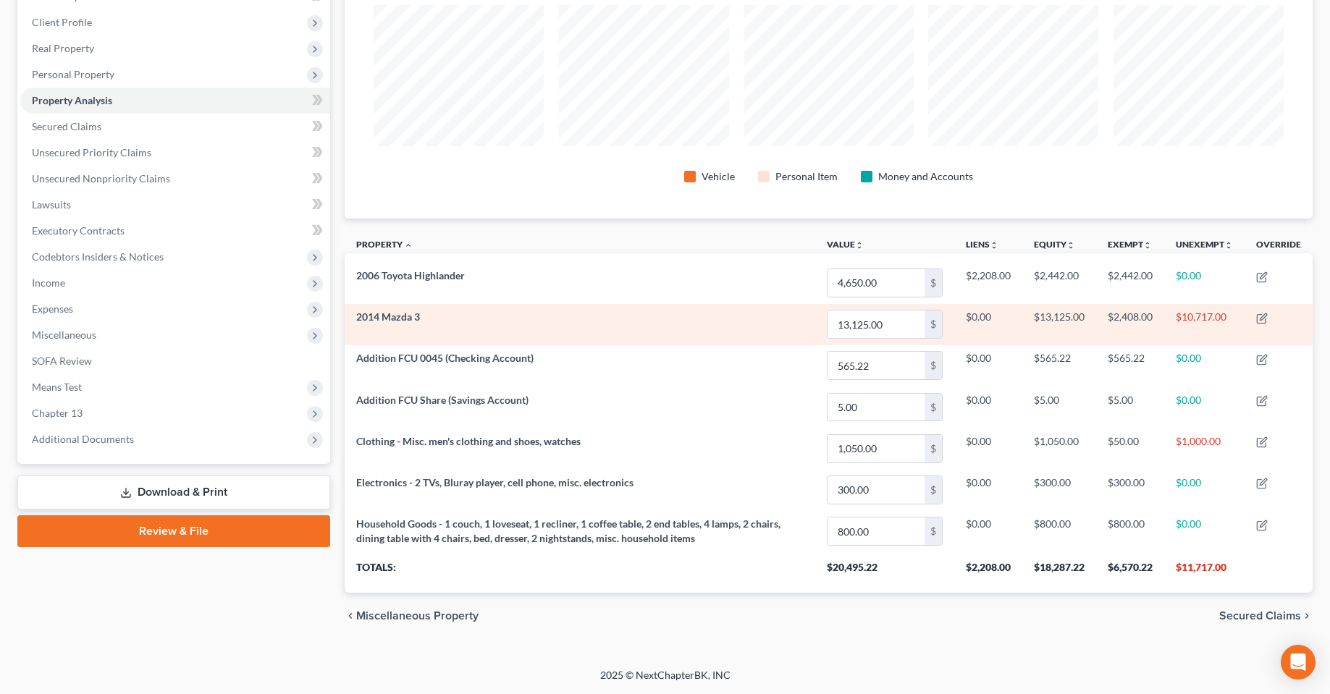
click at [404, 317] on span "2014 Mazda 3" at bounding box center [388, 317] width 64 height 12
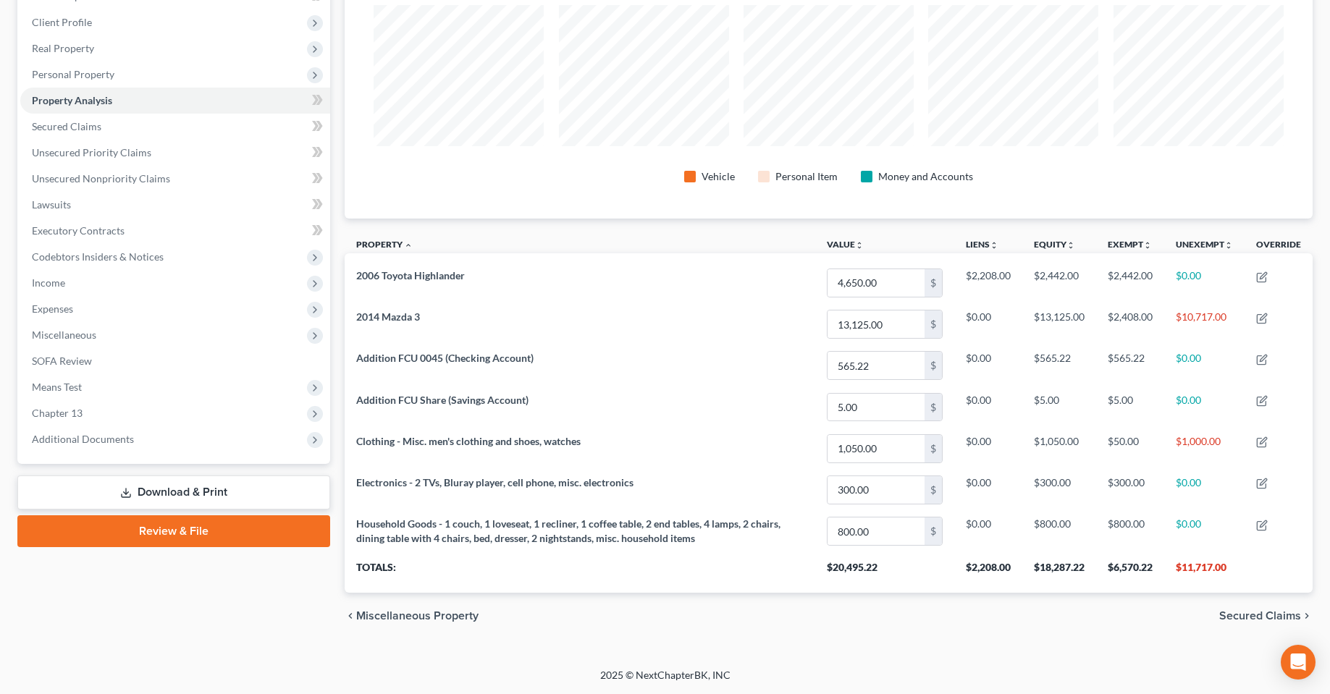
click at [513, 626] on div "chevron_left Miscellaneous Property Secured Claims chevron_right" at bounding box center [829, 616] width 968 height 46
drag, startPoint x: 623, startPoint y: 673, endPoint x: 582, endPoint y: 673, distance: 41.3
click at [582, 673] on div "2025 © NextChapterBK, INC" at bounding box center [665, 681] width 825 height 26
click at [676, 674] on div "2025 © NextChapterBK, INC" at bounding box center [665, 681] width 825 height 26
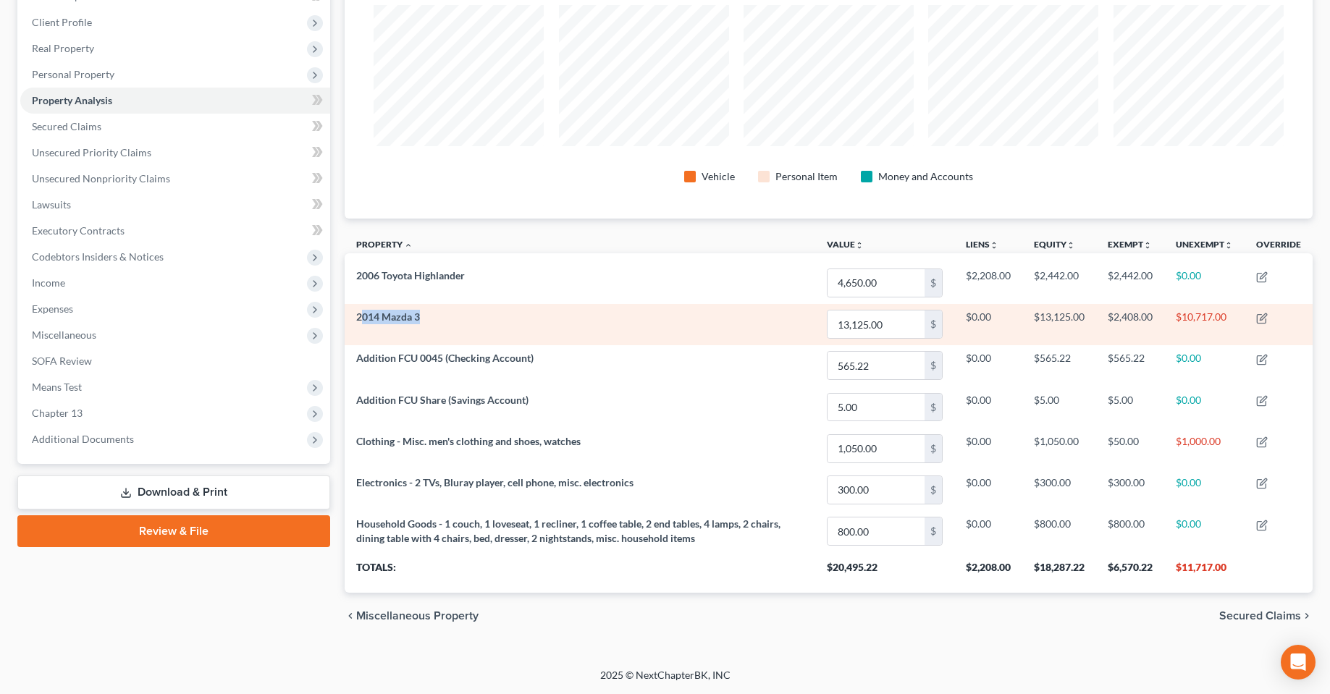
drag, startPoint x: 458, startPoint y: 317, endPoint x: 360, endPoint y: 321, distance: 97.8
click at [360, 321] on td "2014 Mazda 3" at bounding box center [580, 324] width 471 height 41
click at [467, 335] on td "2014 Mazda 3" at bounding box center [580, 324] width 471 height 41
drag, startPoint x: 1176, startPoint y: 318, endPoint x: 1230, endPoint y: 319, distance: 54.3
click at [1230, 319] on td "$10,717.00" at bounding box center [1204, 324] width 80 height 41
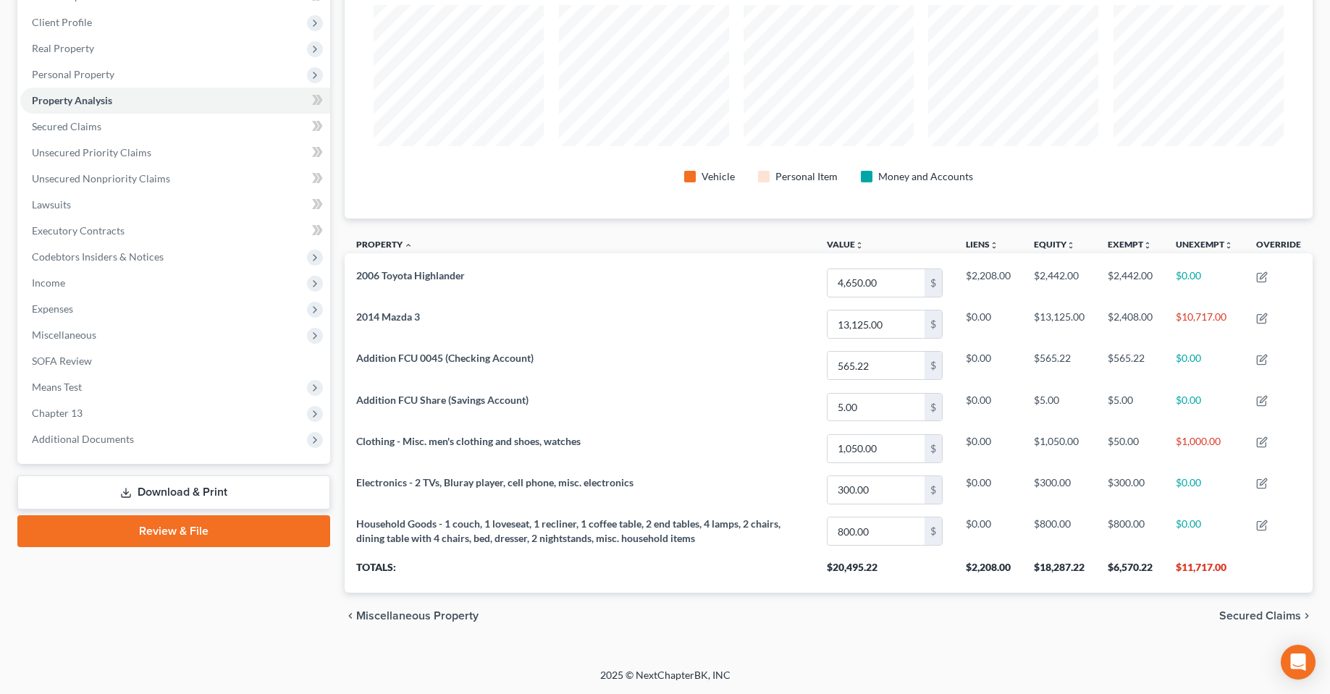
click at [853, 636] on div "chevron_left Miscellaneous Property Secured Claims chevron_right" at bounding box center [829, 616] width 968 height 46
click at [1016, 615] on div "chevron_left Miscellaneous Property Secured Claims chevron_right" at bounding box center [829, 616] width 968 height 46
click at [991, 624] on div "chevron_left Miscellaneous Property Secured Claims chevron_right" at bounding box center [829, 616] width 968 height 46
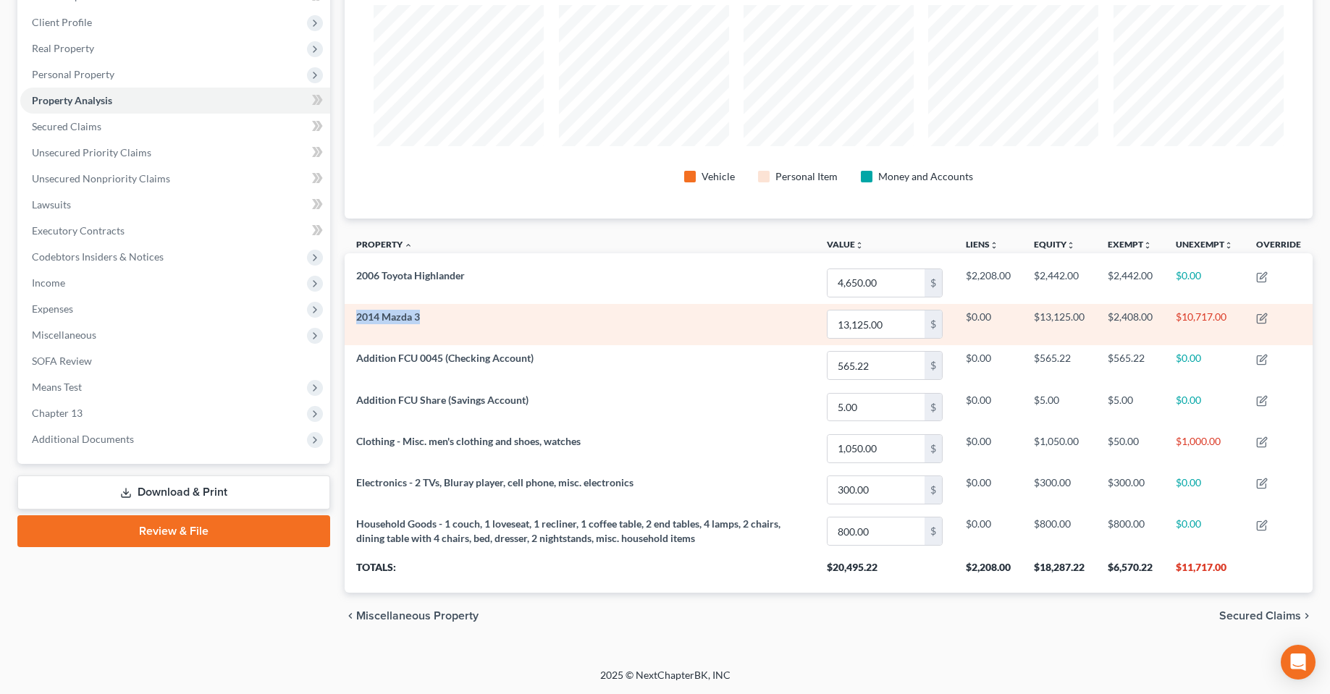
drag, startPoint x: 427, startPoint y: 319, endPoint x: 350, endPoint y: 319, distance: 76.8
click at [350, 319] on td "2014 Mazda 3" at bounding box center [580, 324] width 471 height 41
click at [430, 320] on td "2014 Mazda 3" at bounding box center [580, 324] width 471 height 41
click at [1048, 316] on td "$13,125.00" at bounding box center [1059, 324] width 74 height 41
click at [403, 321] on span "2014 Mazda 3" at bounding box center [388, 317] width 64 height 12
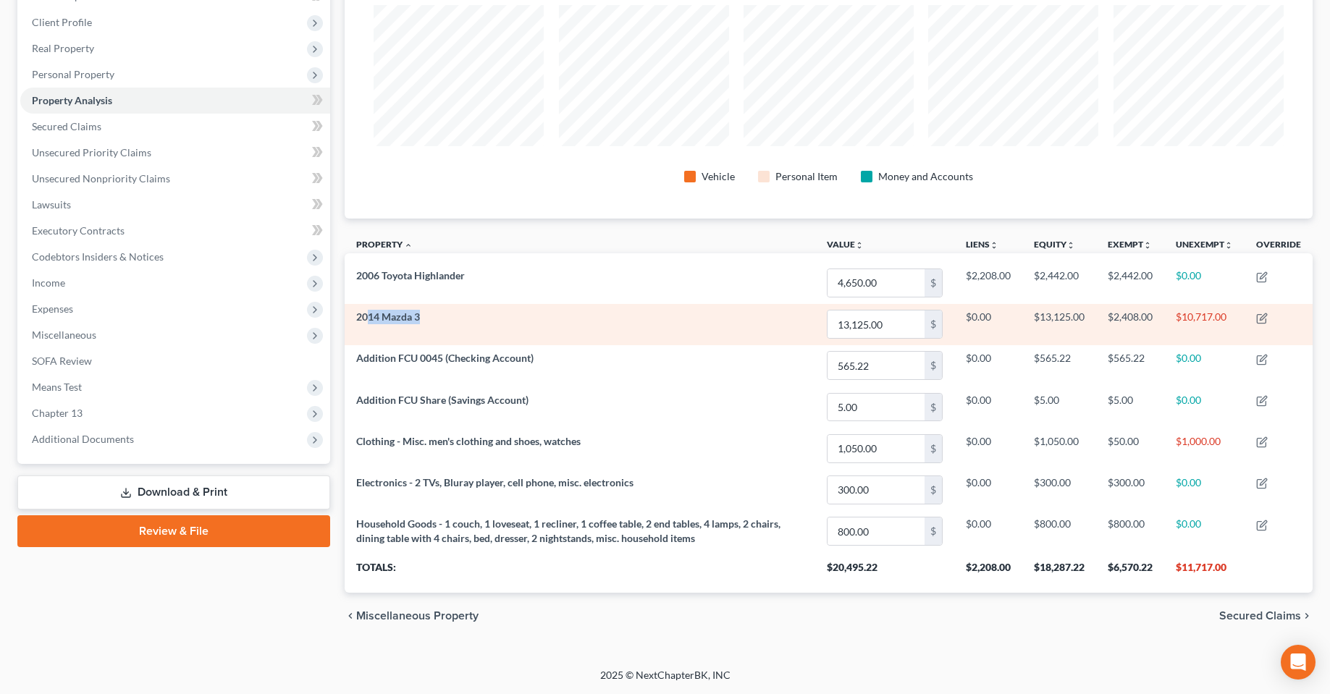
drag, startPoint x: 388, startPoint y: 319, endPoint x: 358, endPoint y: 318, distance: 29.7
click at [359, 318] on td "2014 Mazda 3" at bounding box center [580, 324] width 471 height 41
click at [447, 340] on td "2014 Mazda 3" at bounding box center [580, 324] width 471 height 41
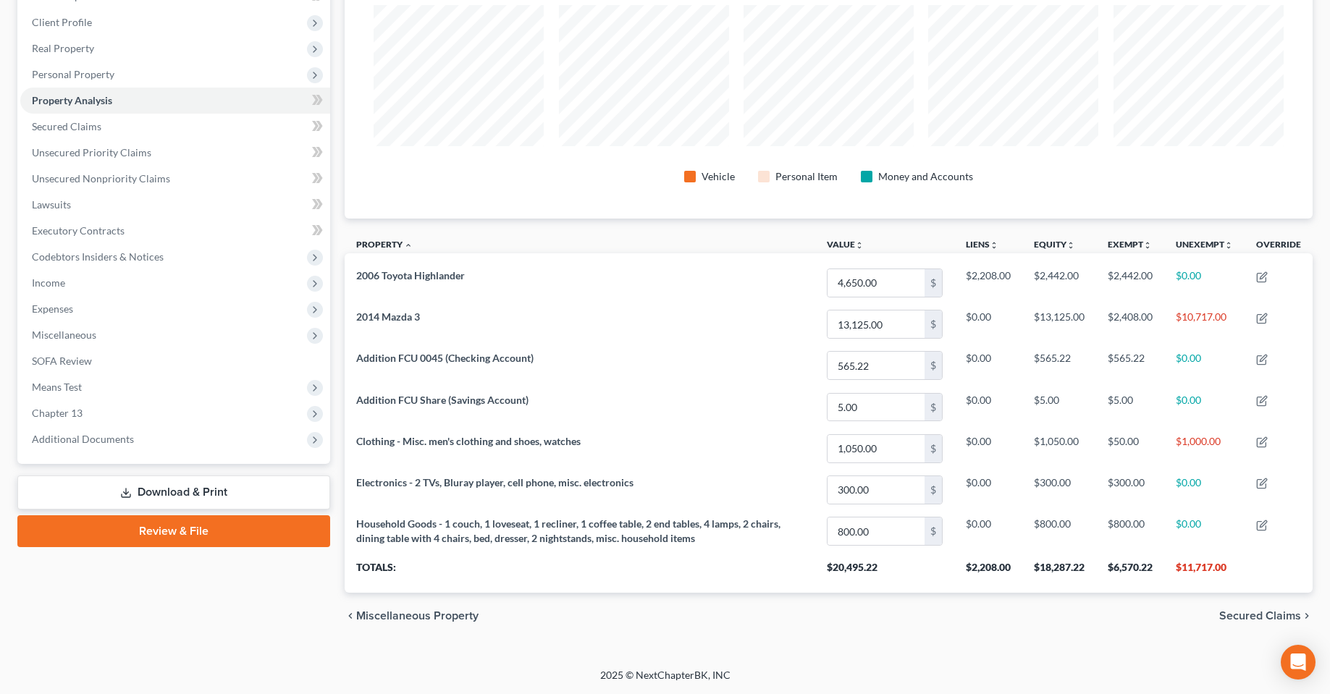
click at [193, 628] on div "Case Dashboard Payments Invoices Payments Payments Credit Report Client Profile" at bounding box center [173, 293] width 327 height 694
click at [280, 597] on div "Case Dashboard Payments Invoices Payments Payments Credit Report Client Profile" at bounding box center [173, 293] width 327 height 694
drag, startPoint x: 666, startPoint y: 676, endPoint x: 612, endPoint y: 673, distance: 54.4
click at [612, 673] on div "2025 © NextChapterBK, INC" at bounding box center [665, 681] width 825 height 26
click at [510, 673] on div "2025 © NextChapterBK, INC" at bounding box center [665, 681] width 825 height 26
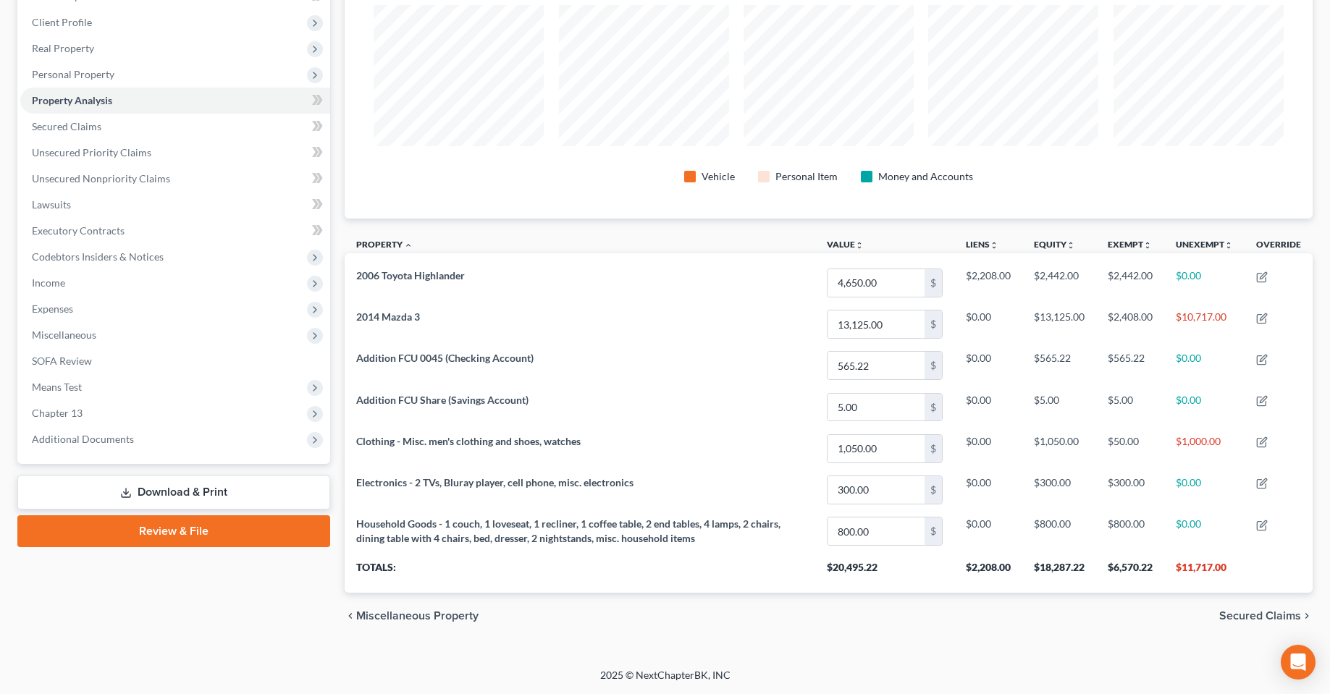
click at [612, 677] on div "2025 © NextChapterBK, INC" at bounding box center [665, 681] width 825 height 26
click at [510, 661] on div "Walker, Steve Upgraded Case 6:22-bk-00609 Chapter Chapter 13 Status Filed Distr…" at bounding box center [665, 266] width 1330 height 803
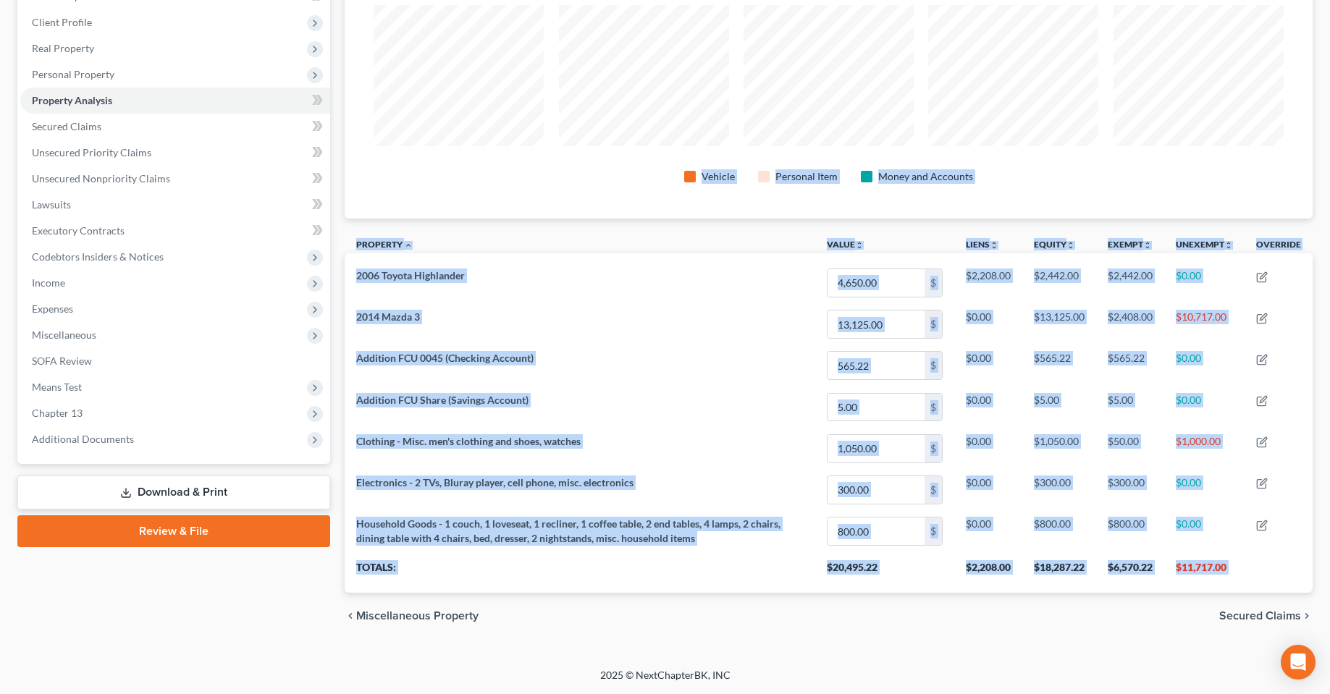
drag, startPoint x: 488, startPoint y: 618, endPoint x: 336, endPoint y: 640, distance: 153.7
click at [336, 618] on div "Petition Navigation Case Dashboard Payments Invoices Payments Payments Credit R…" at bounding box center [665, 293] width 1310 height 694
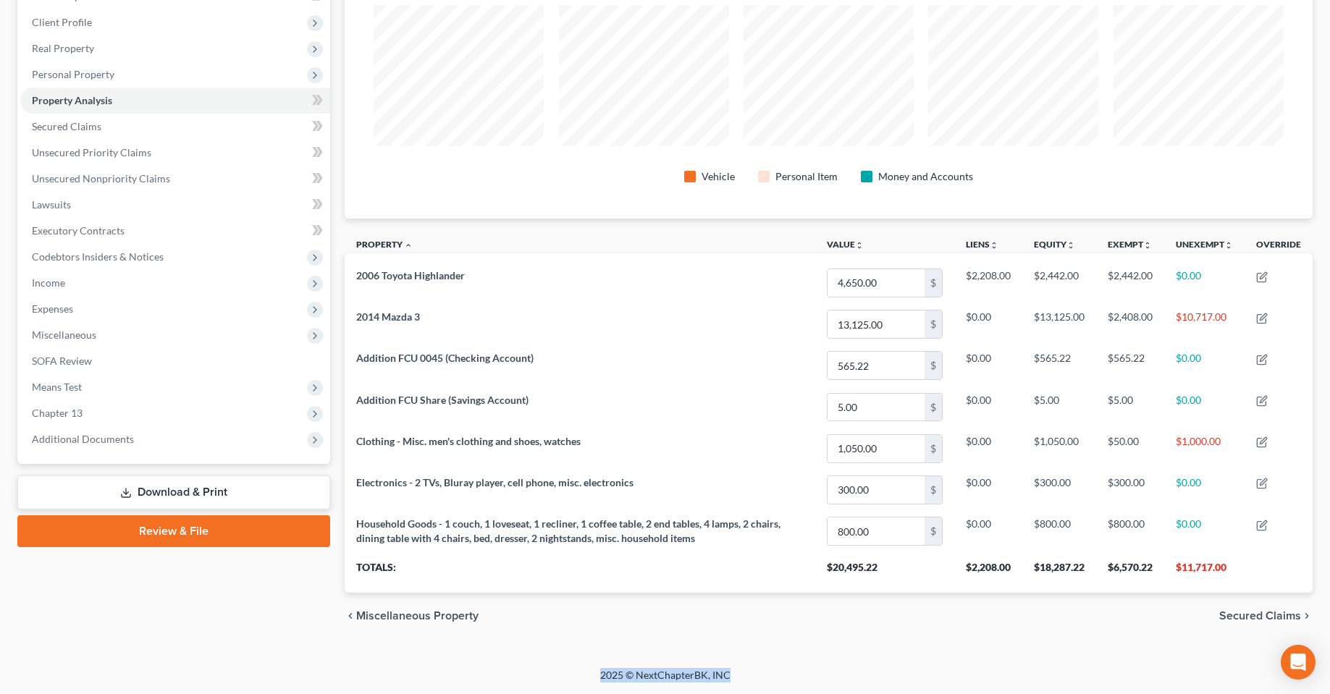
drag, startPoint x: 785, startPoint y: 684, endPoint x: 539, endPoint y: 688, distance: 246.2
click at [580, 683] on div "2025 © NextChapterBK, INC" at bounding box center [665, 681] width 825 height 26
click at [563, 671] on div "2025 © NextChapterBK, INC" at bounding box center [665, 681] width 825 height 26
click at [581, 686] on div "2025 © NextChapterBK, INC" at bounding box center [665, 681] width 825 height 26
drag, startPoint x: 597, startPoint y: 674, endPoint x: 780, endPoint y: 674, distance: 182.5
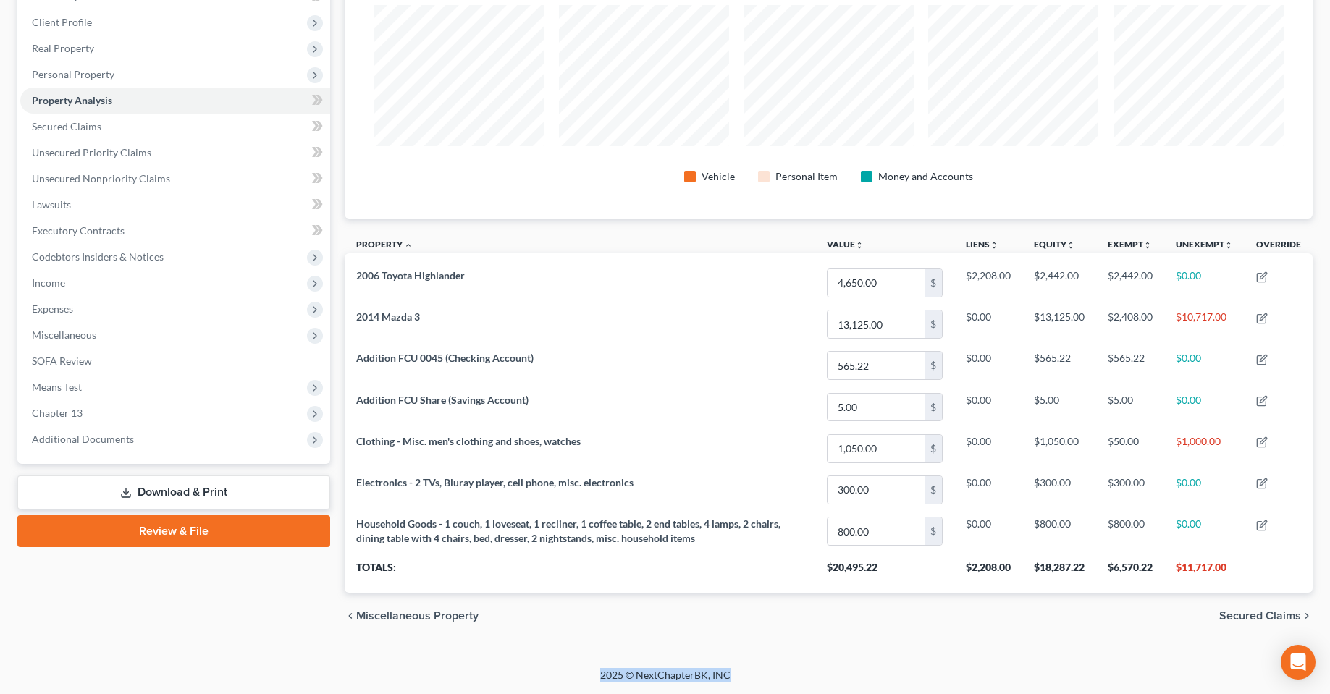
click at [761, 677] on div "2025 © NextChapterBK, INC" at bounding box center [665, 681] width 825 height 26
click at [781, 674] on div "2025 © NextChapterBK, INC" at bounding box center [665, 681] width 825 height 26
click at [765, 670] on div "2025 © NextChapterBK, INC" at bounding box center [665, 681] width 825 height 26
drag, startPoint x: 756, startPoint y: 673, endPoint x: 588, endPoint y: 668, distance: 168.1
click at [589, 668] on div "2025 © NextChapterBK, INC" at bounding box center [665, 681] width 825 height 26
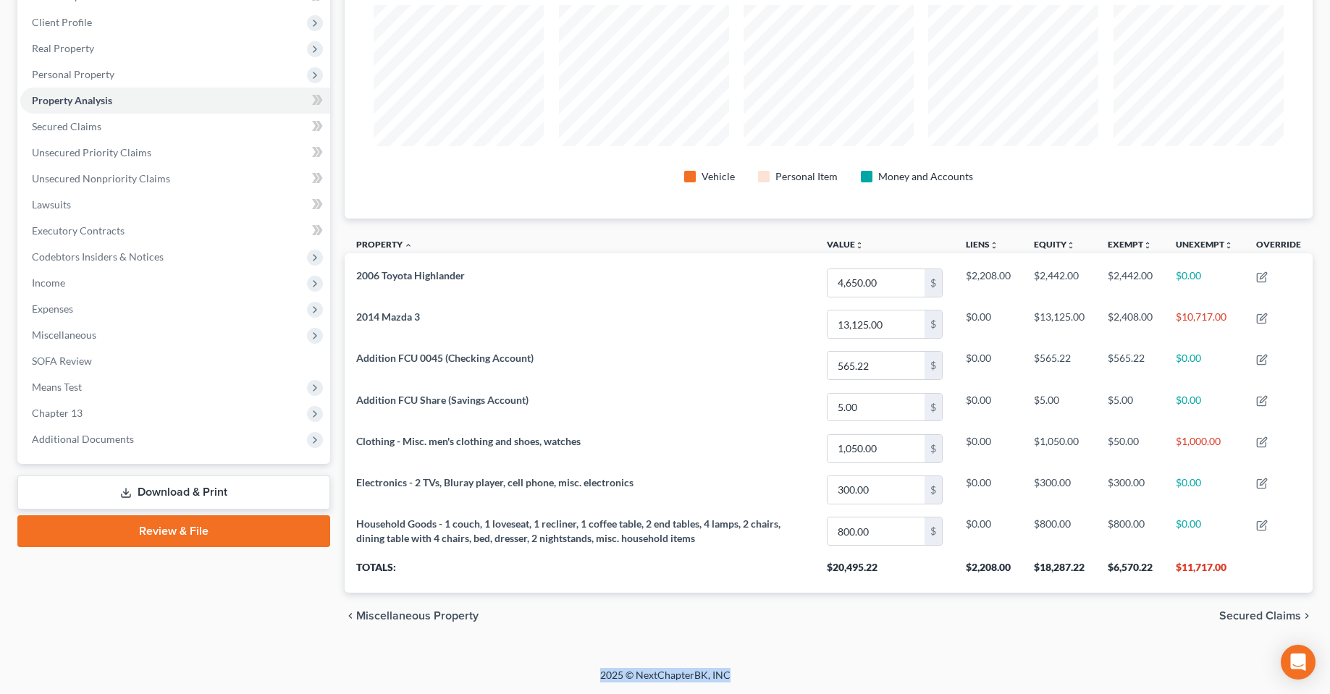
click at [545, 674] on div "2025 © NextChapterBK, INC" at bounding box center [665, 681] width 825 height 26
click at [590, 671] on div "2025 © NextChapterBK, INC" at bounding box center [665, 681] width 825 height 26
drag, startPoint x: 590, startPoint y: 671, endPoint x: 770, endPoint y: 683, distance: 180.7
click at [770, 683] on div "2025 © NextChapterBK, INC" at bounding box center [665, 681] width 825 height 26
click at [710, 672] on div "2025 © NextChapterBK, INC" at bounding box center [665, 681] width 825 height 26
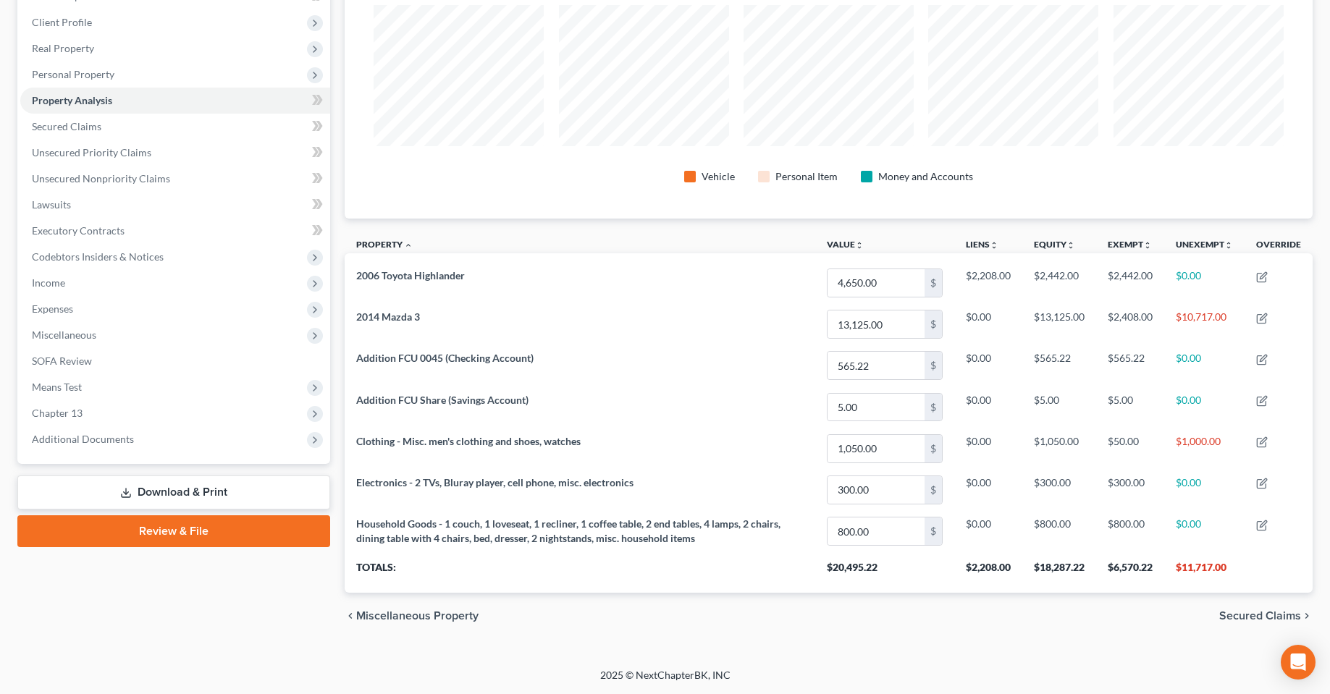
click at [551, 677] on div "2025 © NextChapterBK, INC" at bounding box center [665, 681] width 825 height 26
click at [542, 232] on th "Property unfold_more expand_more expand_less" at bounding box center [580, 246] width 471 height 33
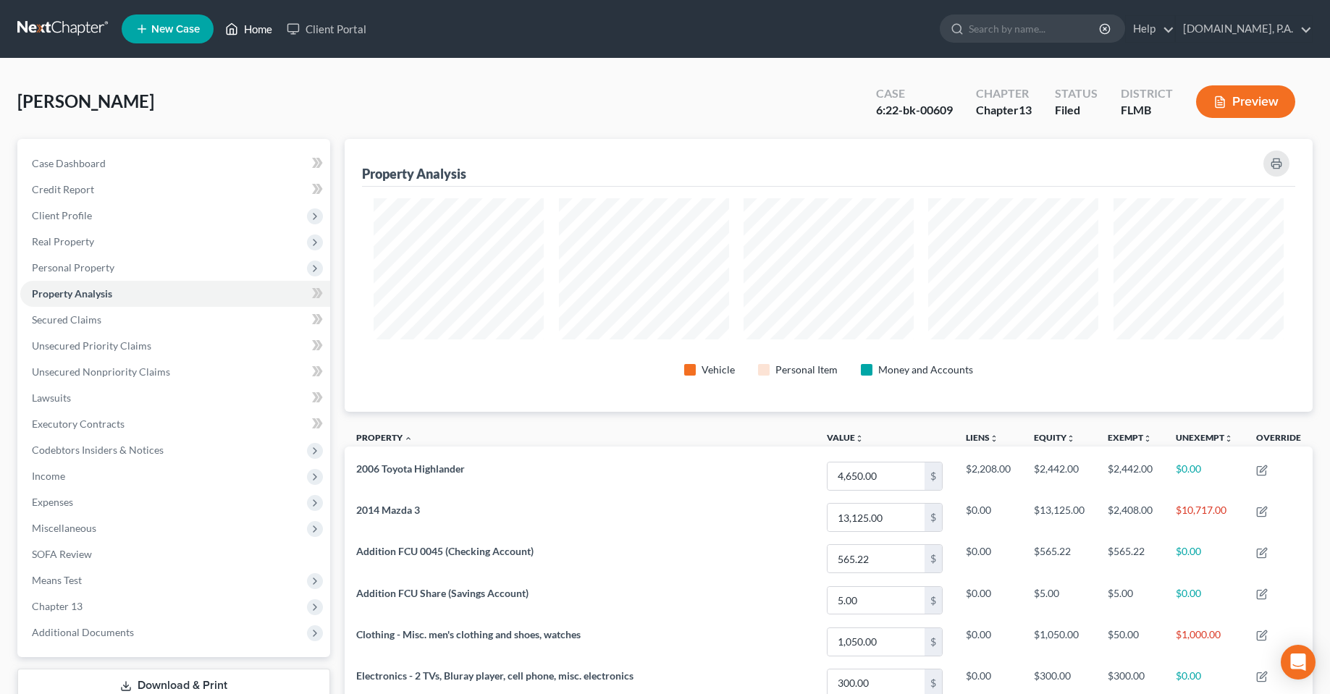
click at [245, 17] on link "Home" at bounding box center [249, 29] width 62 height 26
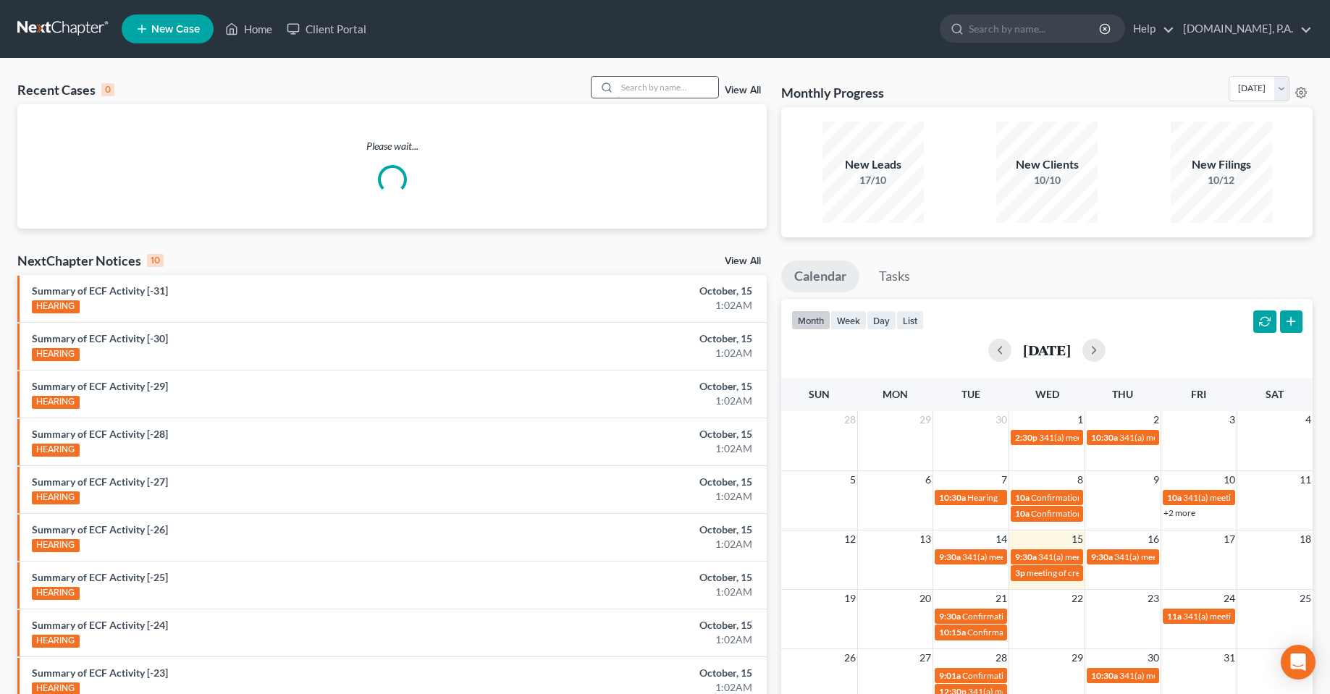
click at [670, 88] on input "search" at bounding box center [667, 87] width 101 height 21
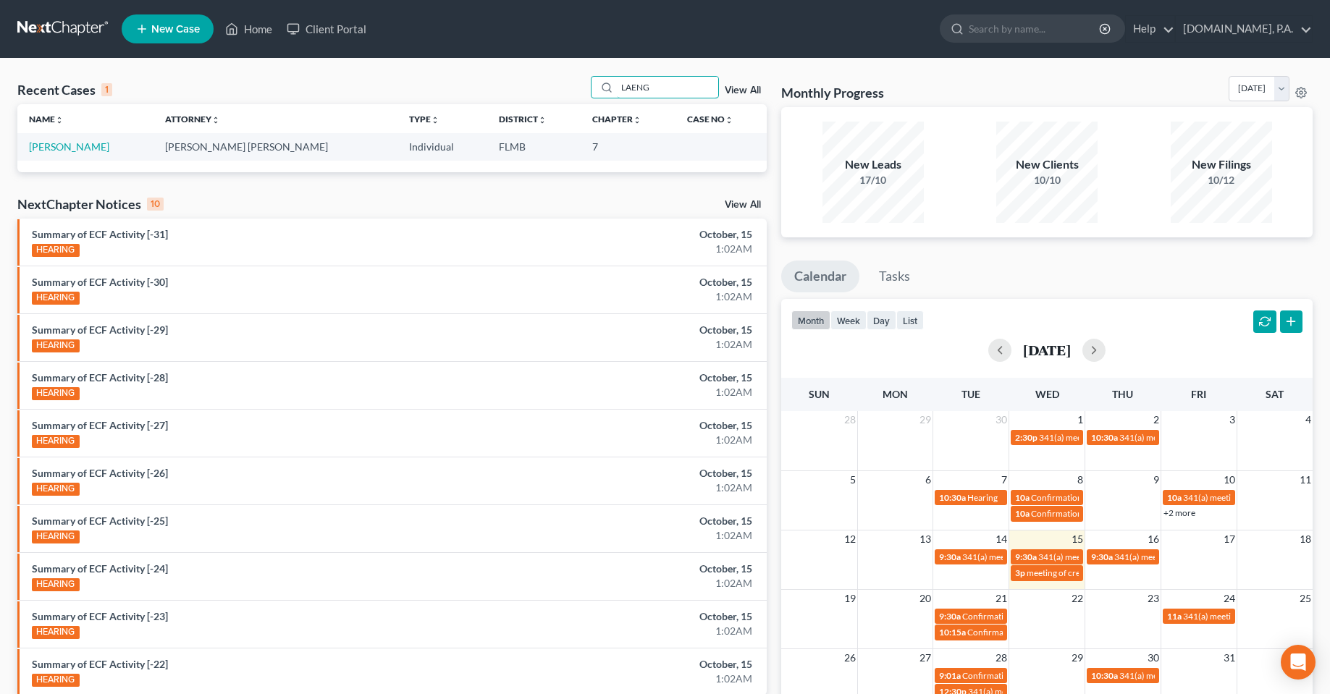
type input "LAENG"
click at [53, 154] on td "Laeng, Amber" at bounding box center [85, 146] width 136 height 27
click at [54, 150] on link "Laeng, Amber" at bounding box center [69, 146] width 80 height 12
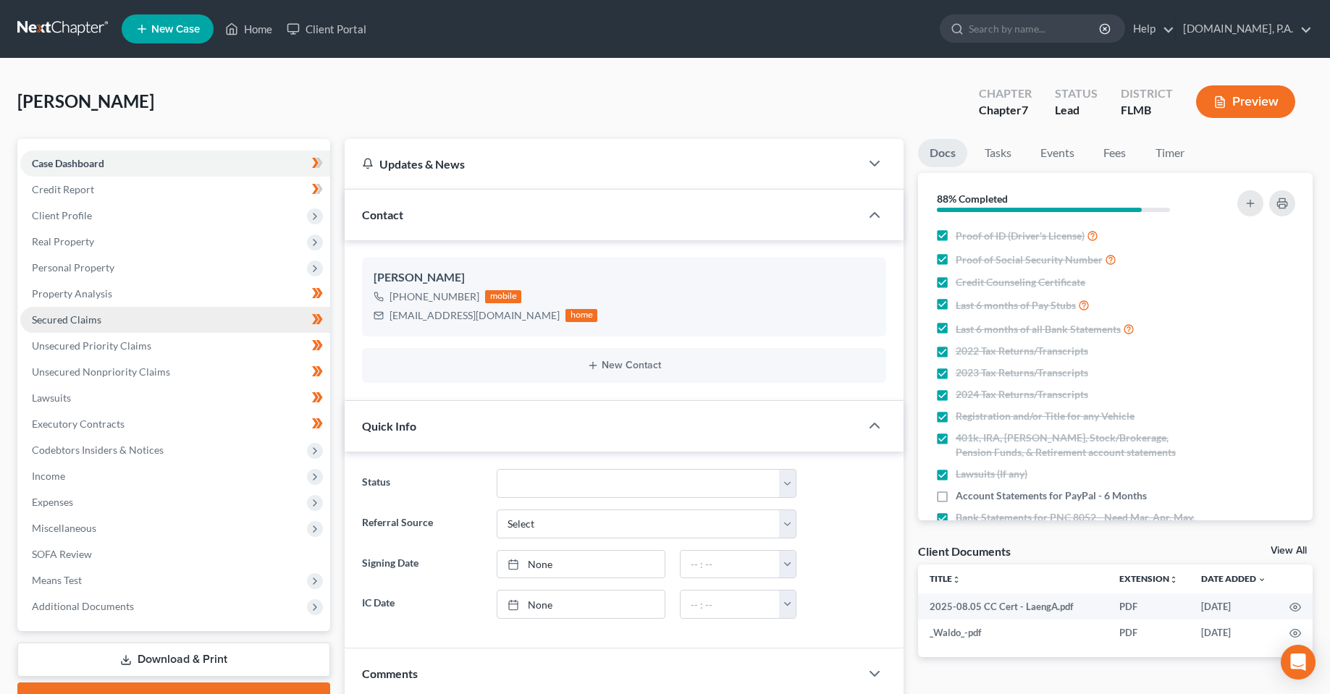
click at [59, 324] on span "Secured Claims" at bounding box center [67, 320] width 70 height 12
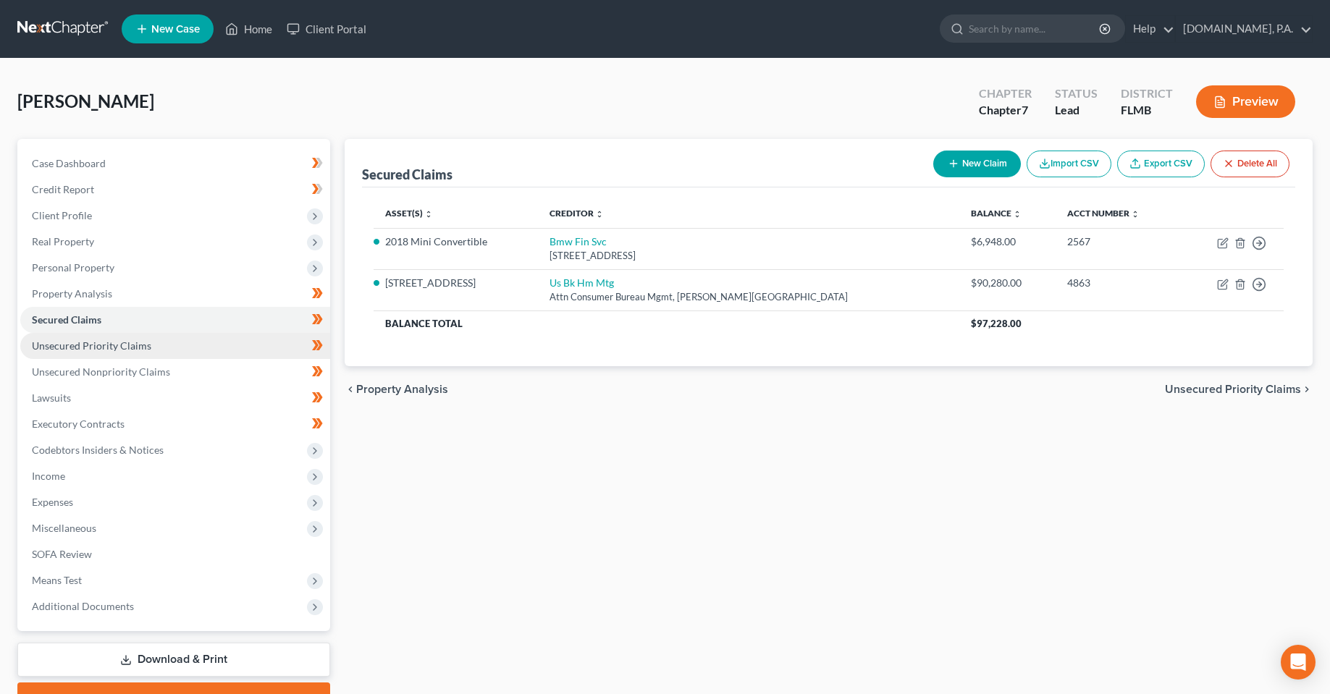
click at [106, 353] on link "Unsecured Priority Claims" at bounding box center [175, 346] width 310 height 26
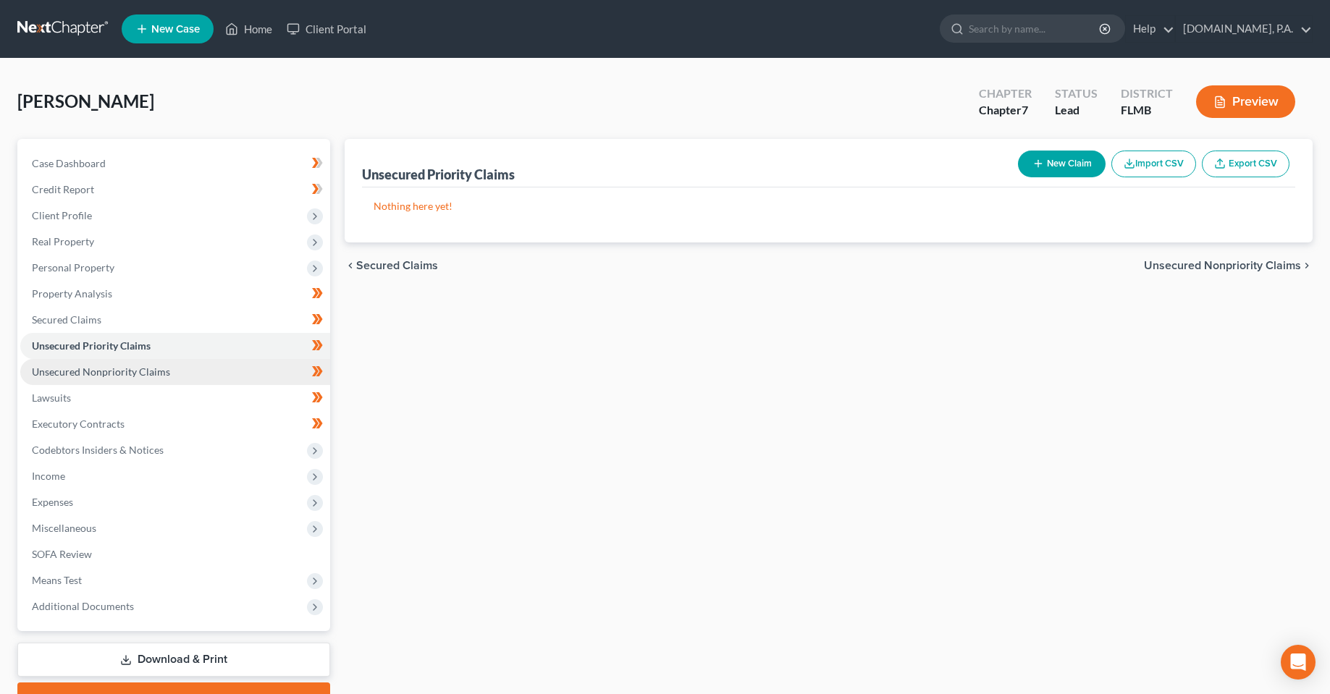
click at [61, 374] on span "Unsecured Nonpriority Claims" at bounding box center [101, 372] width 138 height 12
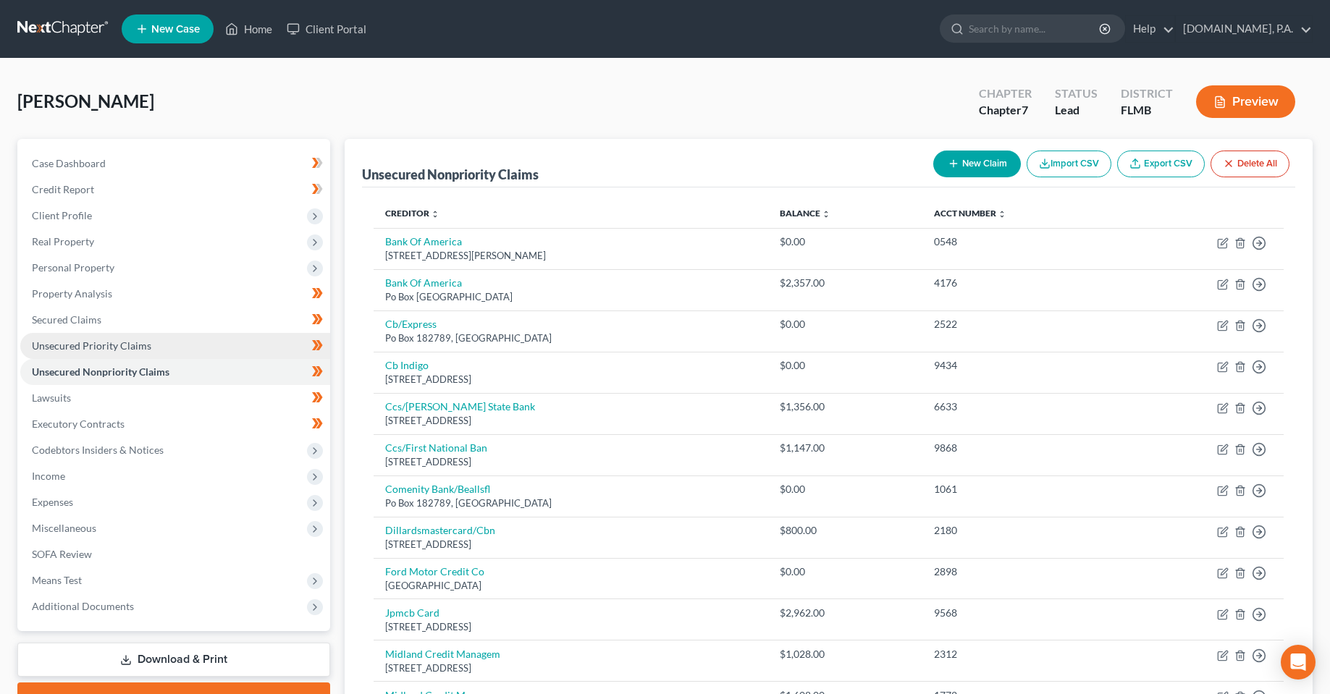
click at [85, 347] on span "Unsecured Priority Claims" at bounding box center [91, 346] width 119 height 12
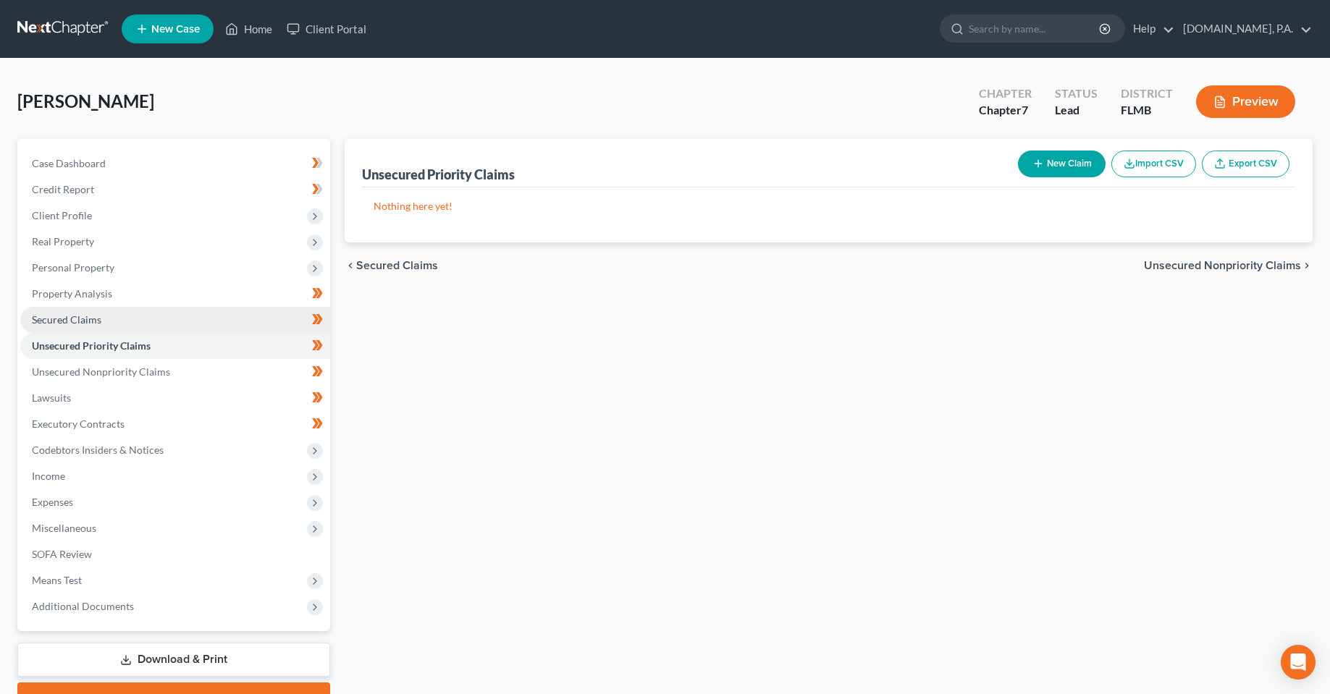
click at [107, 320] on link "Secured Claims" at bounding box center [175, 320] width 310 height 26
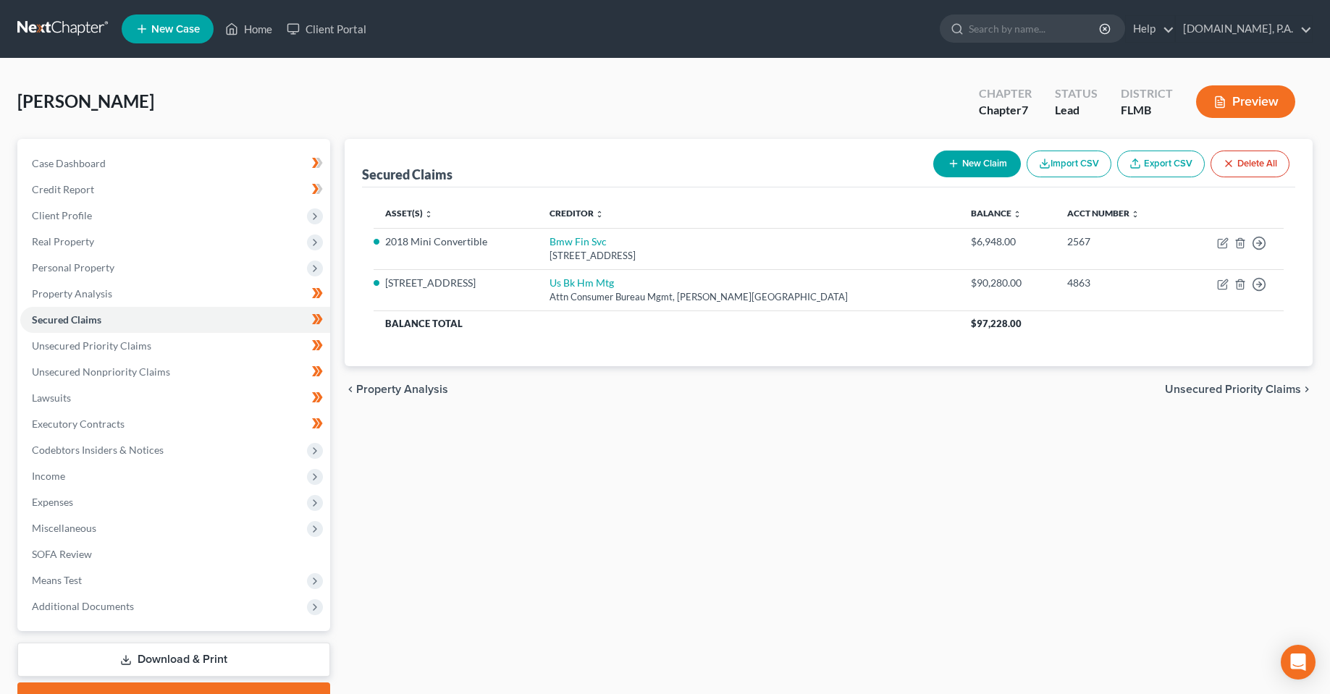
click at [528, 489] on div "Secured Claims New Claim Import CSV Export CSV Delete All Asset(s) expand_more …" at bounding box center [828, 427] width 983 height 576
drag, startPoint x: 462, startPoint y: 320, endPoint x: 380, endPoint y: 322, distance: 81.8
click at [380, 322] on th "Balance Total" at bounding box center [667, 324] width 586 height 26
click at [510, 494] on div "Secured Claims New Claim Import CSV Export CSV Delete All Asset(s) expand_more …" at bounding box center [828, 427] width 983 height 576
drag, startPoint x: 469, startPoint y: 324, endPoint x: 403, endPoint y: 320, distance: 66.8
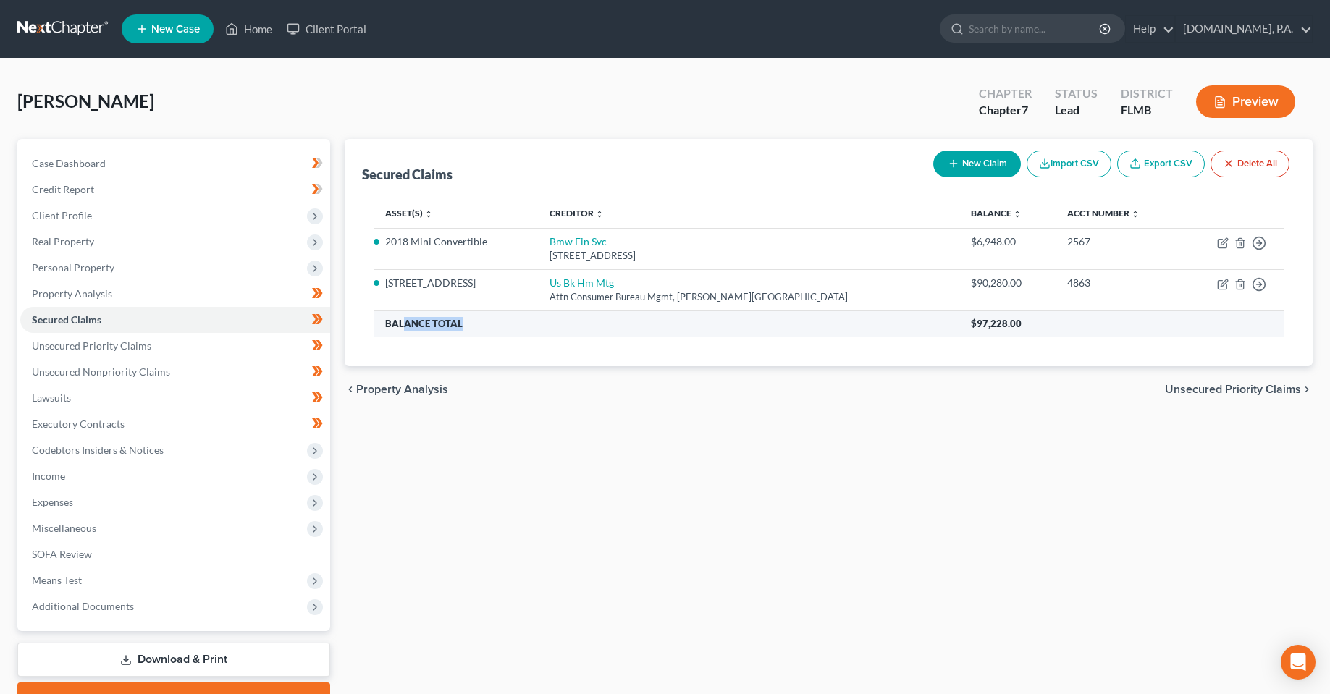
click at [403, 320] on th "Balance Total" at bounding box center [667, 324] width 586 height 26
click at [410, 319] on th "Balance Total" at bounding box center [667, 324] width 586 height 26
drag, startPoint x: 480, startPoint y: 321, endPoint x: 375, endPoint y: 321, distance: 105.0
click at [375, 321] on th "Balance Total" at bounding box center [667, 324] width 586 height 26
drag, startPoint x: 544, startPoint y: 466, endPoint x: 537, endPoint y: 470, distance: 8.7
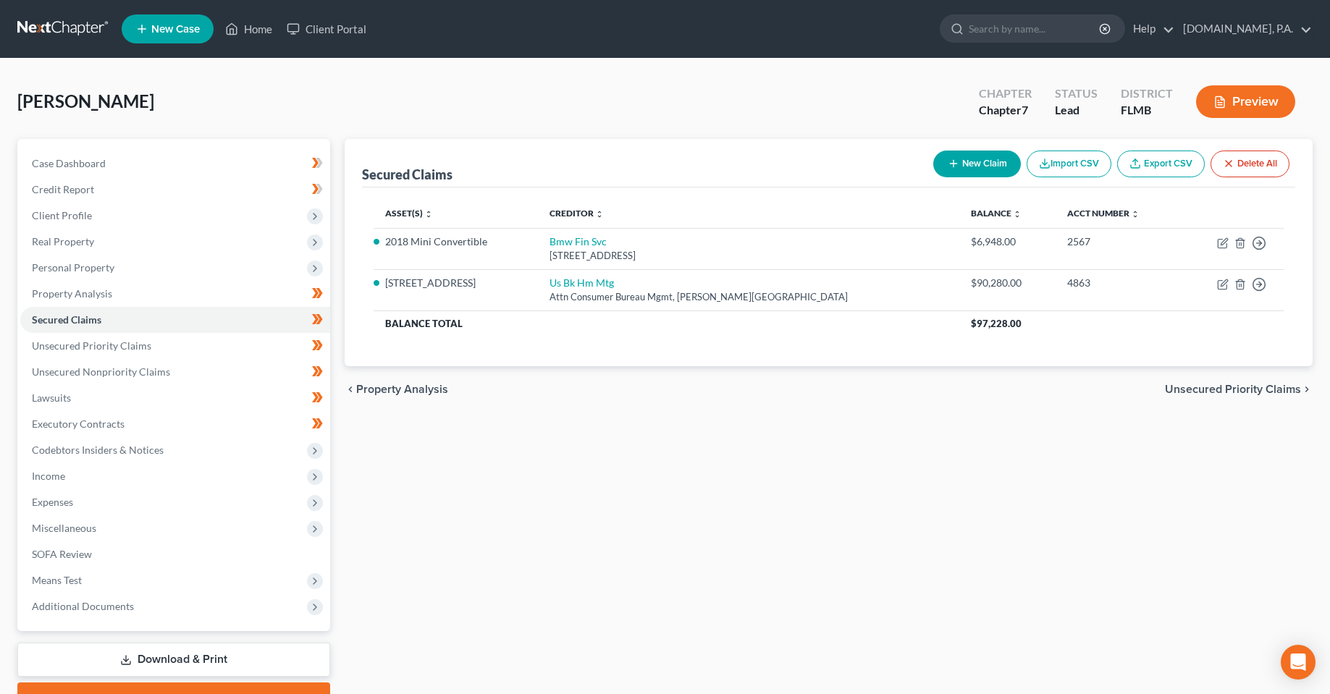
click at [537, 470] on div "Secured Claims New Claim Import CSV Export CSV Delete All Asset(s) expand_more …" at bounding box center [828, 427] width 983 height 576
click at [565, 581] on div "Secured Claims New Claim Import CSV Export CSV Delete All Asset(s) expand_more …" at bounding box center [828, 427] width 983 height 576
click at [593, 434] on div "Secured Claims New Claim Import CSV Export CSV Delete All Asset(s) expand_more …" at bounding box center [828, 427] width 983 height 576
click at [446, 463] on div "Secured Claims New Claim Import CSV Export CSV Delete All Asset(s) expand_more …" at bounding box center [828, 427] width 983 height 576
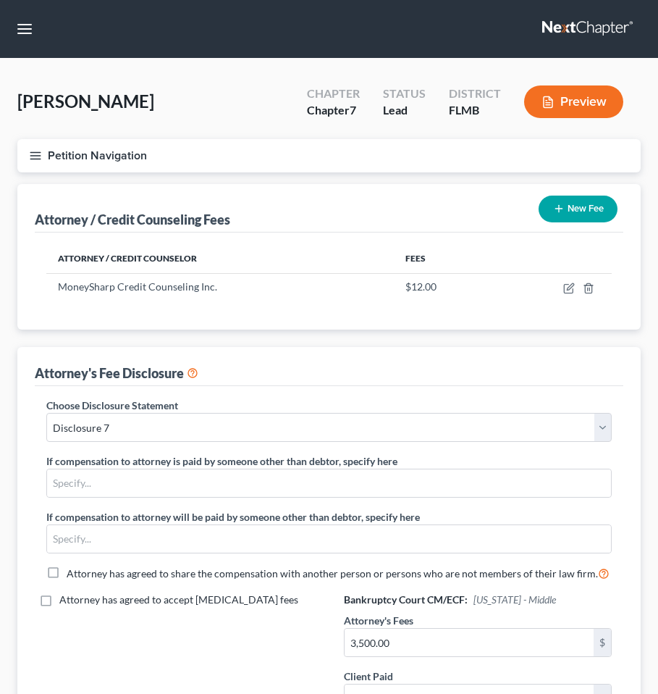
select select "4"
